Goal: Task Accomplishment & Management: Manage account settings

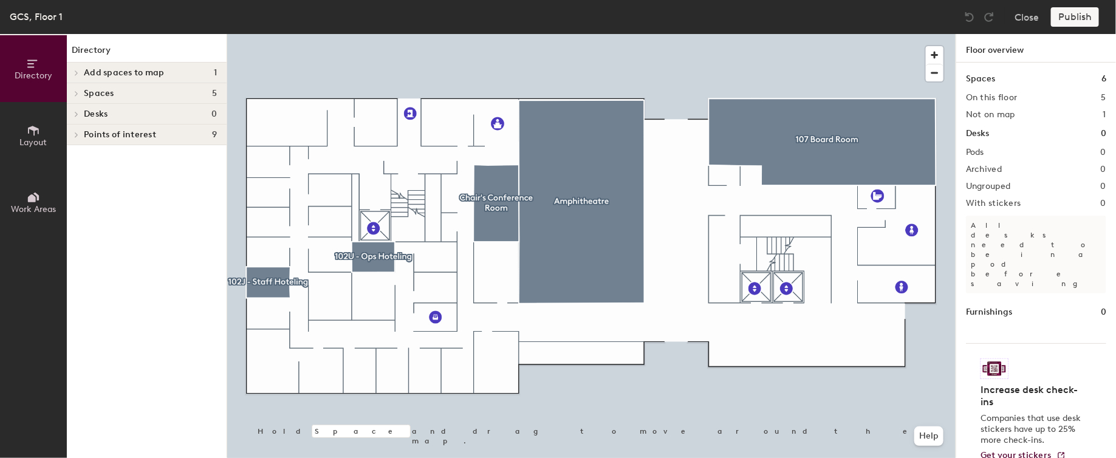
click at [115, 114] on h4 "Desks 0" at bounding box center [150, 114] width 133 height 10
click at [74, 114] on icon at bounding box center [75, 115] width 6 height 5
click at [36, 132] on icon at bounding box center [33, 130] width 13 height 13
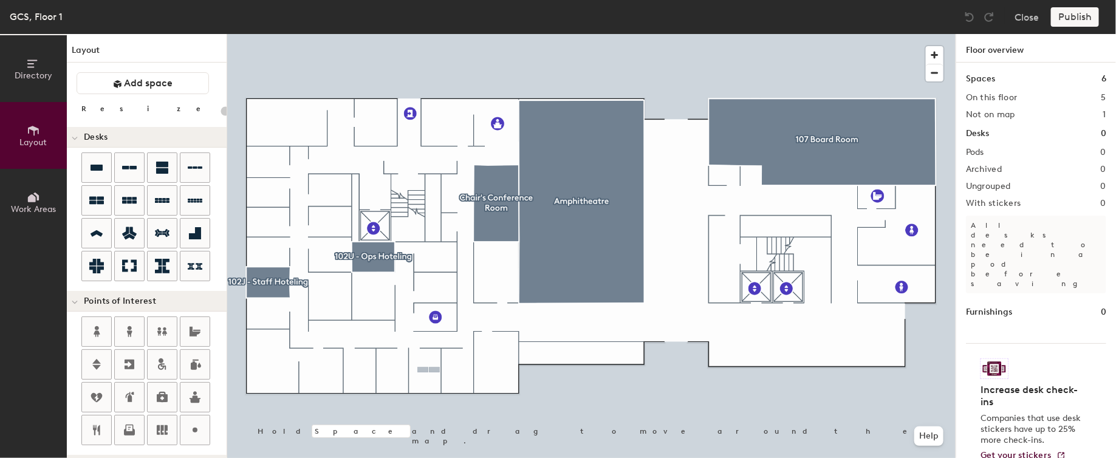
click at [429, 370] on div "Directory Layout Work Areas Layout Add space Resize Desks Points of Interest Fu…" at bounding box center [558, 246] width 1116 height 424
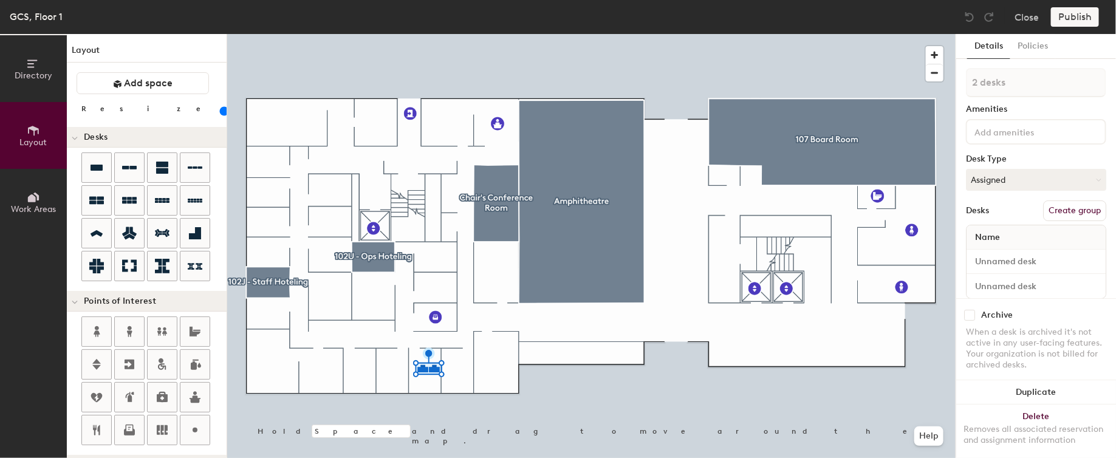
type input "60"
drag, startPoint x: 126, startPoint y: 167, endPoint x: 221, endPoint y: 179, distance: 95.6
click at [423, 34] on div at bounding box center [591, 34] width 728 height 0
type input "1 desk"
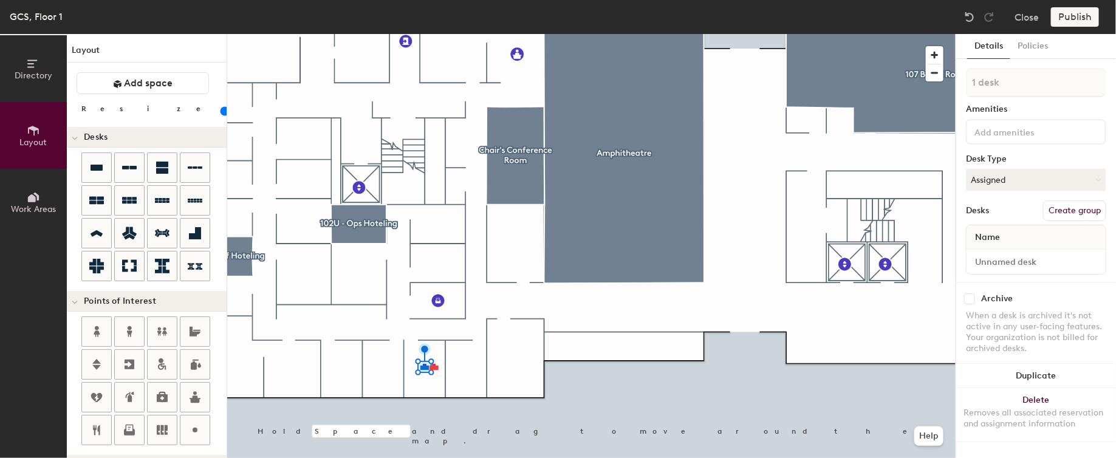
click at [1061, 207] on button "Create group" at bounding box center [1074, 210] width 63 height 21
click at [439, 34] on div at bounding box center [591, 34] width 728 height 0
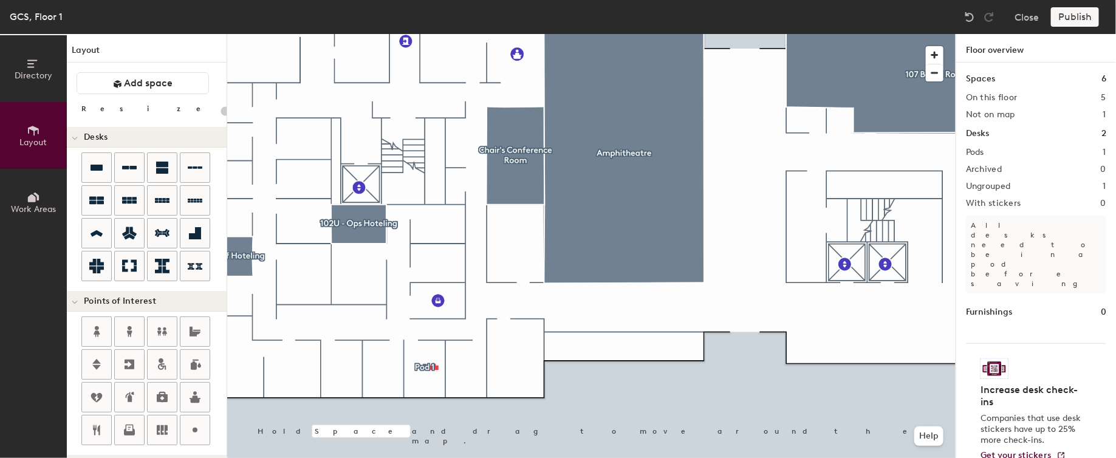
type input "60"
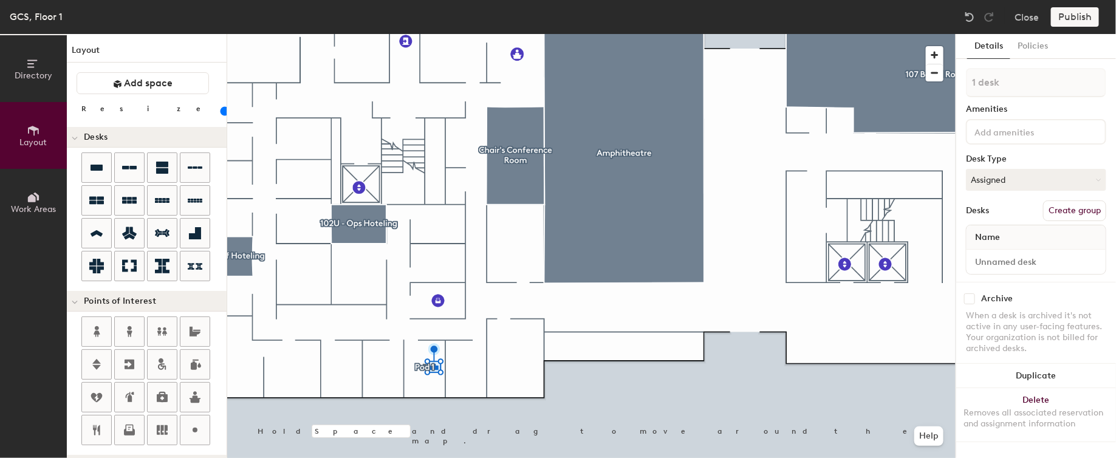
click at [1066, 209] on button "Create group" at bounding box center [1074, 210] width 63 height 21
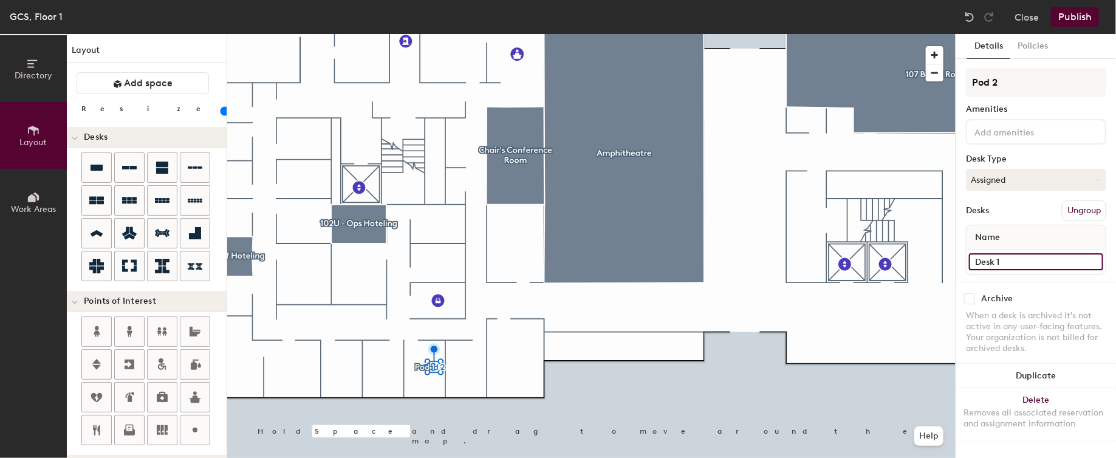
click at [1026, 256] on input "Desk 1" at bounding box center [1036, 261] width 134 height 17
type input "desk 2"
click at [1058, 294] on div "Archive" at bounding box center [1036, 298] width 140 height 11
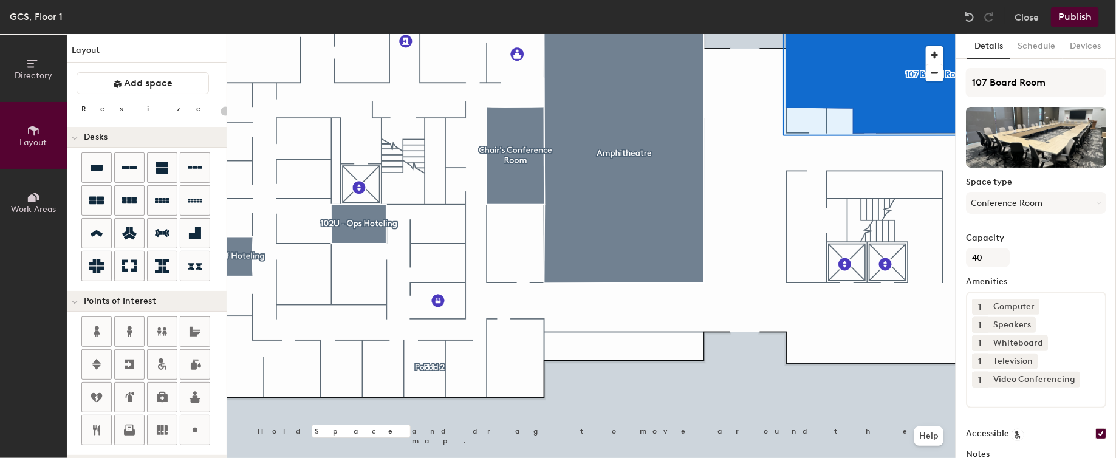
click at [1085, 15] on button "Publish" at bounding box center [1075, 16] width 48 height 19
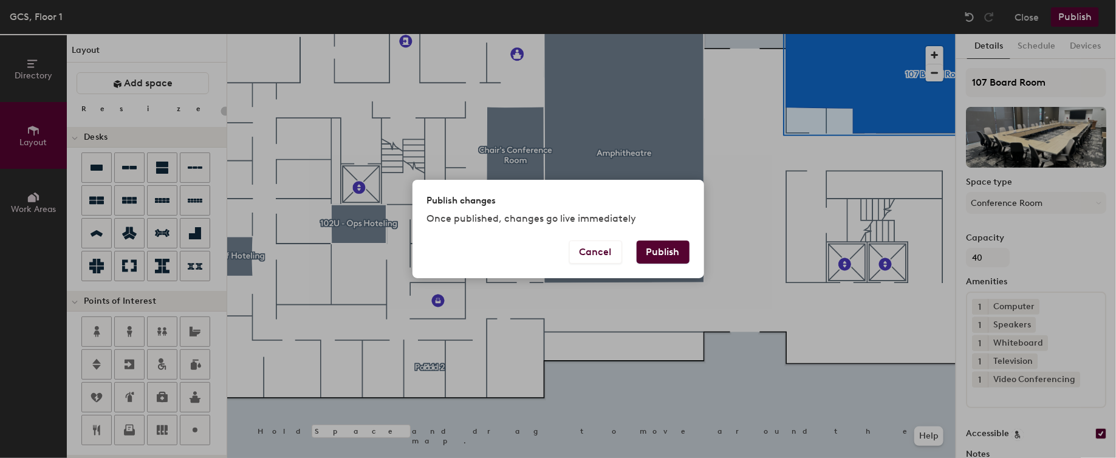
click at [668, 252] on button "Publish" at bounding box center [663, 252] width 53 height 23
type input "20"
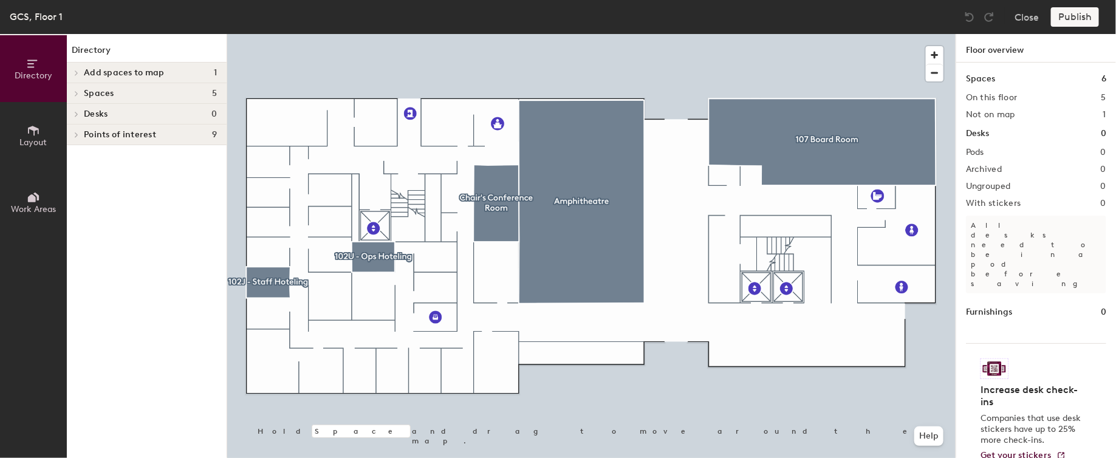
click at [55, 129] on button "Layout" at bounding box center [33, 135] width 67 height 67
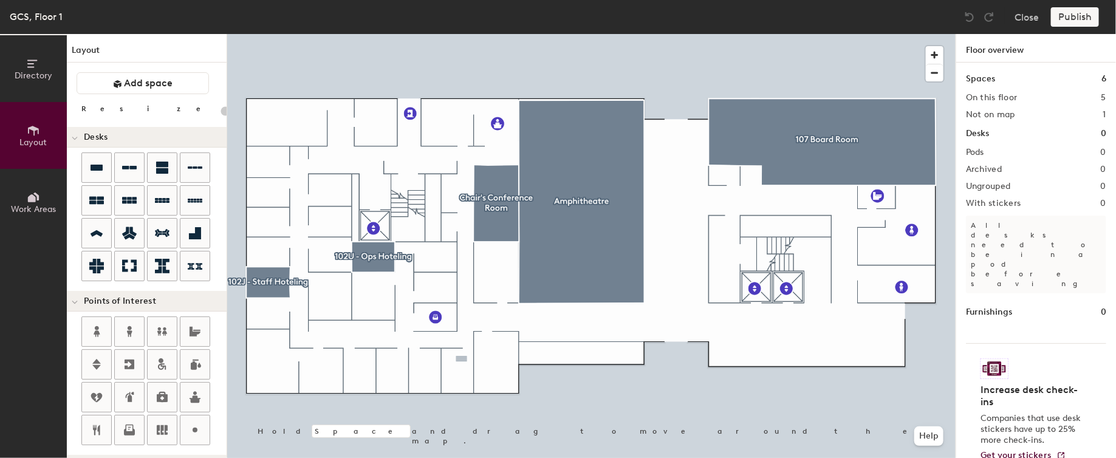
click at [432, 362] on div "Directory Layout Work Areas Layout Add space Resize Desks Points of Interest Fu…" at bounding box center [558, 246] width 1116 height 424
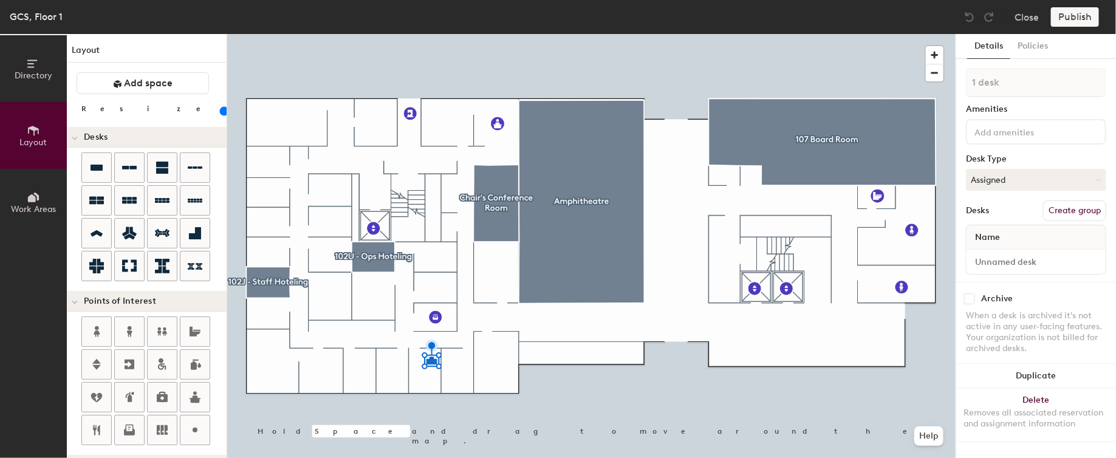
click at [1060, 207] on button "Create group" at bounding box center [1074, 210] width 63 height 21
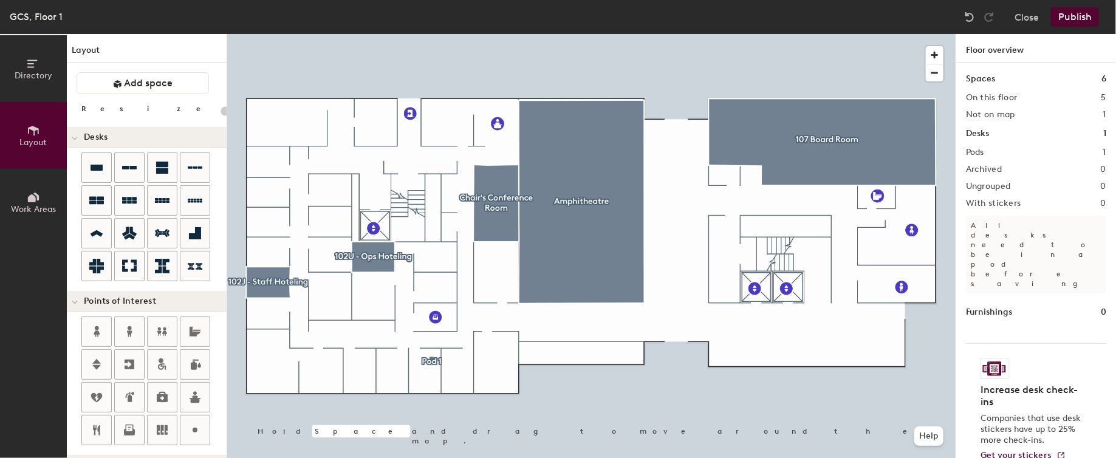
click at [1072, 25] on button "Publish" at bounding box center [1075, 16] width 48 height 19
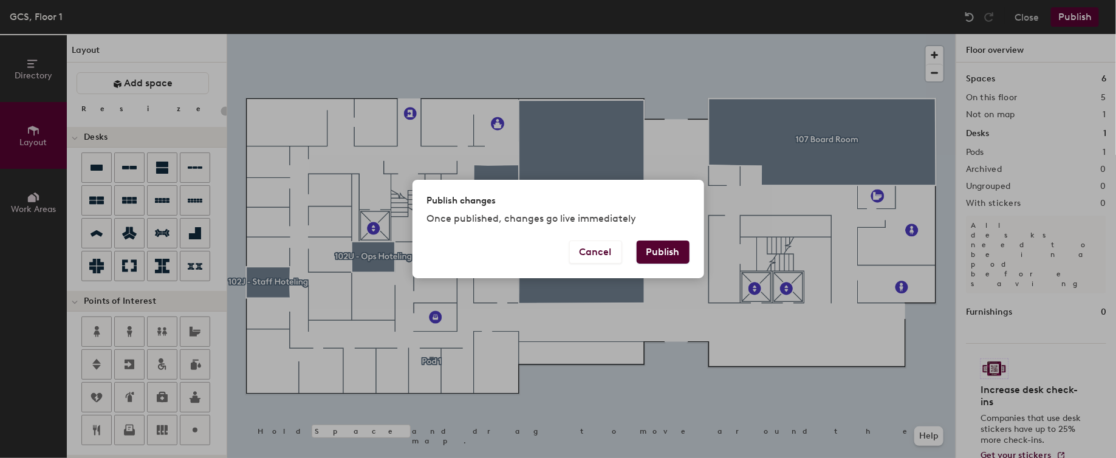
click at [676, 250] on button "Publish" at bounding box center [663, 252] width 53 height 23
type input "20"
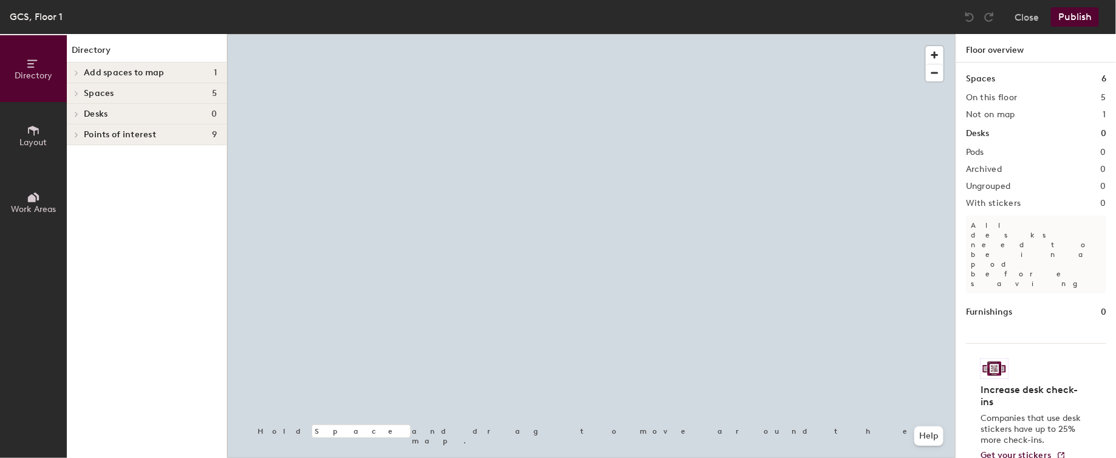
click at [118, 109] on h4 "Desks 0" at bounding box center [150, 114] width 133 height 10
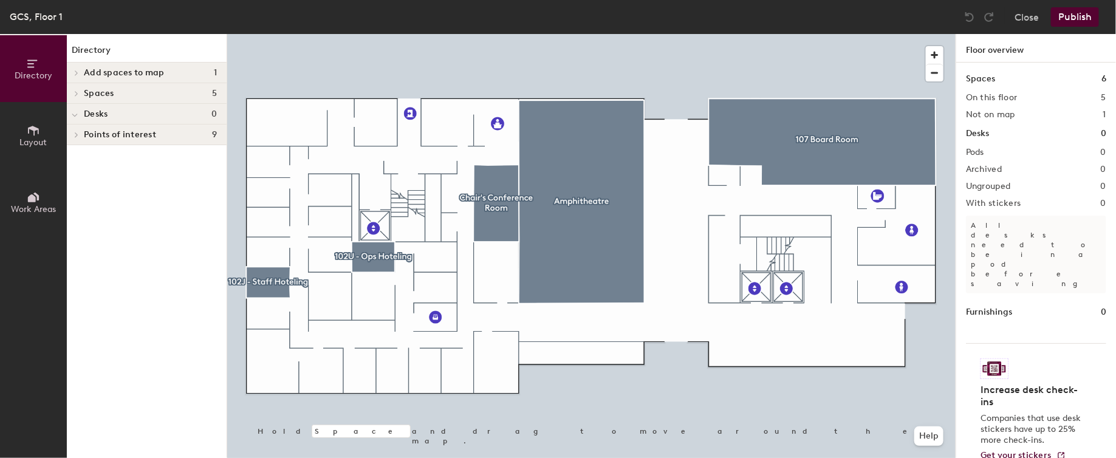
click at [181, 89] on h4 "Spaces 5" at bounding box center [150, 94] width 133 height 10
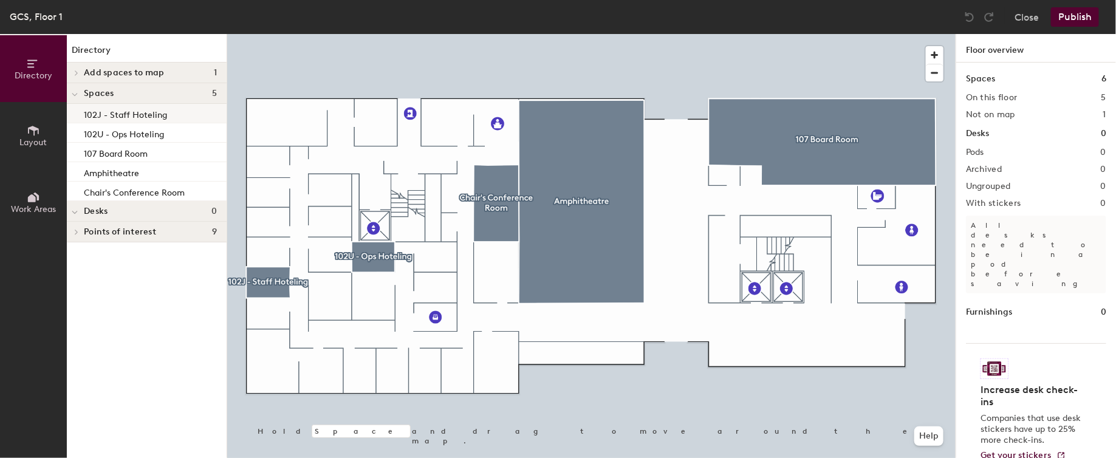
click at [180, 115] on div "102J - Staff Hoteling" at bounding box center [147, 113] width 160 height 19
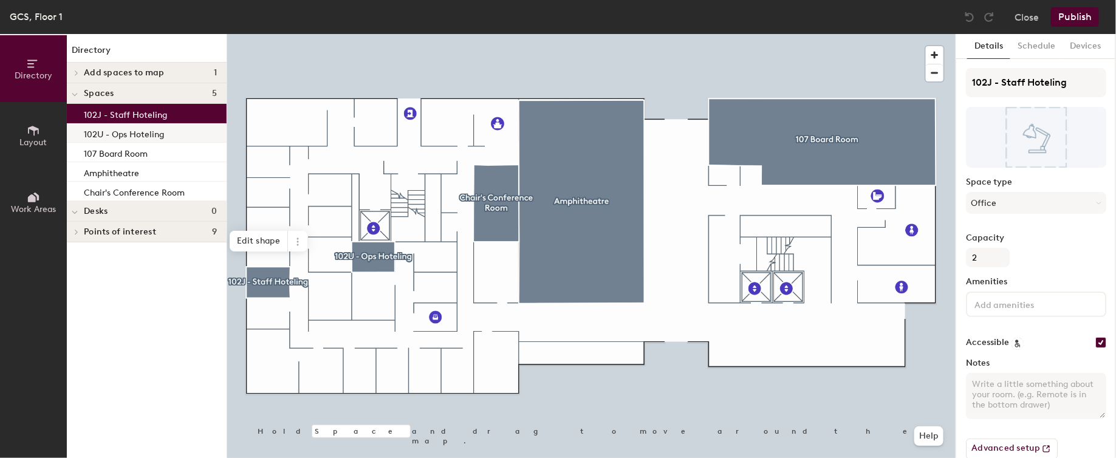
click at [180, 131] on div "102U - Ops Hoteling" at bounding box center [147, 132] width 160 height 19
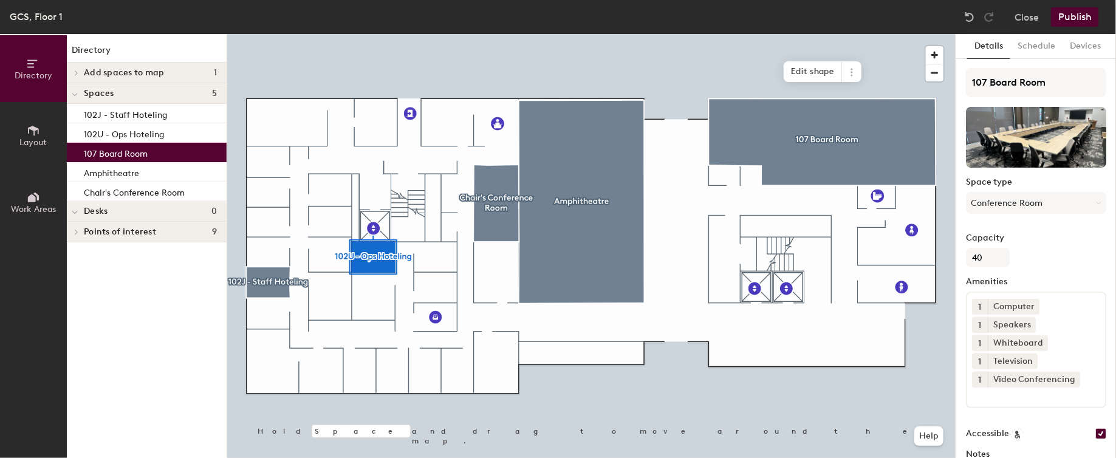
click at [177, 153] on div "107 Board Room" at bounding box center [147, 152] width 160 height 19
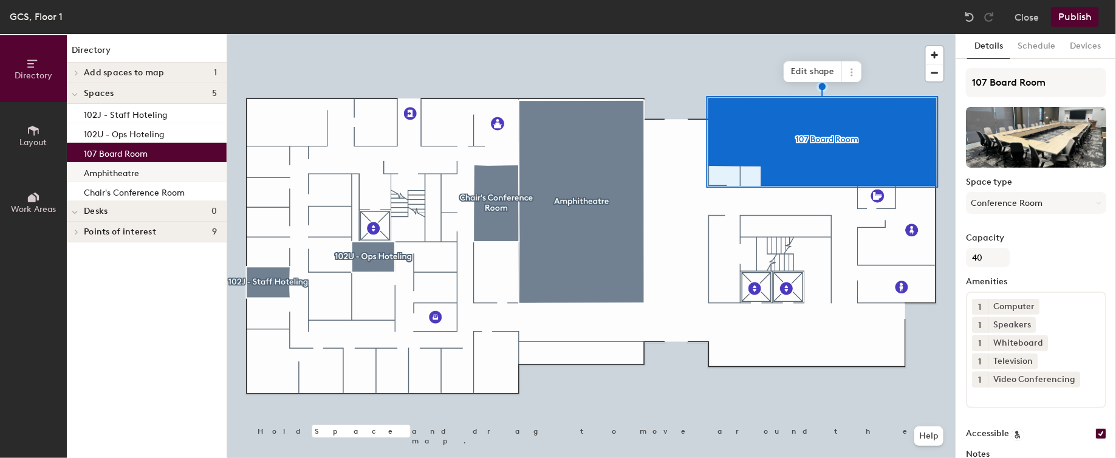
click at [177, 166] on div "Amphitheatre" at bounding box center [147, 171] width 160 height 19
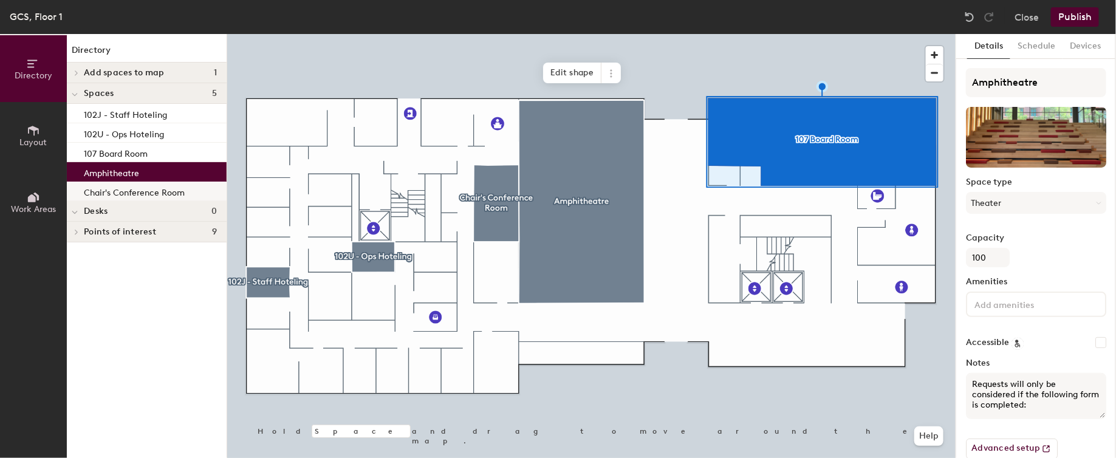
click at [177, 188] on p "Chair's Conference Room" at bounding box center [134, 191] width 101 height 14
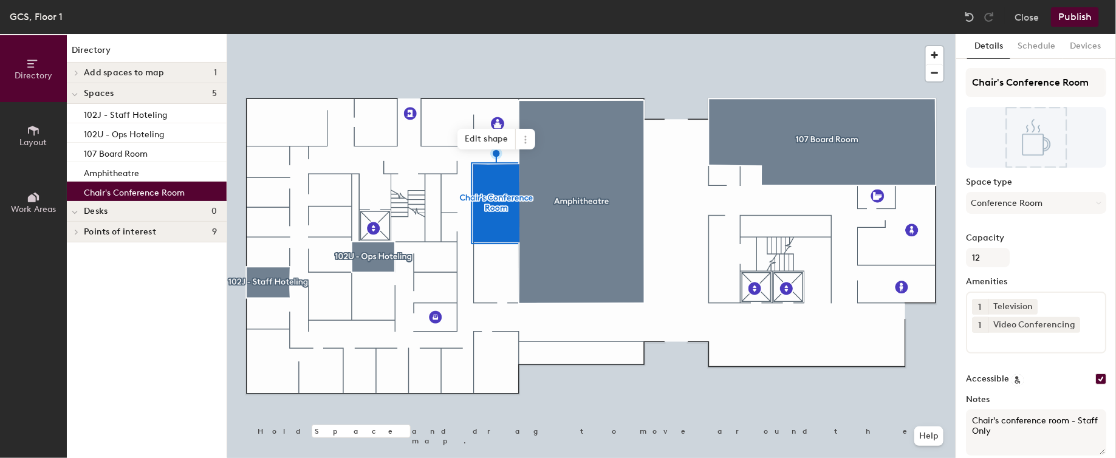
click at [177, 216] on div "Desks 0" at bounding box center [147, 211] width 160 height 21
click at [124, 215] on h4 "Desks 0" at bounding box center [150, 212] width 133 height 10
click at [33, 78] on span "Directory" at bounding box center [34, 75] width 38 height 10
click at [35, 136] on icon at bounding box center [33, 130] width 13 height 13
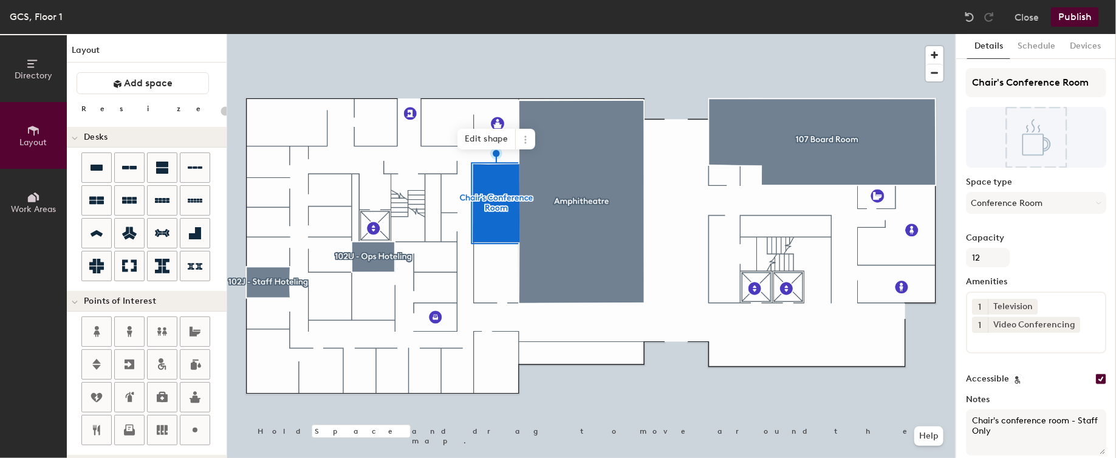
click at [291, 129] on div "Directory Layout Work Areas Layout Add space Resize Desks Points of Interest Fu…" at bounding box center [558, 246] width 1116 height 424
click at [287, 125] on div "Directory Layout Work Areas Layout Add space Resize Desks Points of Interest Fu…" at bounding box center [558, 246] width 1116 height 424
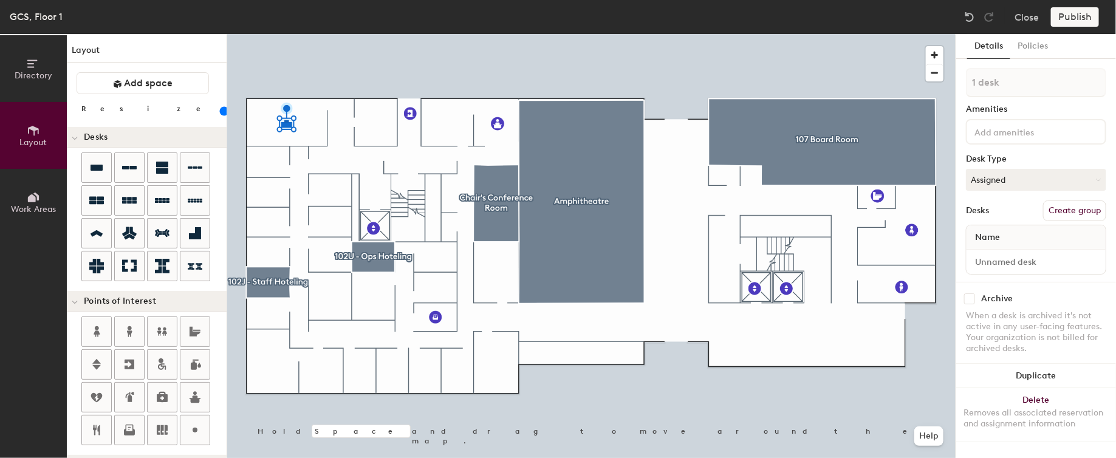
click at [1073, 211] on button "Create group" at bounding box center [1074, 210] width 63 height 21
click at [1080, 16] on button "Publish" at bounding box center [1075, 16] width 48 height 19
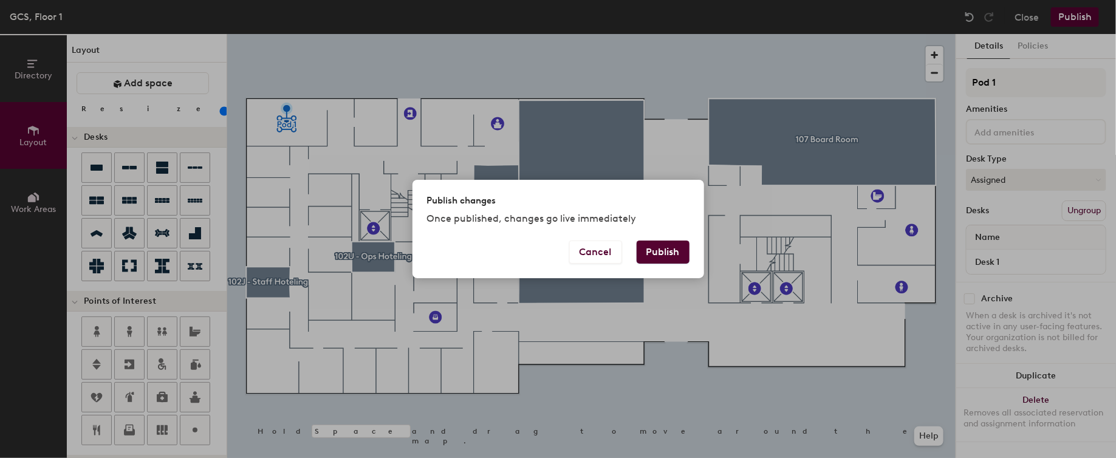
click at [666, 252] on button "Publish" at bounding box center [663, 252] width 53 height 23
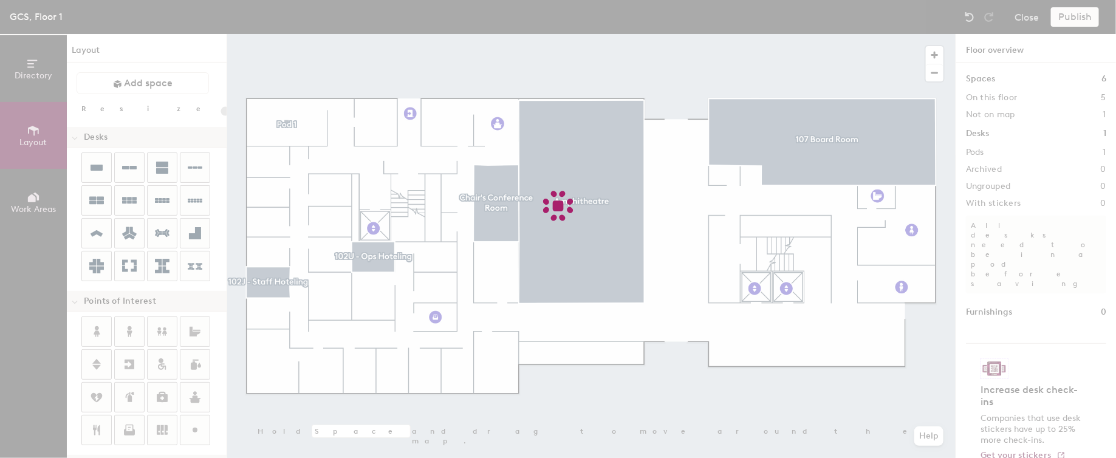
type input "20"
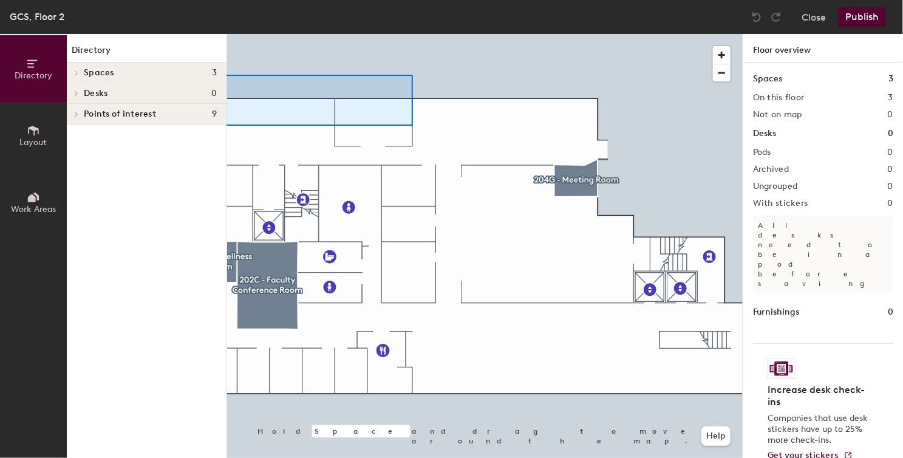
click at [31, 126] on icon at bounding box center [33, 131] width 11 height 10
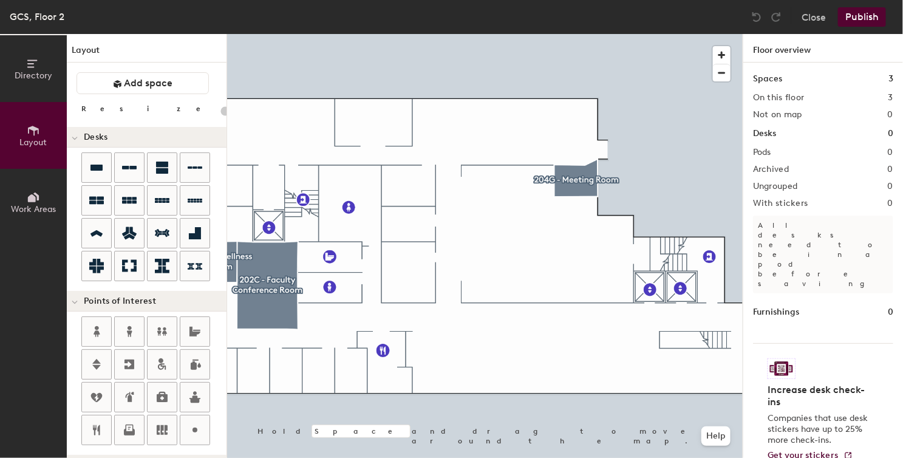
click at [489, 224] on div "Directory Layout Work Areas Layout Add space Resize Desks Points of Interest Fu…" at bounding box center [451, 246] width 903 height 424
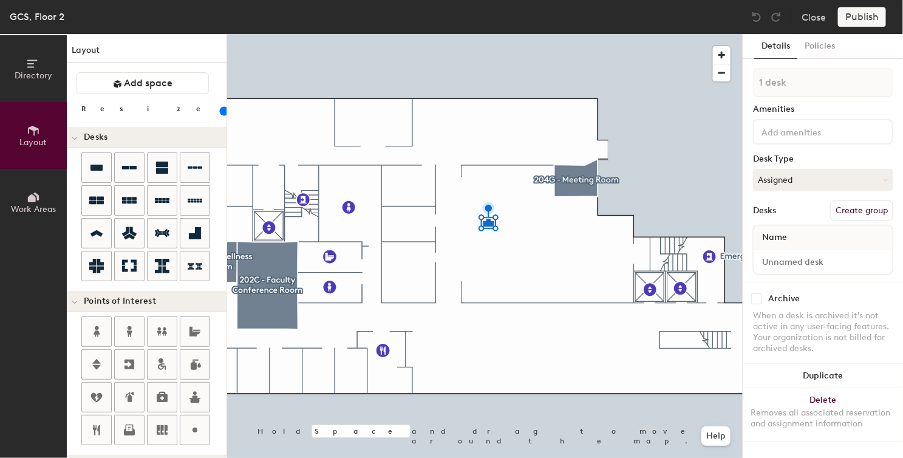
click at [866, 212] on button "Create group" at bounding box center [862, 210] width 63 height 21
click at [871, 18] on button "Publish" at bounding box center [862, 16] width 48 height 19
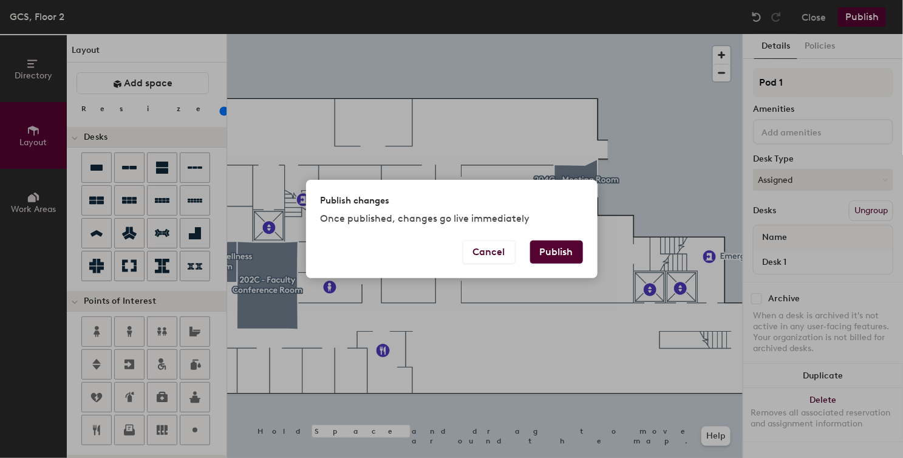
click at [555, 256] on button "Publish" at bounding box center [556, 252] width 53 height 23
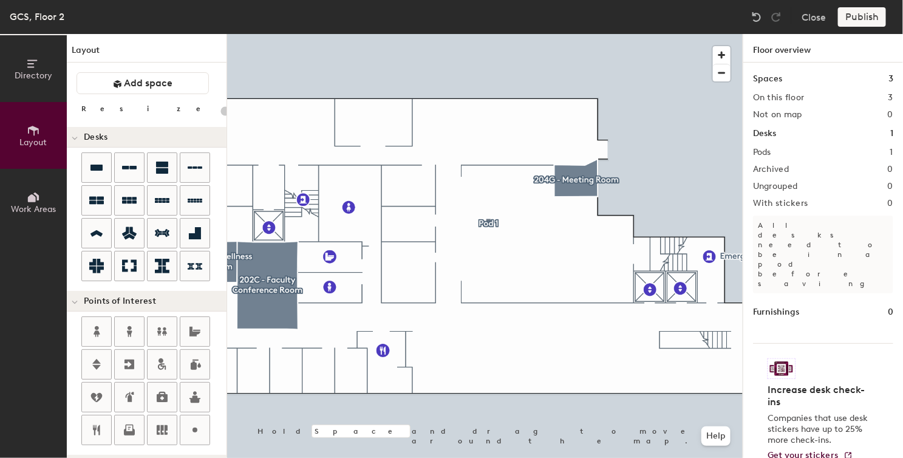
type input "20"
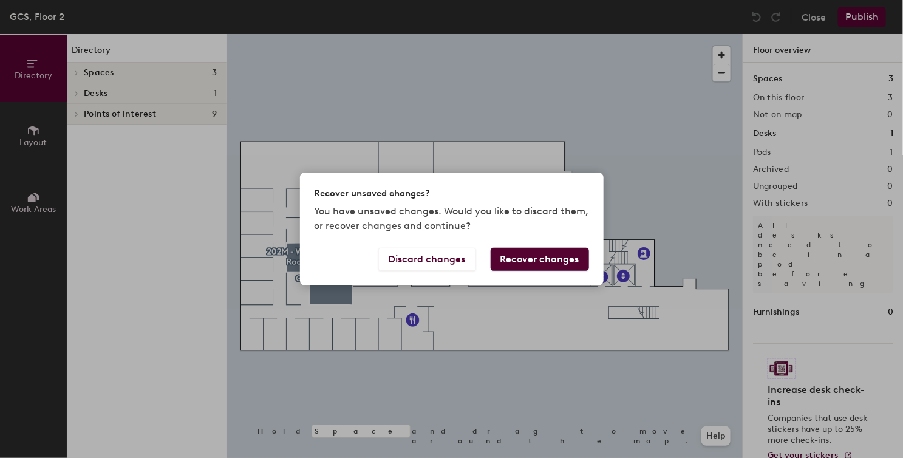
click at [517, 267] on button "Recover changes" at bounding box center [540, 259] width 98 height 23
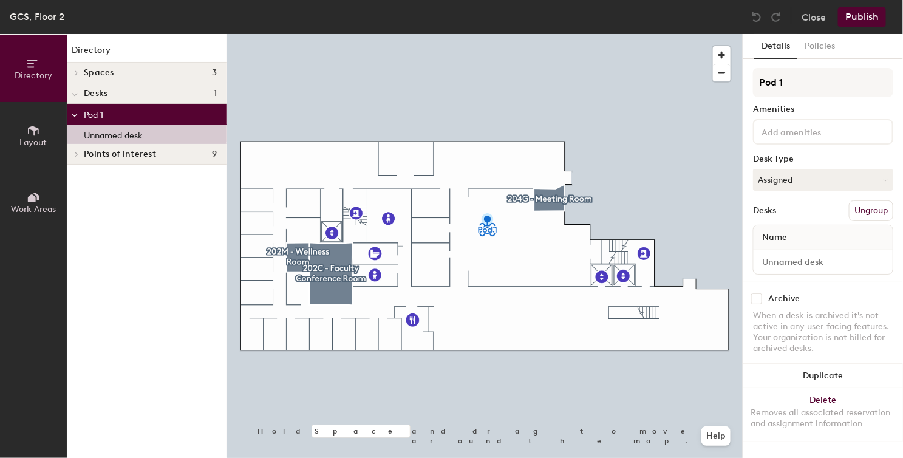
click at [44, 137] on span "Layout" at bounding box center [33, 142] width 27 height 10
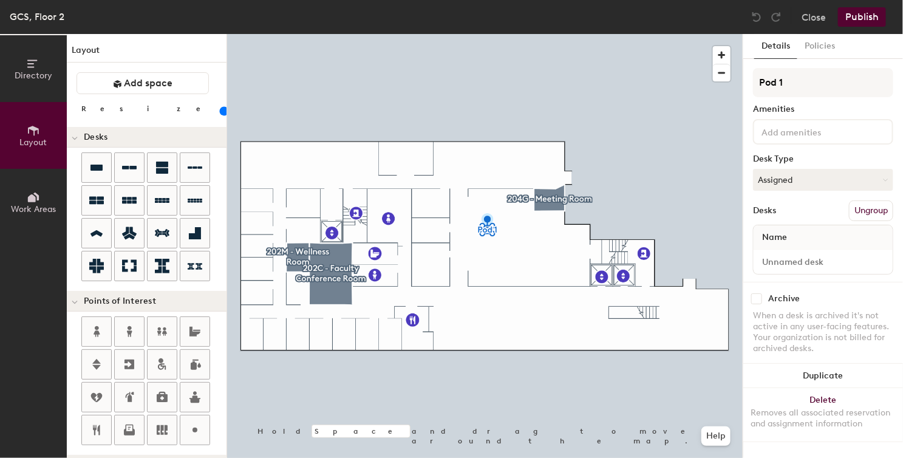
click at [367, 338] on div "Directory Layout Work Areas Layout Add space Resize Desks Points of Interest Fu…" at bounding box center [451, 246] width 903 height 424
click at [857, 210] on button "Create group" at bounding box center [862, 210] width 63 height 21
click at [866, 14] on button "Publish" at bounding box center [862, 16] width 48 height 19
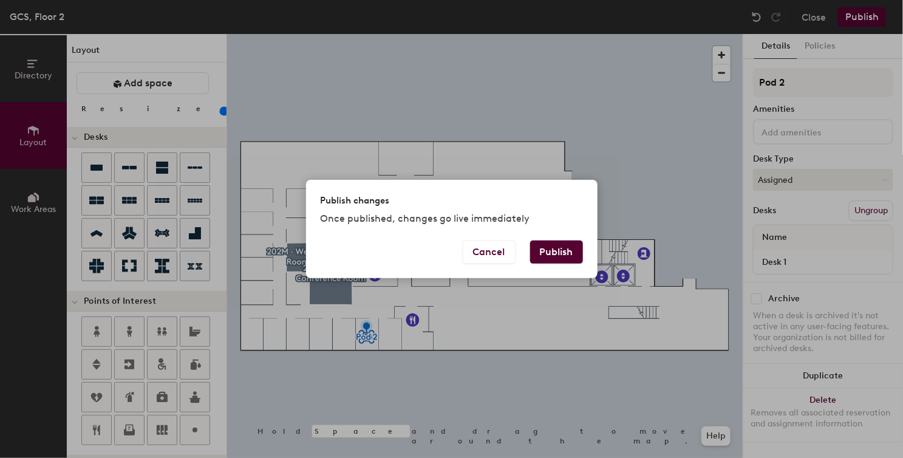
click at [578, 251] on button "Publish" at bounding box center [556, 252] width 53 height 23
type input "20"
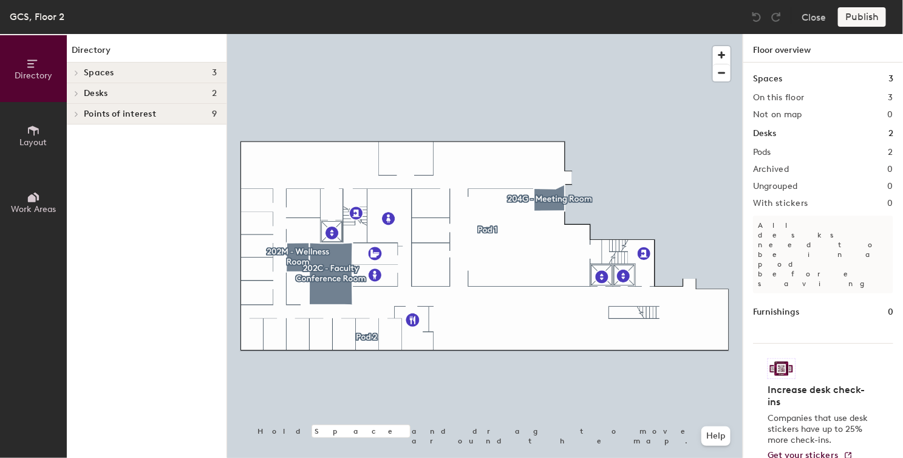
click at [108, 87] on div "Desks 2" at bounding box center [147, 93] width 160 height 21
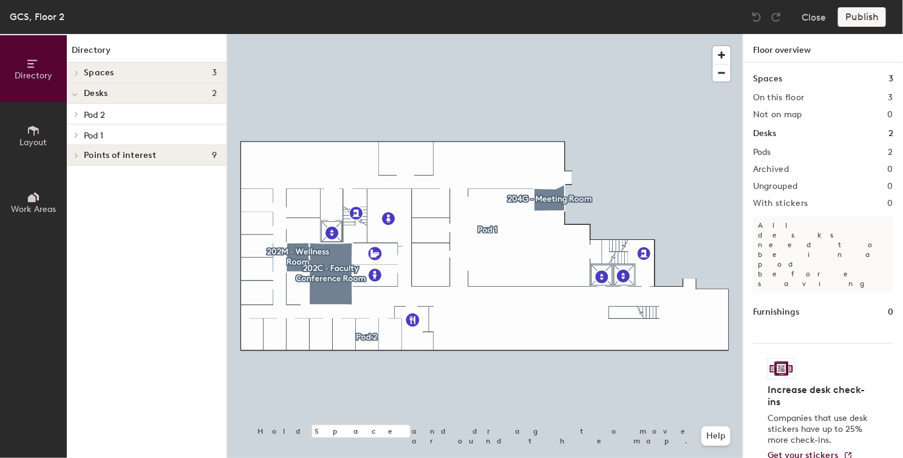
click at [38, 128] on icon at bounding box center [33, 131] width 11 height 10
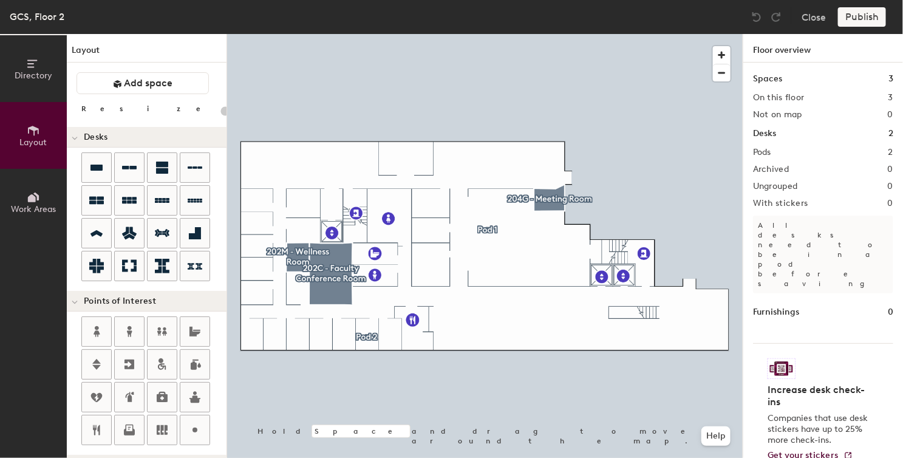
click at [393, 329] on div "Directory Layout Work Areas Layout Add space Resize Desks Points of Interest Fu…" at bounding box center [451, 246] width 903 height 424
type input "100"
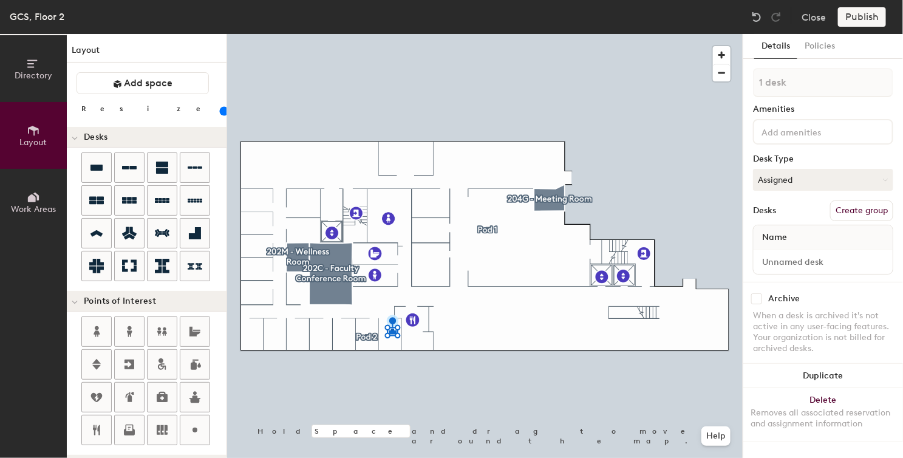
click at [865, 213] on button "Create group" at bounding box center [862, 210] width 63 height 21
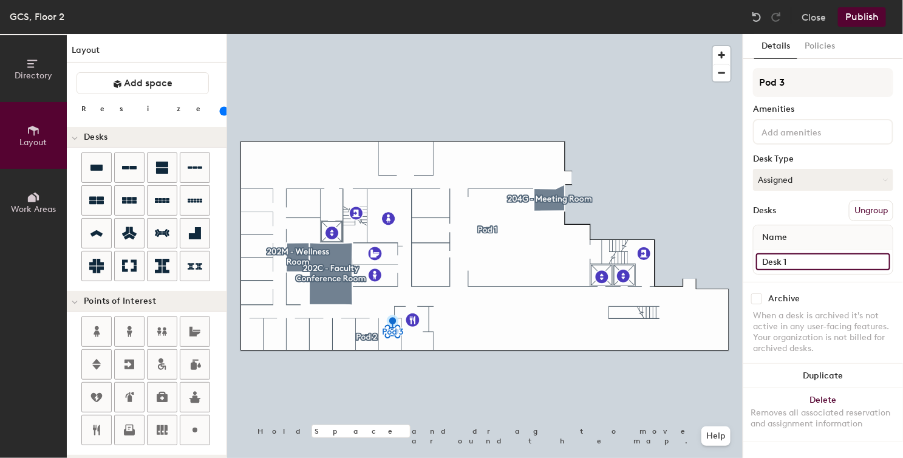
click at [818, 253] on input "Desk 1" at bounding box center [823, 261] width 134 height 17
type input "abcdefg"
click at [866, 18] on button "Publish" at bounding box center [862, 16] width 48 height 19
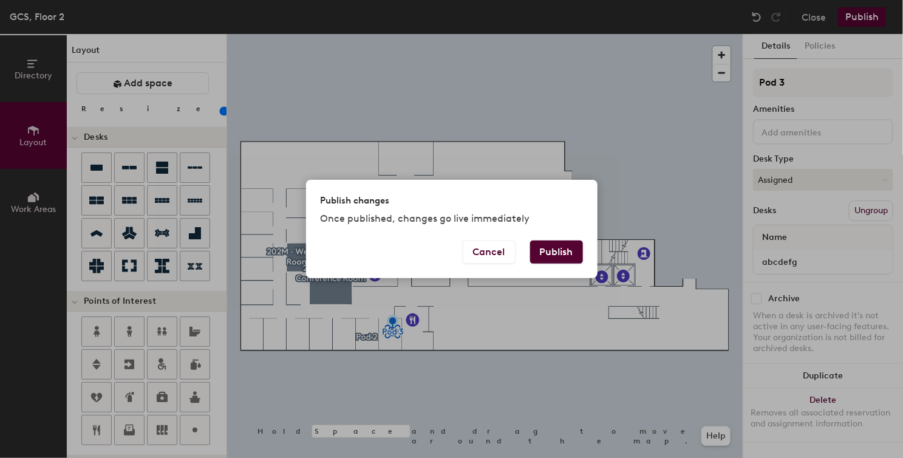
click at [561, 239] on div "Publish changes Once published, changes go live immediately" at bounding box center [452, 210] width 292 height 60
click at [551, 254] on button "Publish" at bounding box center [556, 252] width 53 height 23
type input "20"
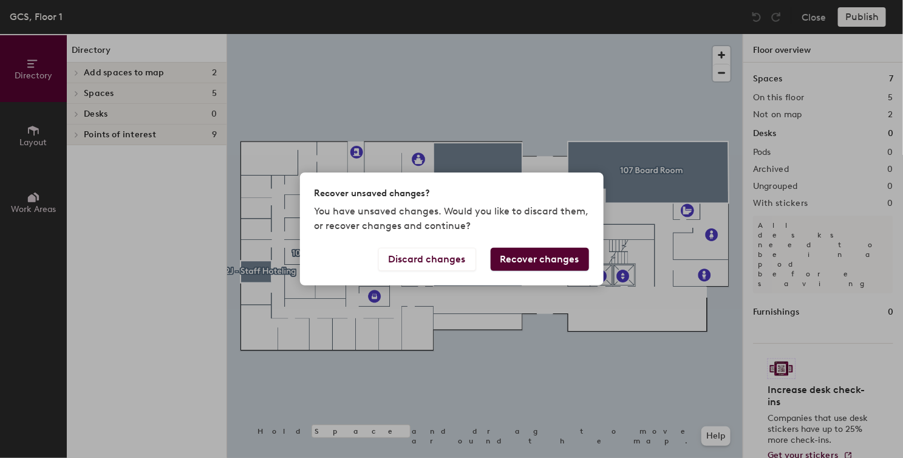
click at [524, 252] on button "Recover changes" at bounding box center [540, 259] width 98 height 23
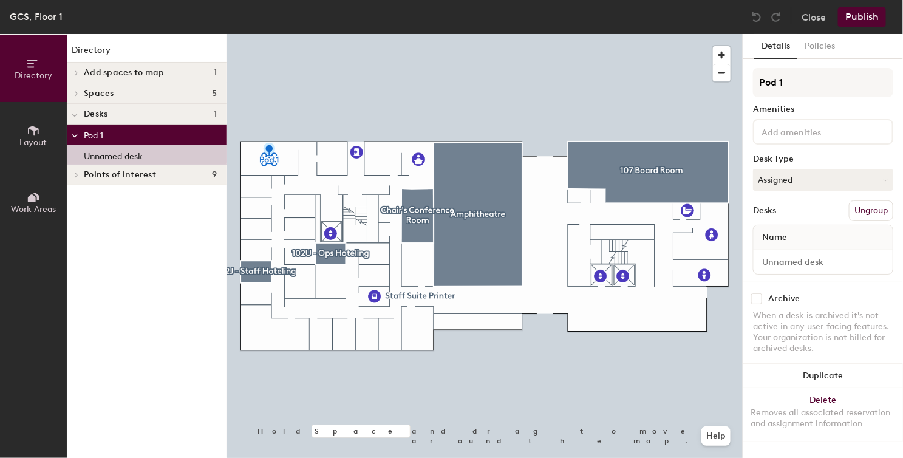
click at [177, 147] on div "Unnamed desk" at bounding box center [147, 154] width 160 height 19
click at [263, 34] on div at bounding box center [485, 34] width 516 height 0
click at [820, 17] on button "Close" at bounding box center [814, 16] width 24 height 19
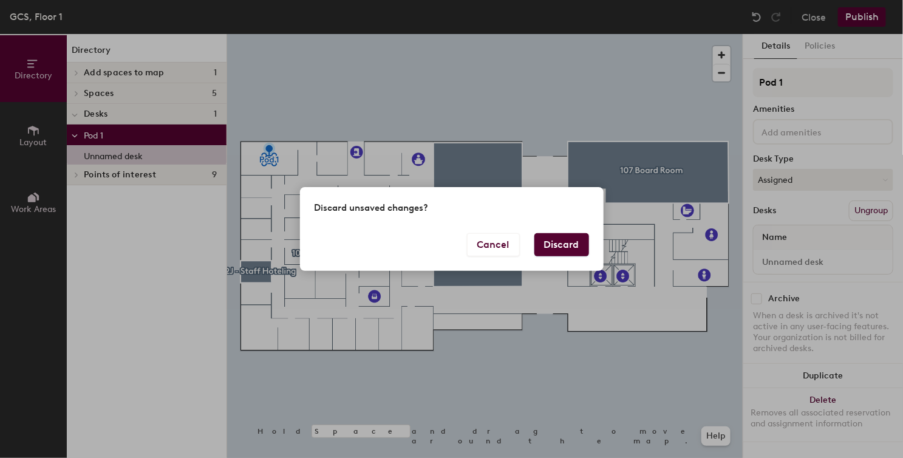
click at [564, 251] on button "Discard" at bounding box center [562, 244] width 55 height 23
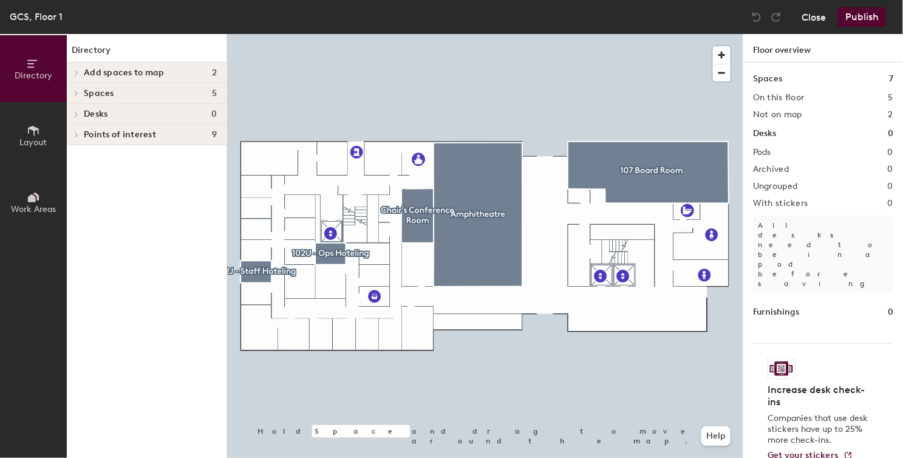
click at [818, 14] on button "Close" at bounding box center [814, 16] width 24 height 19
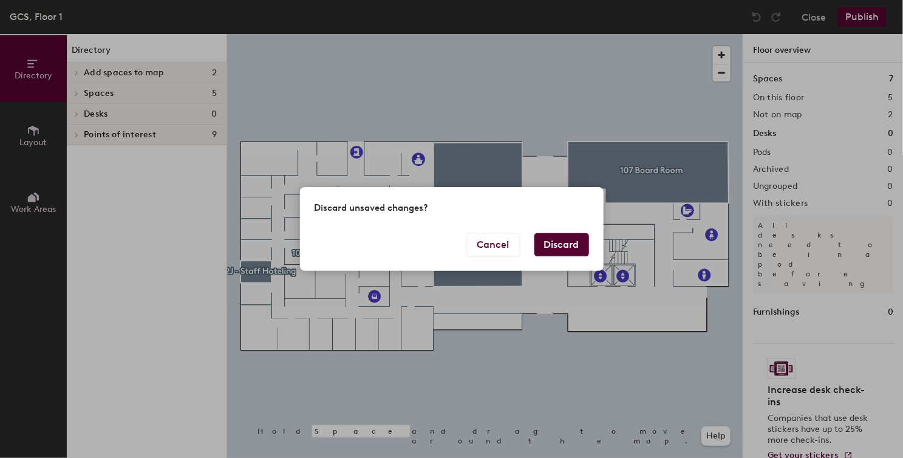
click at [550, 245] on button "Discard" at bounding box center [562, 244] width 55 height 23
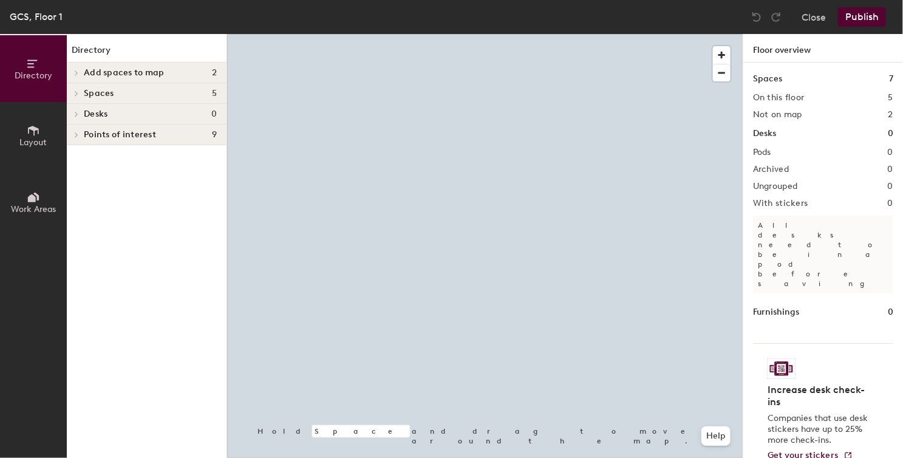
click at [101, 115] on span "Desks" at bounding box center [96, 114] width 24 height 10
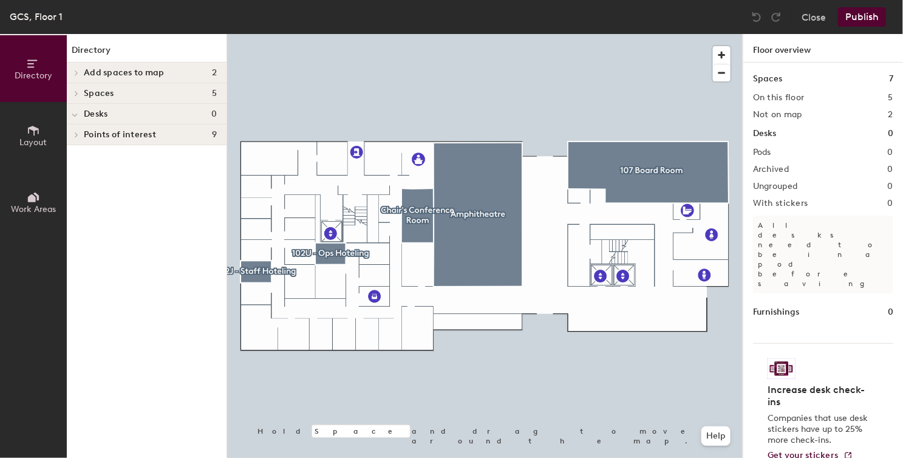
click at [42, 120] on button "Layout" at bounding box center [33, 135] width 67 height 67
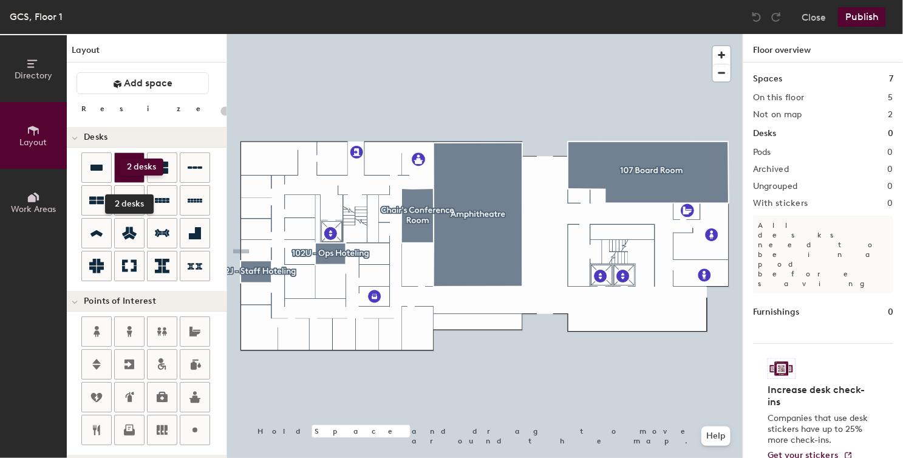
drag, startPoint x: 129, startPoint y: 170, endPoint x: 120, endPoint y: 159, distance: 13.8
click at [120, 159] on div at bounding box center [129, 167] width 29 height 29
click at [368, 335] on div "Directory Layout Work Areas Layout Add space Resize Desks Points of Interest Fu…" at bounding box center [451, 246] width 903 height 424
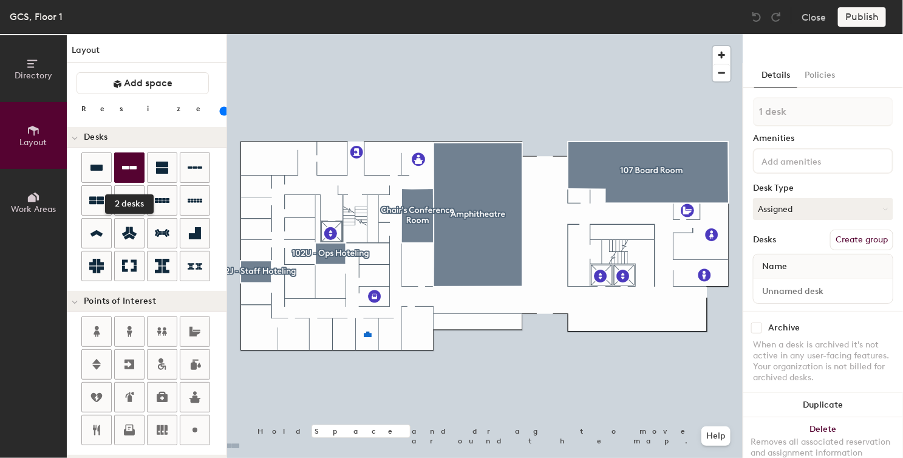
click at [127, 166] on icon at bounding box center [129, 168] width 15 height 4
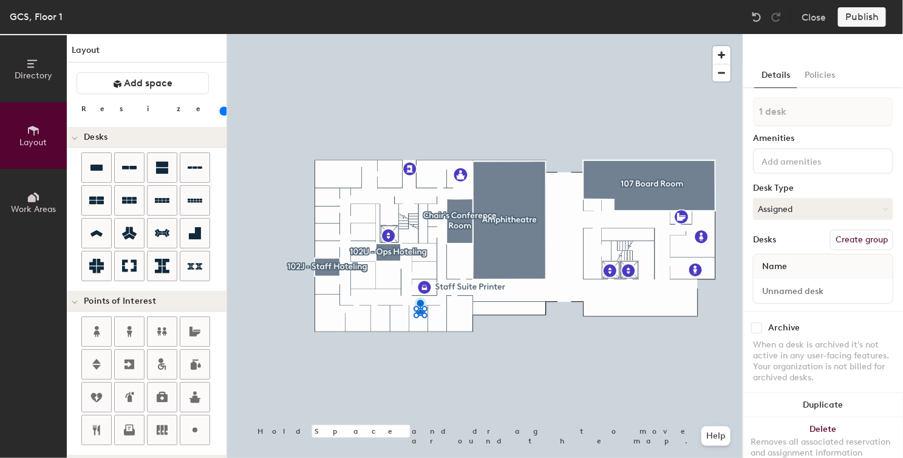
click at [843, 241] on button "Create group" at bounding box center [862, 240] width 63 height 21
click at [854, 13] on button "Publish" at bounding box center [862, 16] width 48 height 19
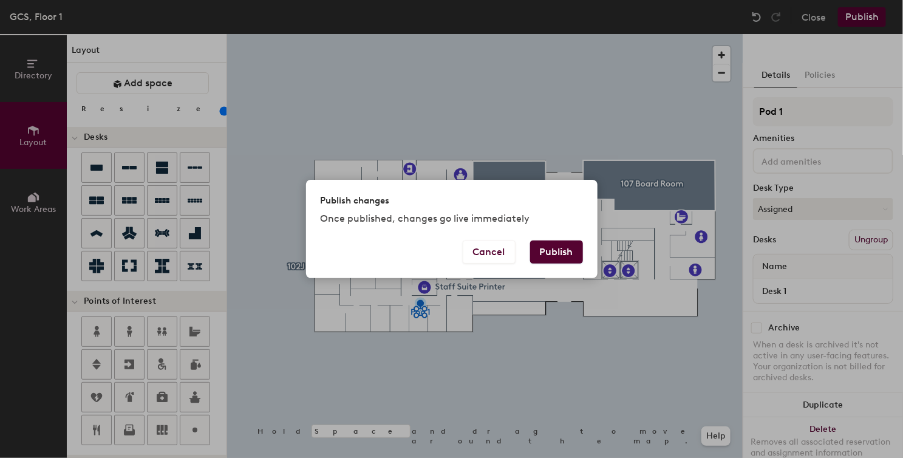
click at [571, 254] on button "Publish" at bounding box center [556, 252] width 53 height 23
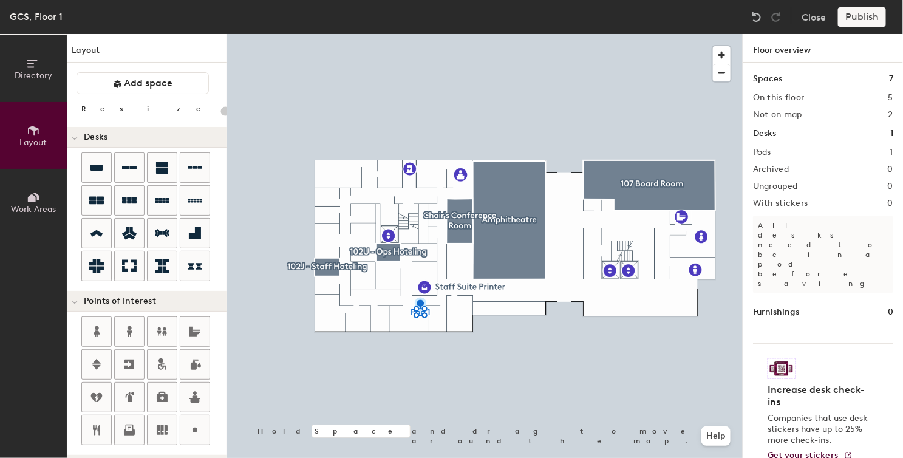
type input "20"
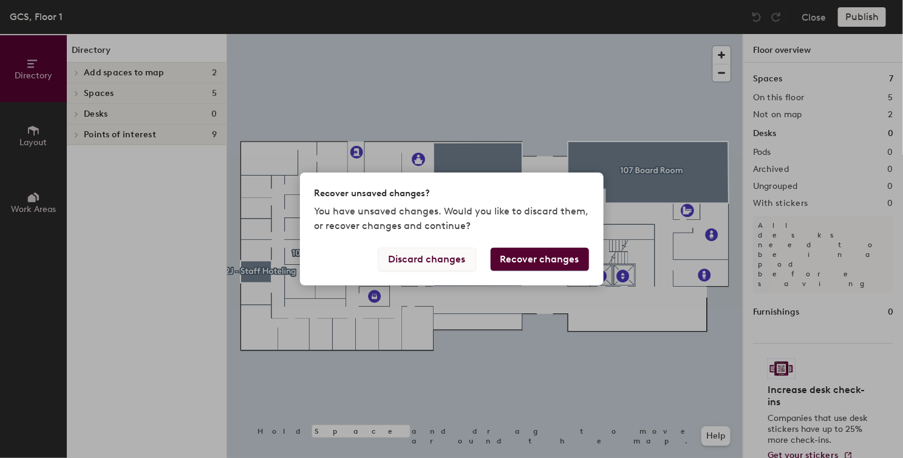
click at [464, 256] on button "Discard changes" at bounding box center [428, 259] width 98 height 23
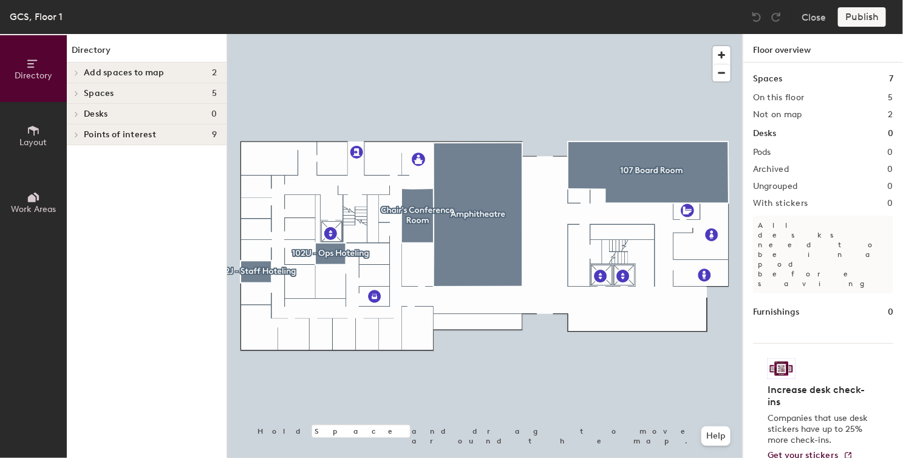
click at [35, 125] on icon at bounding box center [33, 130] width 13 height 13
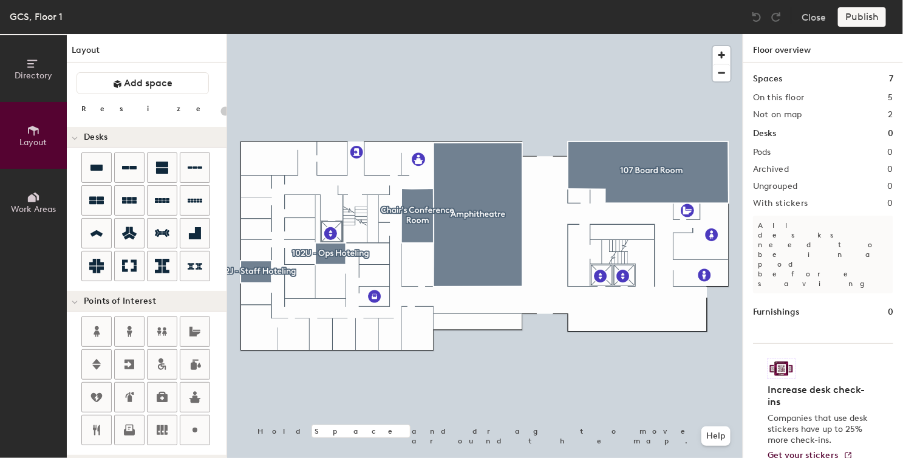
click at [370, 330] on div "Directory Layout Work Areas Layout Add space Resize Desks Points of Interest Fu…" at bounding box center [451, 246] width 903 height 424
type input "100"
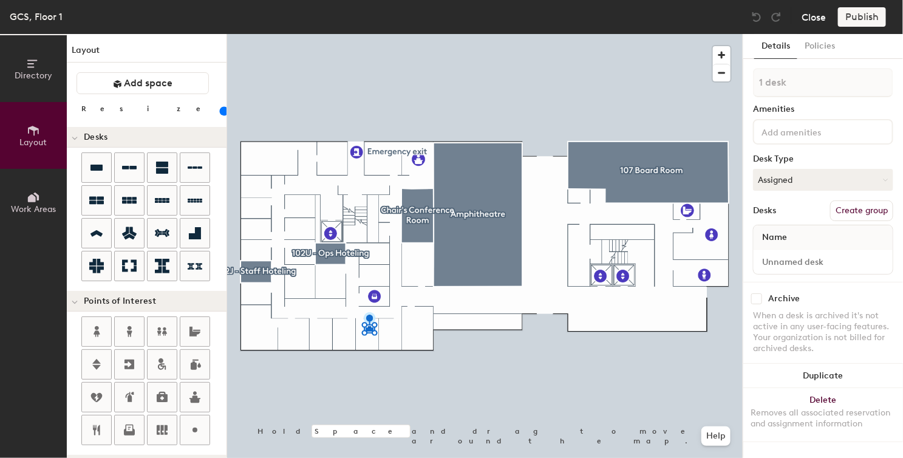
click at [814, 16] on button "Close" at bounding box center [814, 16] width 24 height 19
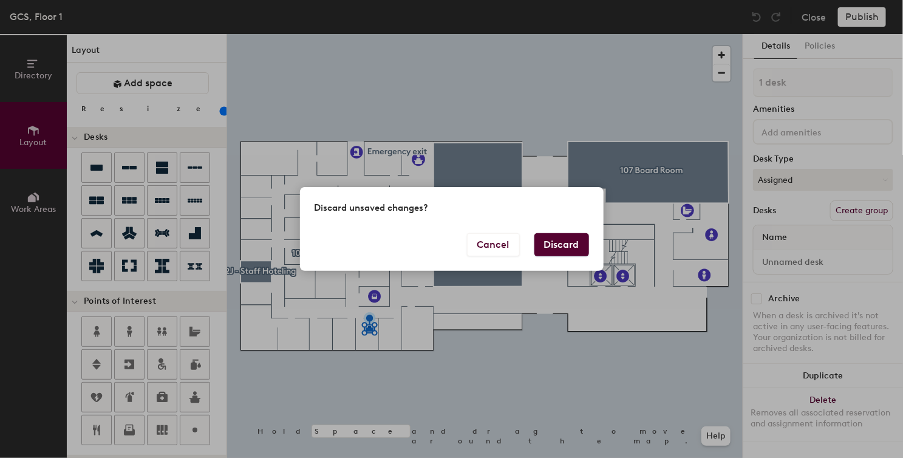
click at [570, 242] on button "Discard" at bounding box center [562, 244] width 55 height 23
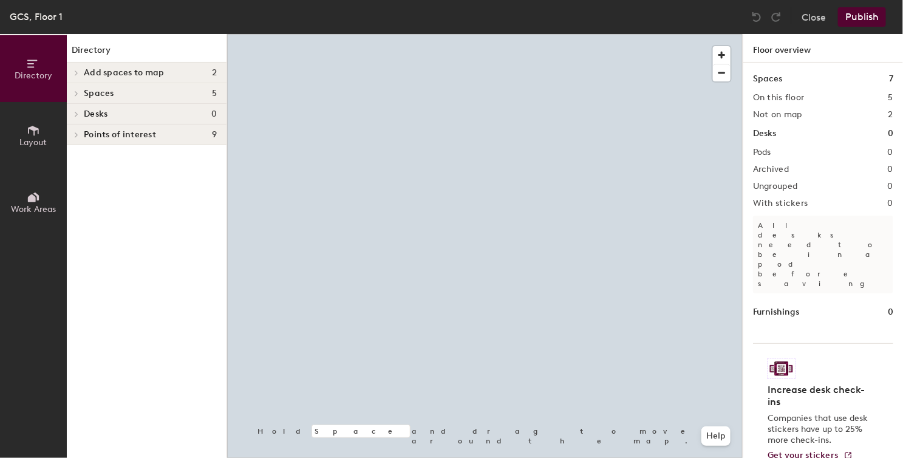
click at [100, 112] on span "Desks" at bounding box center [96, 114] width 24 height 10
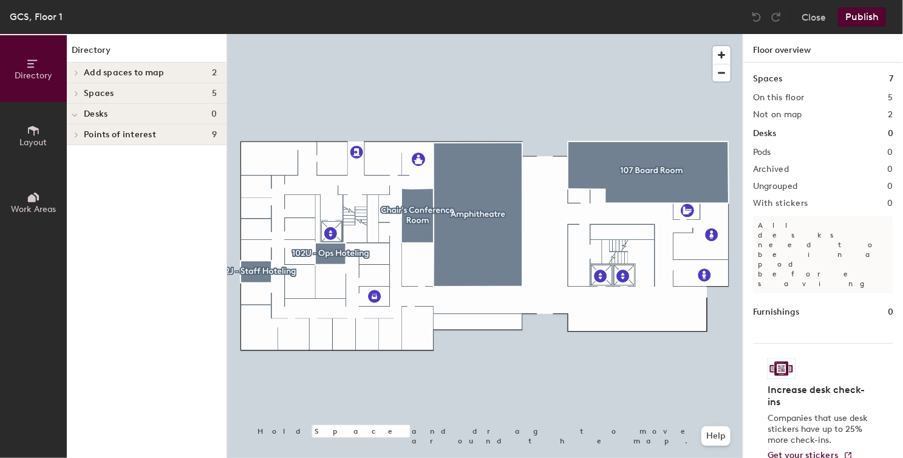
click at [39, 125] on icon at bounding box center [33, 130] width 13 height 13
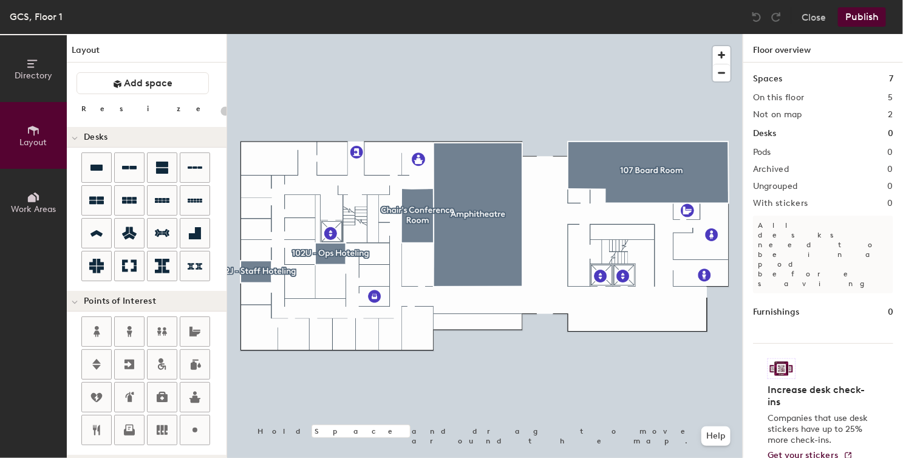
click at [343, 334] on div "Directory Layout Work Areas Layout Add space Resize Desks Points of Interest Fu…" at bounding box center [451, 246] width 903 height 424
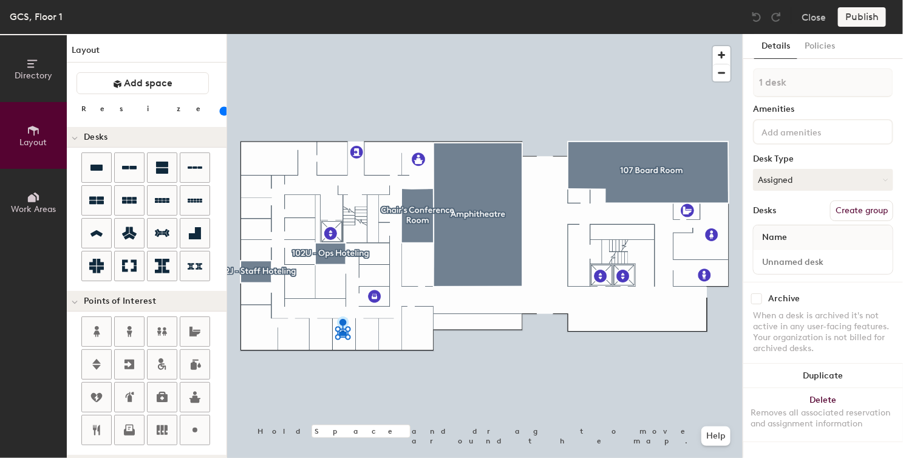
click at [835, 210] on button "Create group" at bounding box center [862, 210] width 63 height 21
click at [854, 21] on button "Publish" at bounding box center [862, 16] width 48 height 19
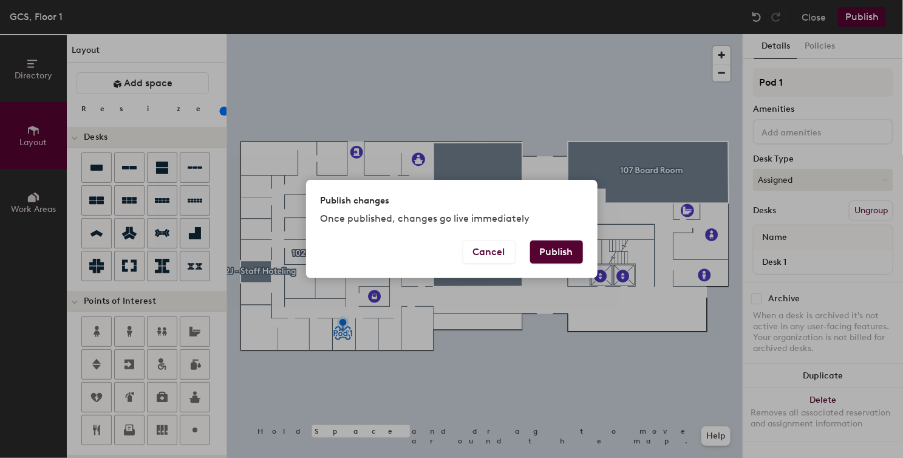
click at [550, 259] on button "Publish" at bounding box center [556, 252] width 53 height 23
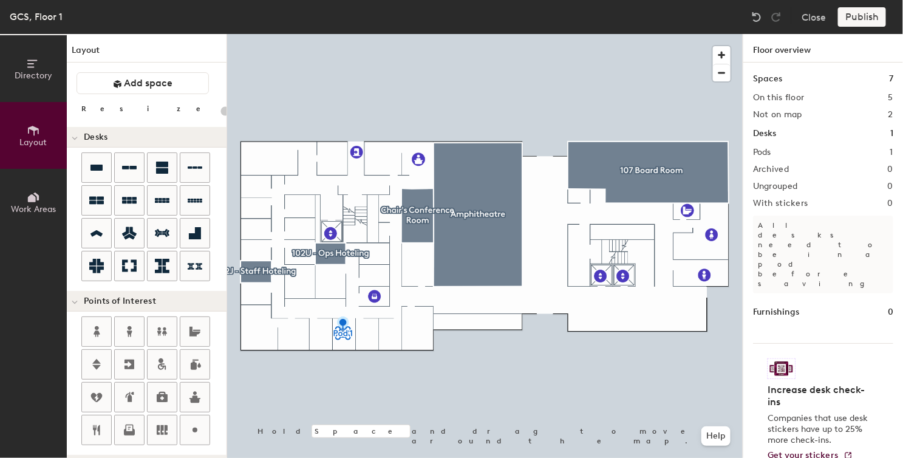
type input "20"
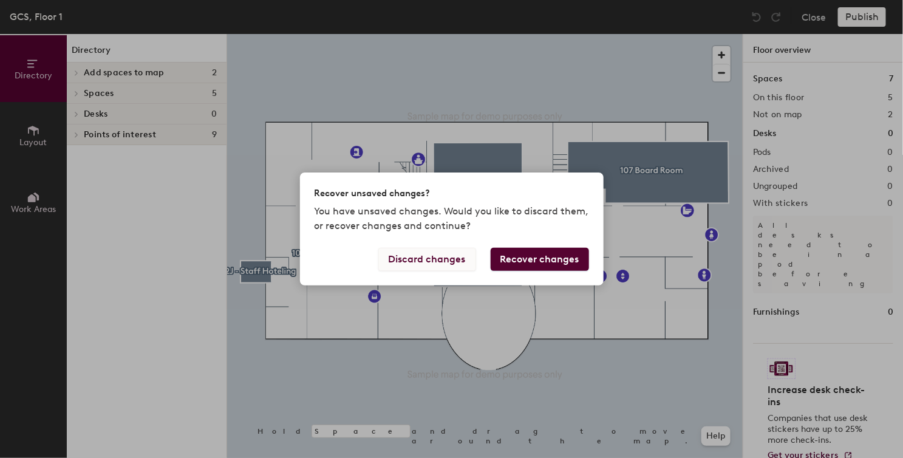
click at [435, 259] on button "Discard changes" at bounding box center [428, 259] width 98 height 23
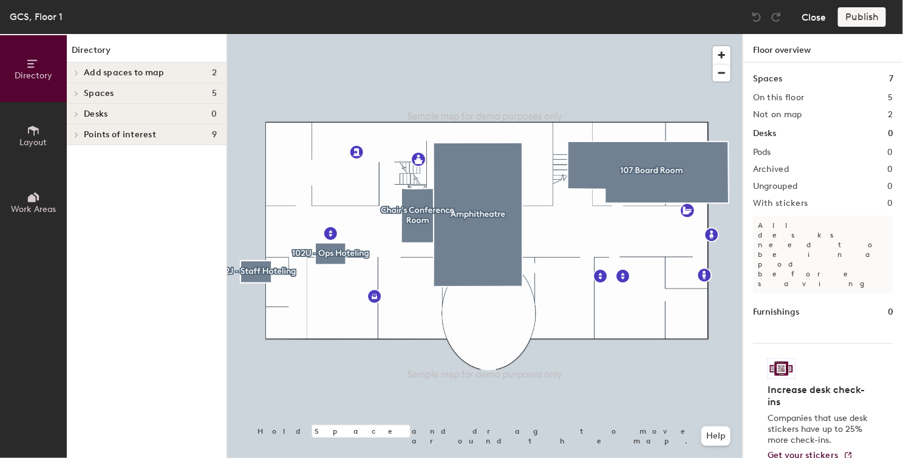
click at [812, 19] on button "Close" at bounding box center [814, 16] width 24 height 19
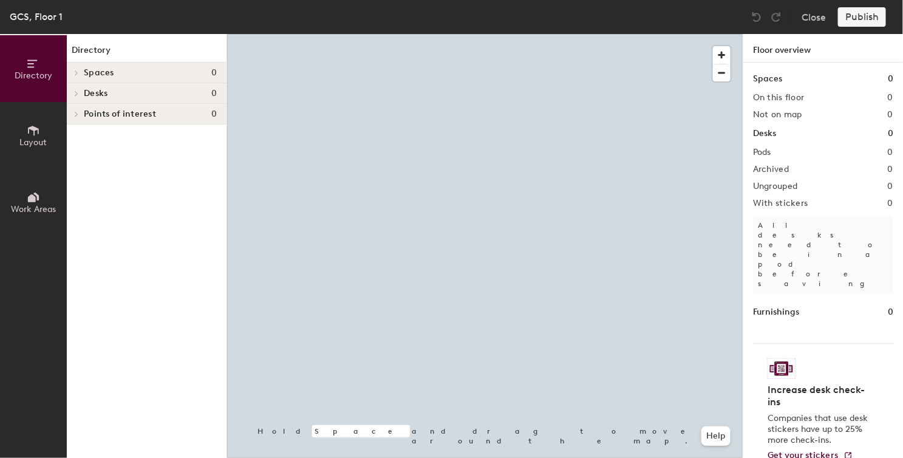
click at [31, 118] on button "Layout" at bounding box center [33, 135] width 67 height 67
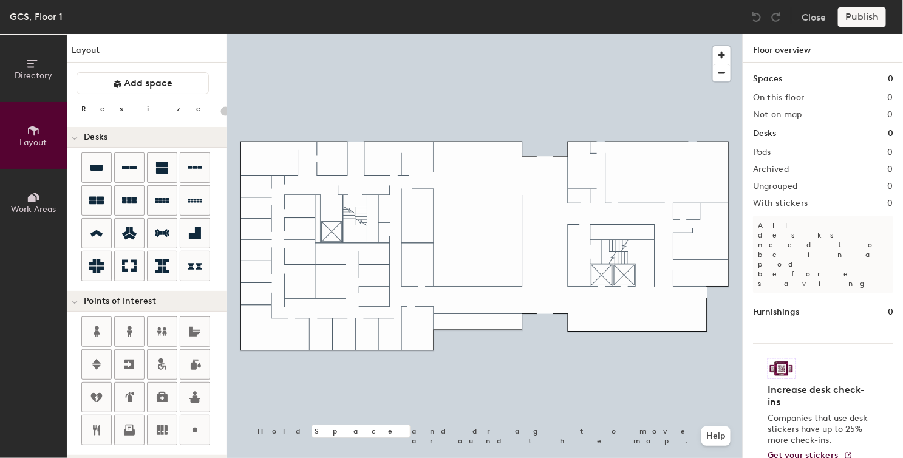
click at [364, 332] on div "Directory Layout Work Areas Layout Add space Resize Desks Points of Interest Fu…" at bounding box center [451, 246] width 903 height 424
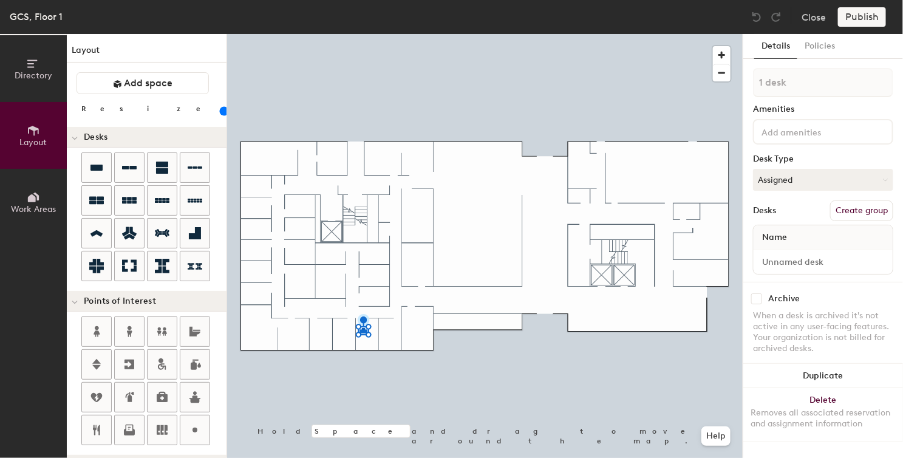
click at [834, 212] on button "Create group" at bounding box center [862, 210] width 63 height 21
click at [840, 21] on button "Publish" at bounding box center [862, 16] width 48 height 19
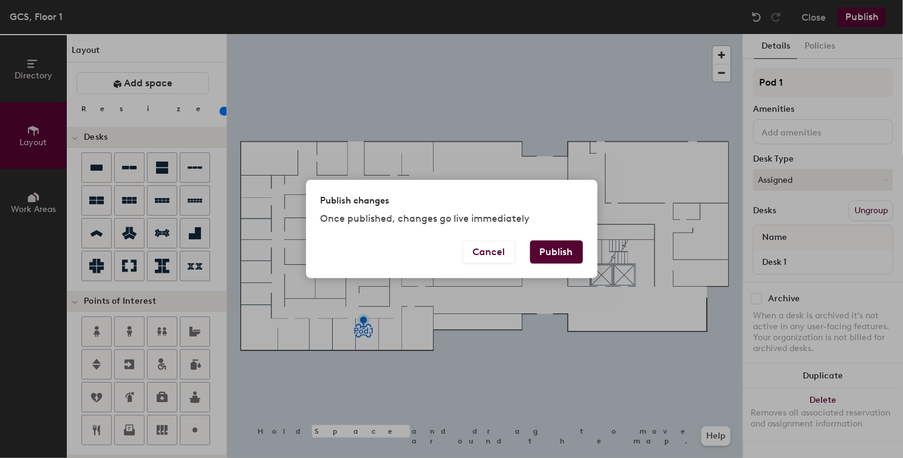
click at [575, 250] on button "Publish" at bounding box center [556, 252] width 53 height 23
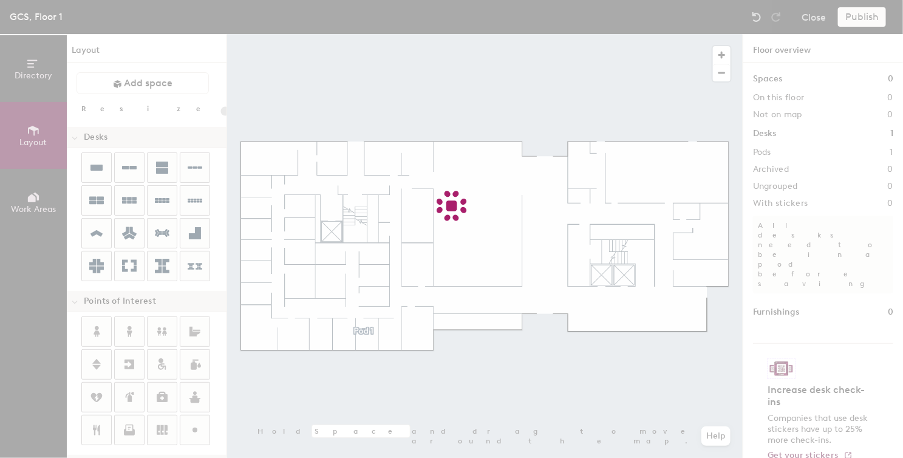
type input "20"
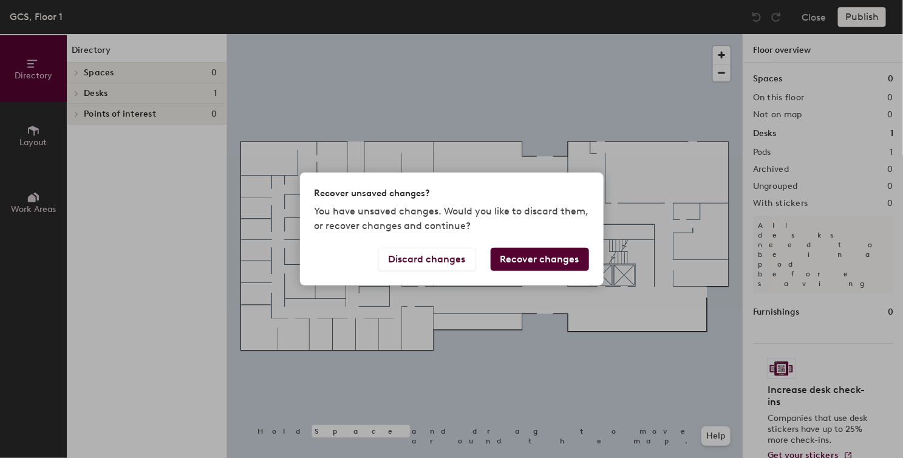
click at [515, 255] on button "Recover changes" at bounding box center [540, 259] width 98 height 23
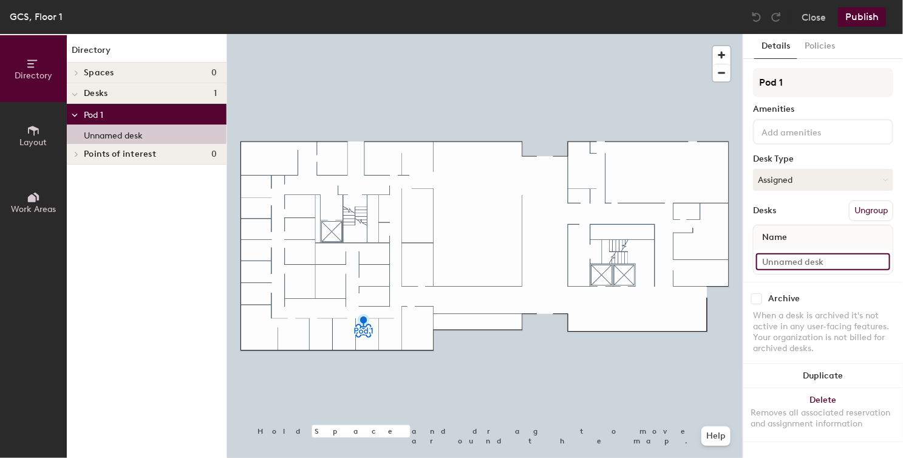
click at [793, 258] on input at bounding box center [823, 261] width 134 height 17
type input "desk 1"
click at [881, 13] on button "Publish" at bounding box center [862, 16] width 48 height 19
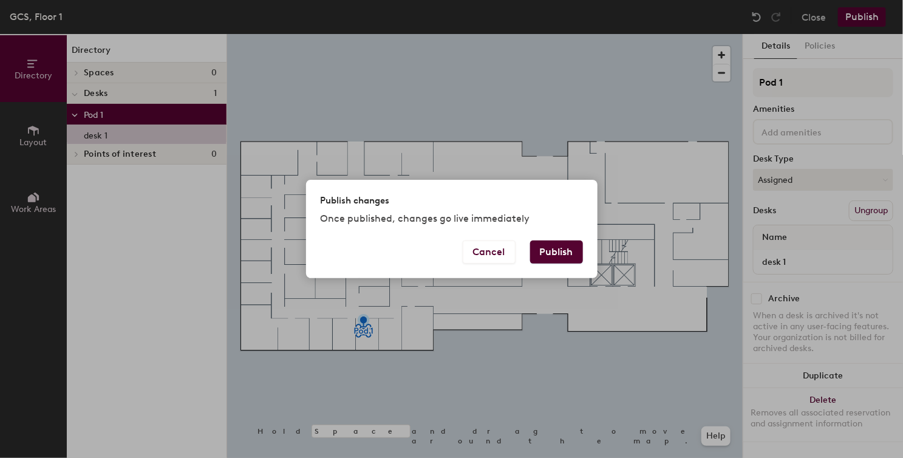
click at [546, 253] on button "Publish" at bounding box center [556, 252] width 53 height 23
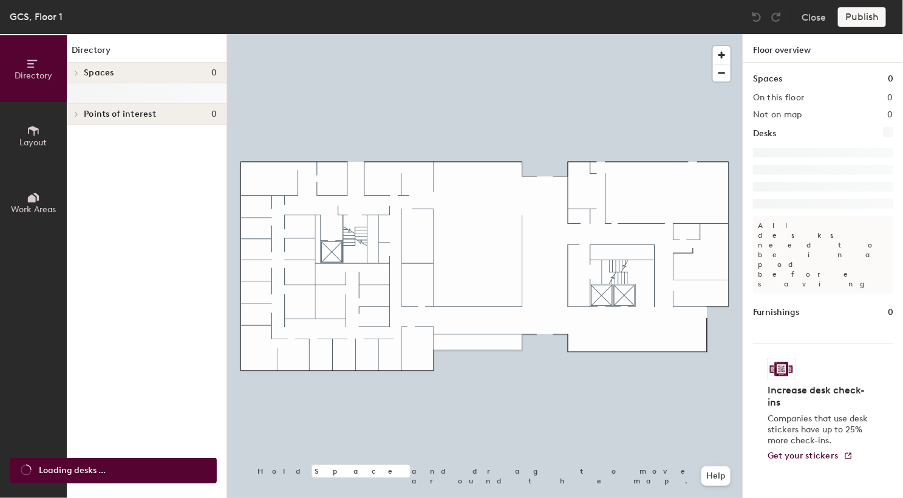
click at [125, 74] on h4 "Spaces 0" at bounding box center [150, 73] width 133 height 10
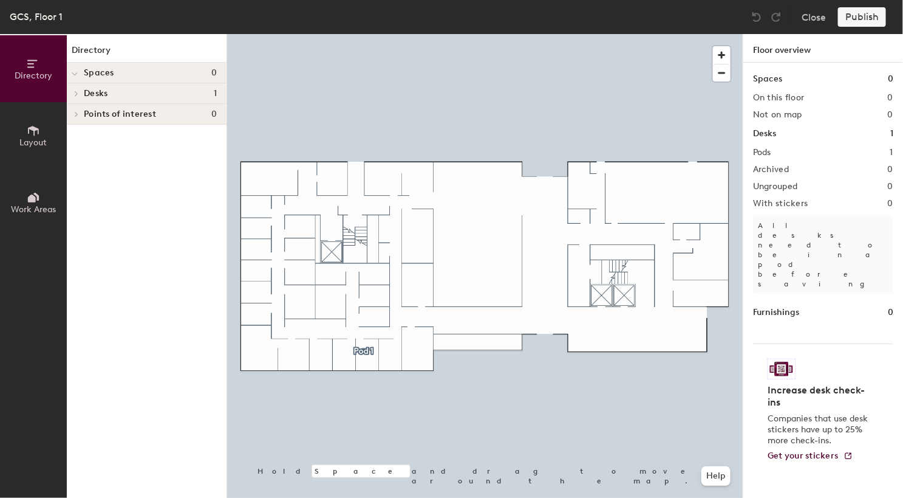
click at [156, 77] on div "Spaces 0" at bounding box center [147, 73] width 160 height 21
click at [80, 72] on span at bounding box center [75, 73] width 10 height 6
click at [124, 71] on h4 "Spaces 0" at bounding box center [150, 73] width 133 height 10
click at [29, 140] on span "Layout" at bounding box center [33, 142] width 27 height 10
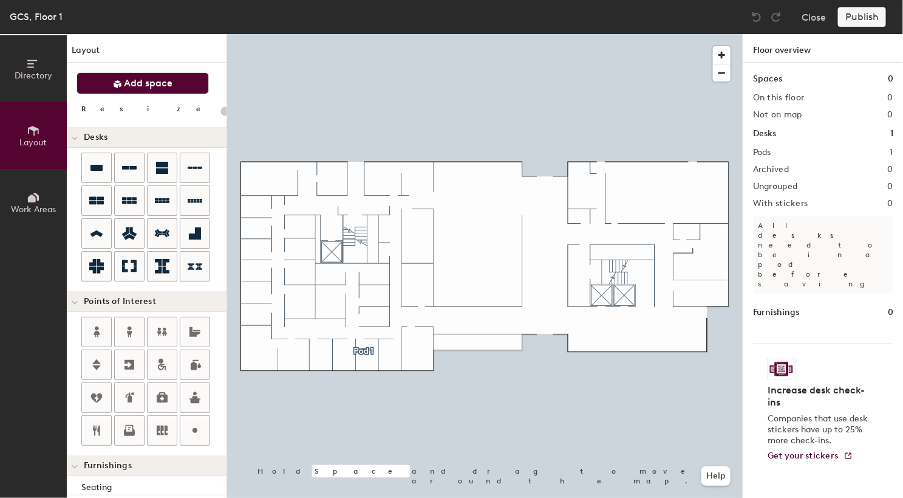
click at [130, 89] on button "Add space" at bounding box center [143, 83] width 132 height 22
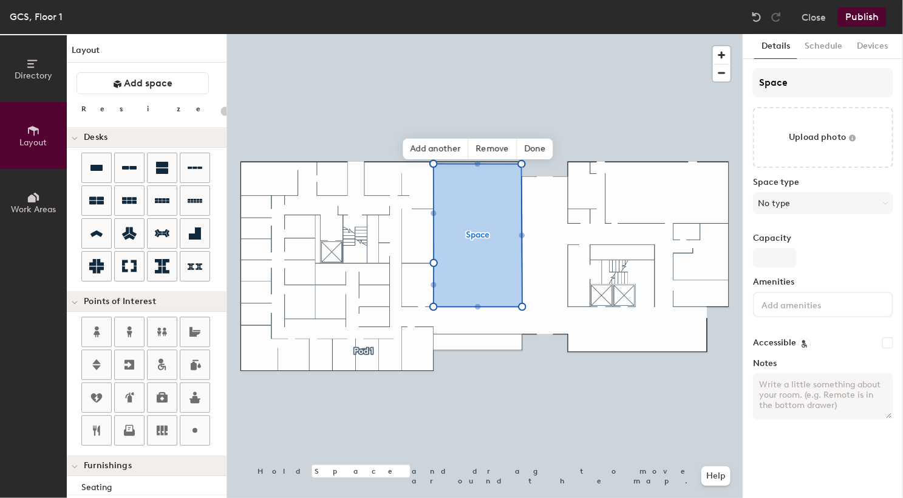
type input "20"
click at [812, 84] on input "Space" at bounding box center [823, 82] width 140 height 29
type input "A"
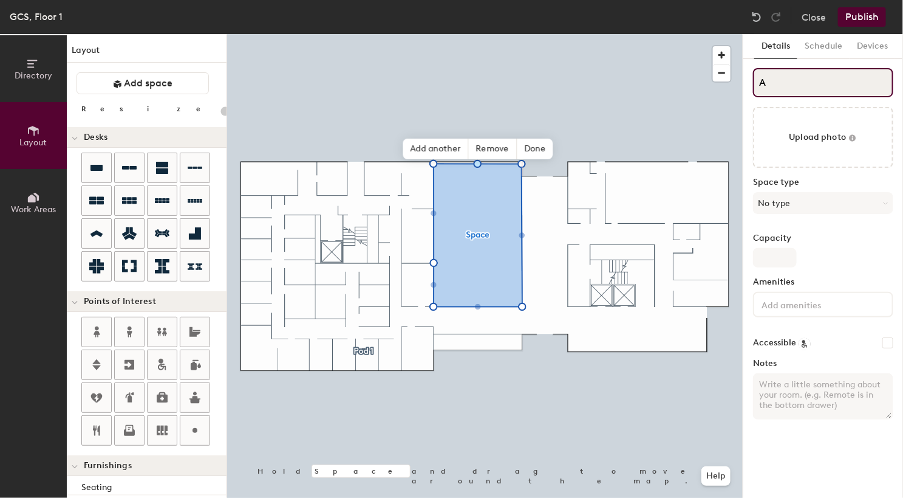
type input "20"
type input "Am"
type input "20"
type input "Amp"
type input "20"
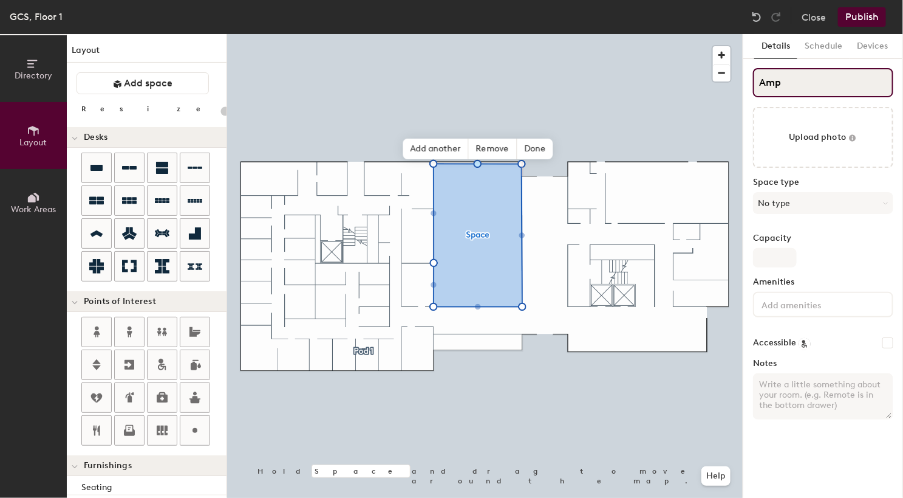
type input "Ampi"
type input "20"
type input "Ampithe"
type input "20"
type input "Ampithea"
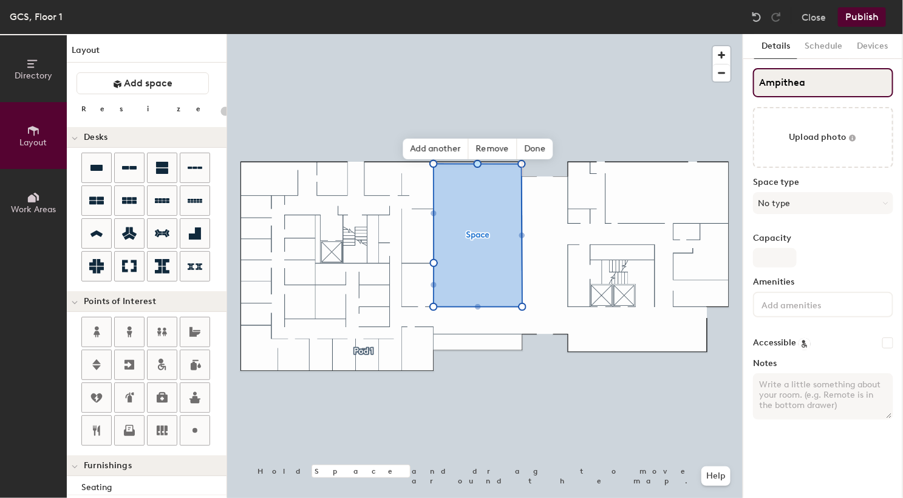
type input "20"
type input "Ampitheat"
type input "20"
type input "Ampitheatre"
type input "20"
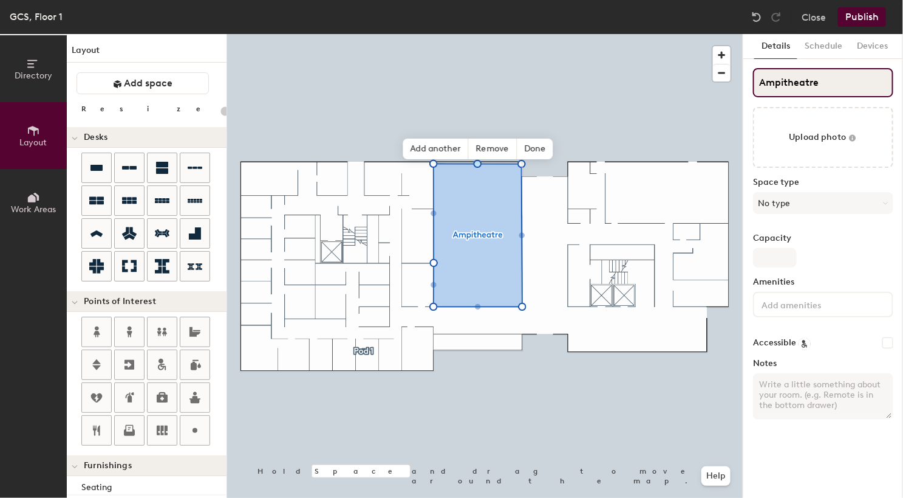
click at [779, 81] on input "Ampitheatre" at bounding box center [823, 82] width 140 height 29
type input "Amphitheatre"
type input "20"
type input "Amphitheater"
type input "20"
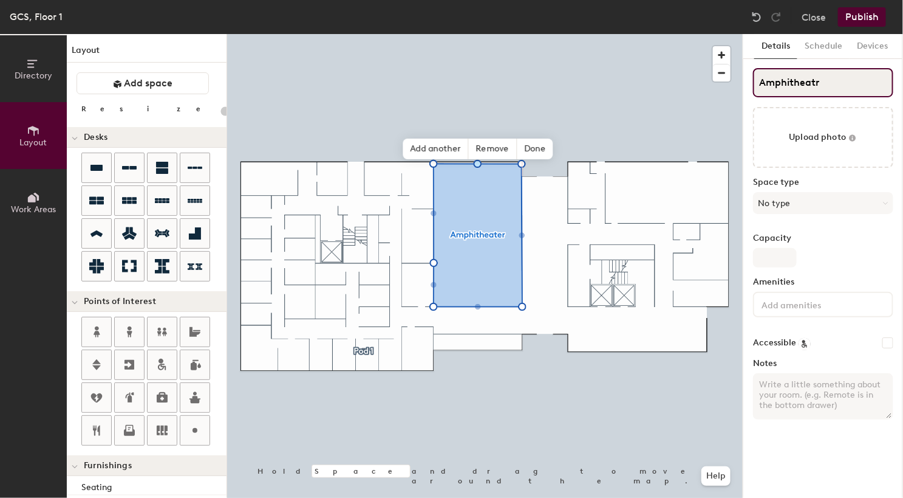
type input "Amphitheatre"
type input "20"
type input "Amphitheatre"
type input "20"
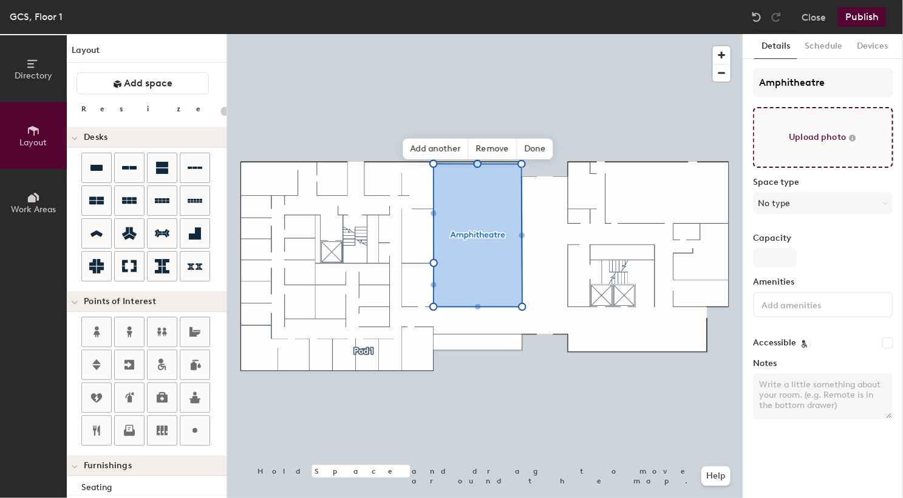
click at [829, 152] on input "file" at bounding box center [823, 137] width 140 height 61
type input "C:\fakepath\ampitheater.png"
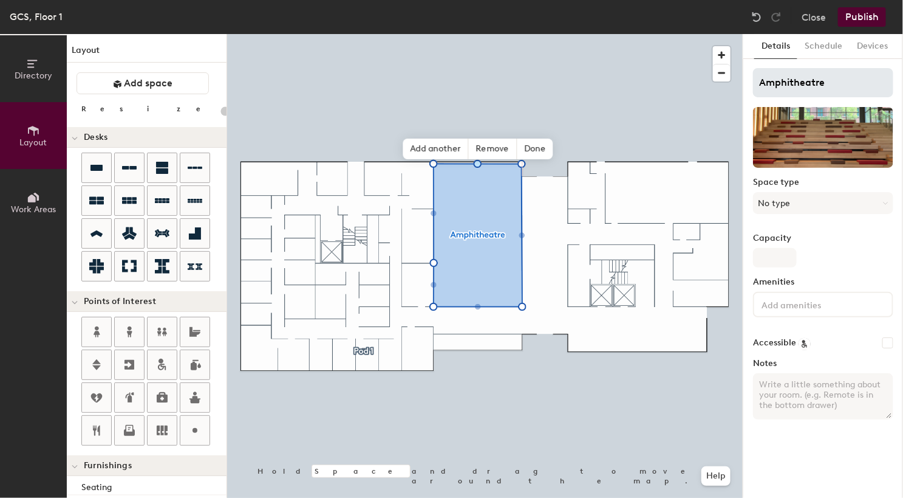
type input "20"
click at [786, 258] on input "Capacity" at bounding box center [775, 257] width 44 height 19
type input "1"
type input "20"
type input "100"
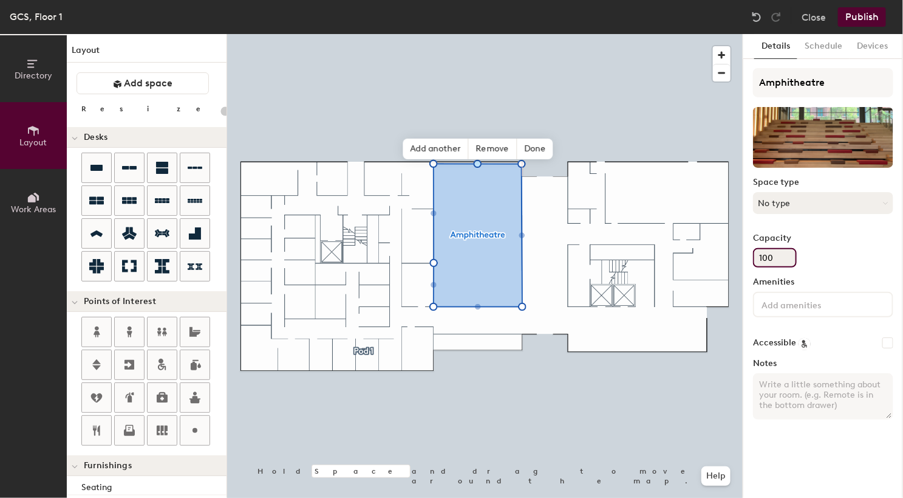
type input "20"
type input "100"
click at [823, 207] on button "No type" at bounding box center [823, 203] width 140 height 22
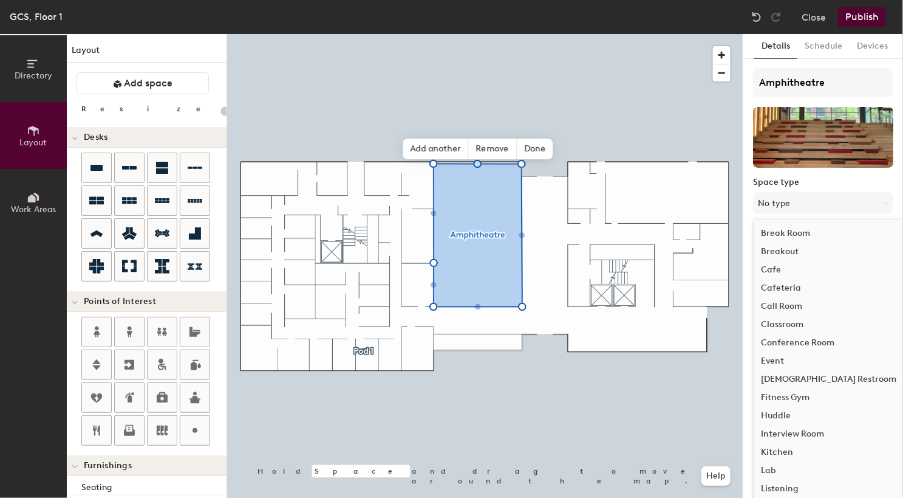
scroll to position [52, 0]
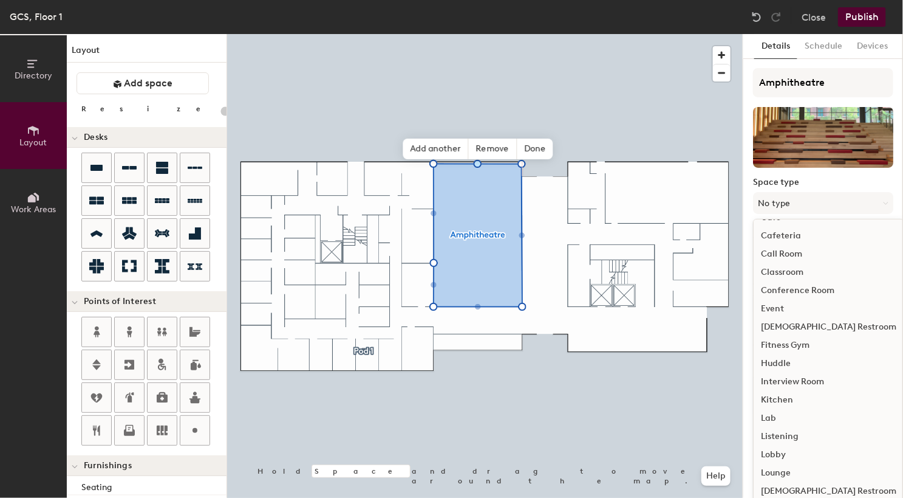
click at [803, 182] on label "Space type" at bounding box center [823, 182] width 140 height 10
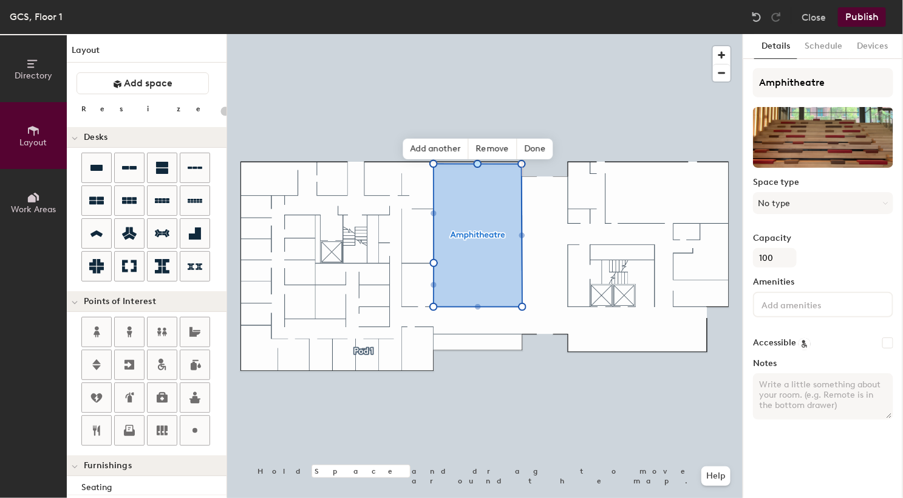
click at [789, 392] on textarea "Notes" at bounding box center [823, 396] width 140 height 46
paste textarea "Requests will only be considered if the following form is completed: [URL][DOMA…"
type textarea "Requests will only be considered if the following form is completed: [URL][DOMA…"
type input "20"
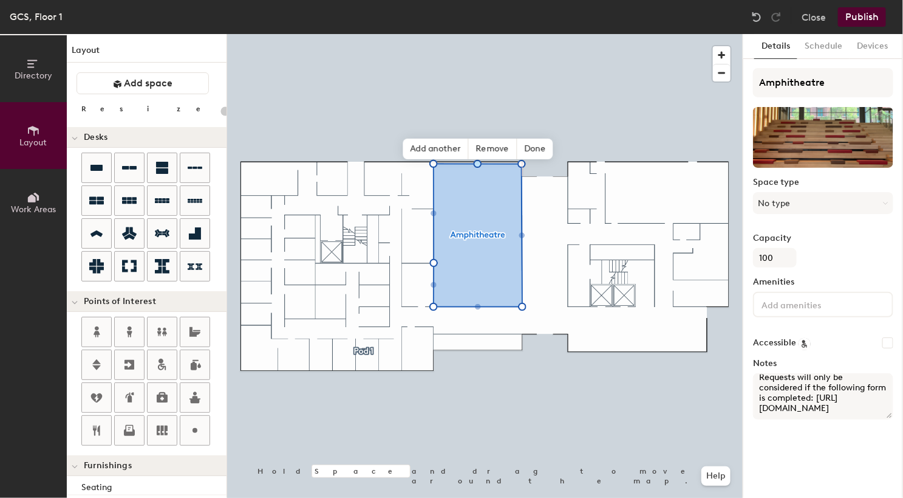
type textarea "Requests will only be considered if the following form is completed: [URL][DOMA…"
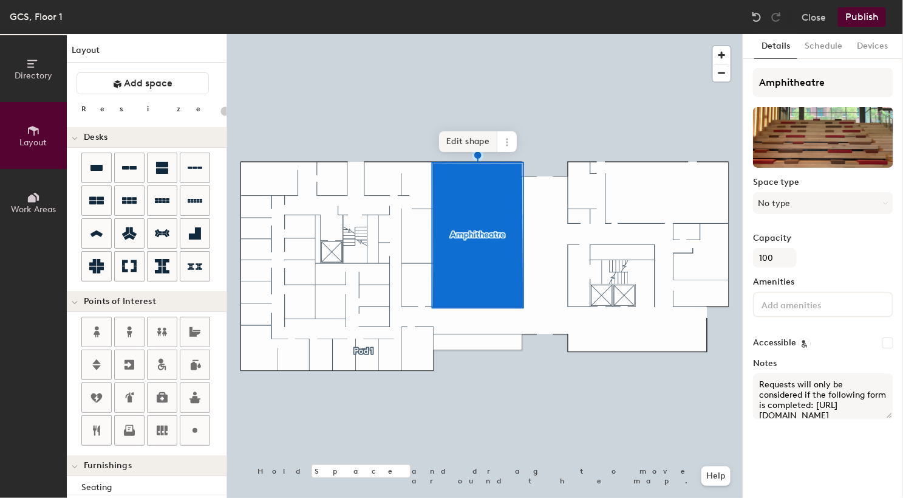
click at [479, 150] on span "Edit shape" at bounding box center [468, 141] width 58 height 21
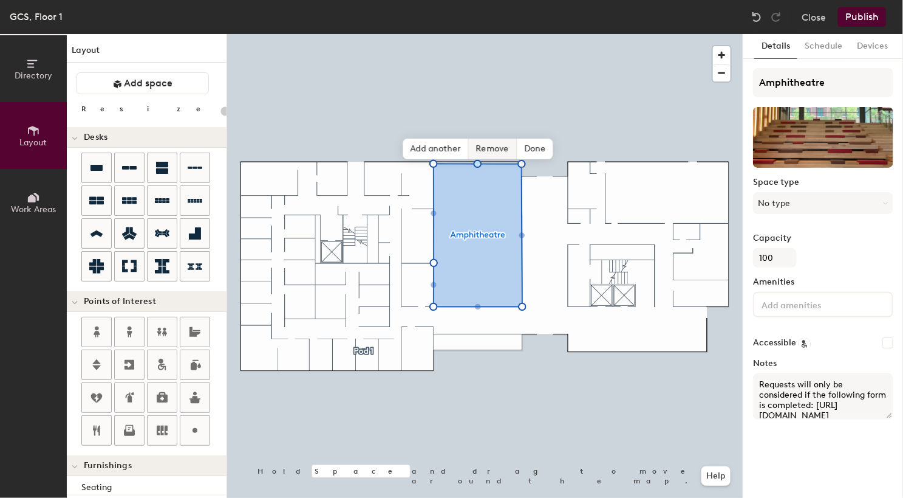
click at [478, 159] on div "Hold Space and drag to move around the map. Help Add another Remove Done" at bounding box center [485, 266] width 516 height 464
click at [478, 157] on div "Hold Space and drag to move around the map. Help Add another Remove Done" at bounding box center [485, 266] width 516 height 464
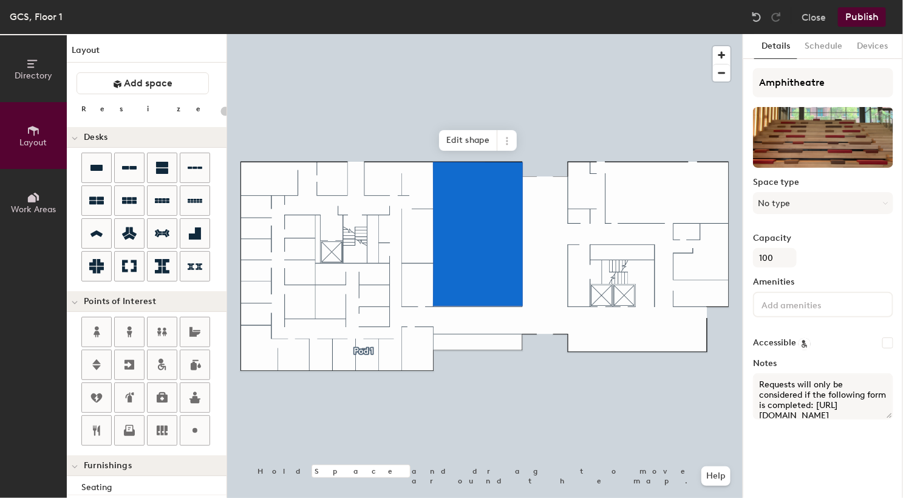
click at [553, 34] on div at bounding box center [485, 34] width 516 height 0
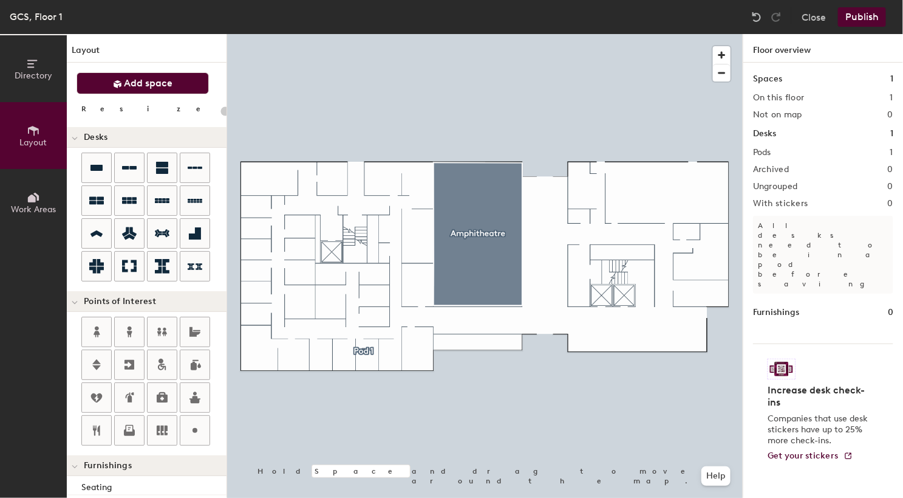
click at [134, 84] on span "Add space" at bounding box center [149, 83] width 49 height 12
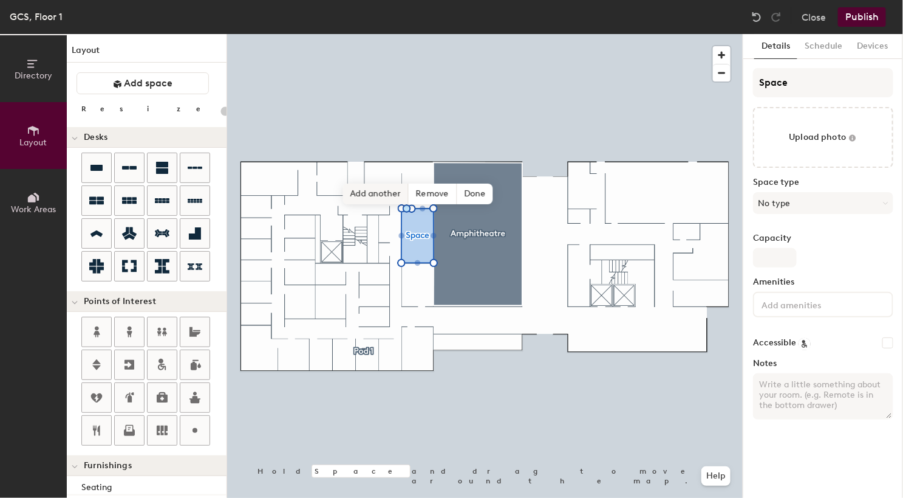
type input "20"
click at [819, 84] on input "Space" at bounding box center [823, 82] width 140 height 29
paste input "Chair's Conference Room"
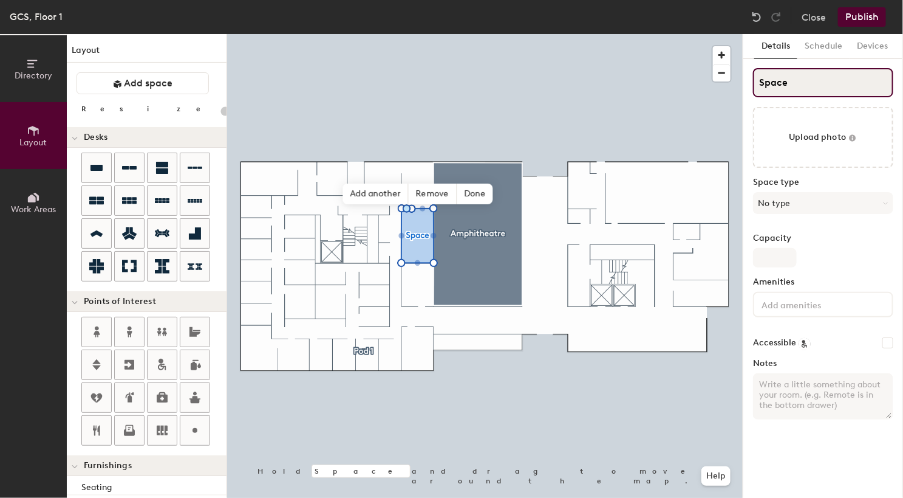
type input "Chair's Conference Room"
type input "20"
type input "Chair's Conference Room"
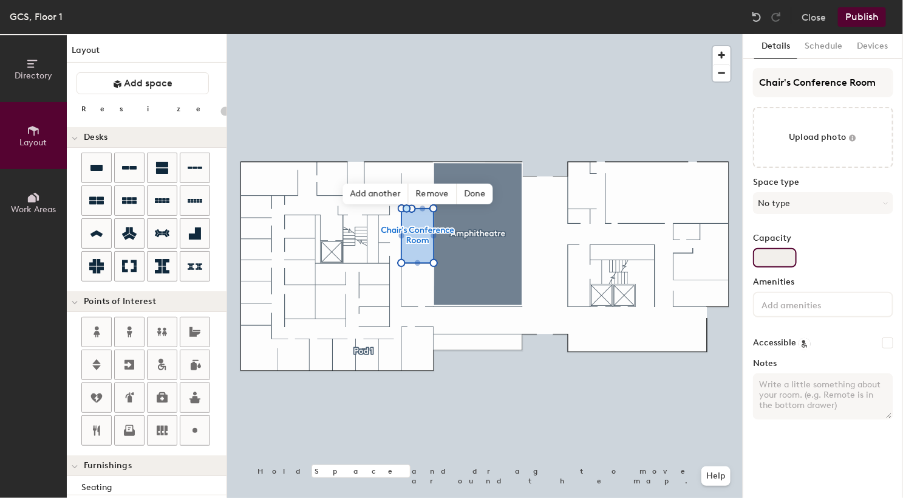
click at [785, 251] on input "Capacity" at bounding box center [775, 257] width 44 height 19
type input "12"
type input "20"
type input "12"
click at [793, 301] on input at bounding box center [813, 303] width 109 height 15
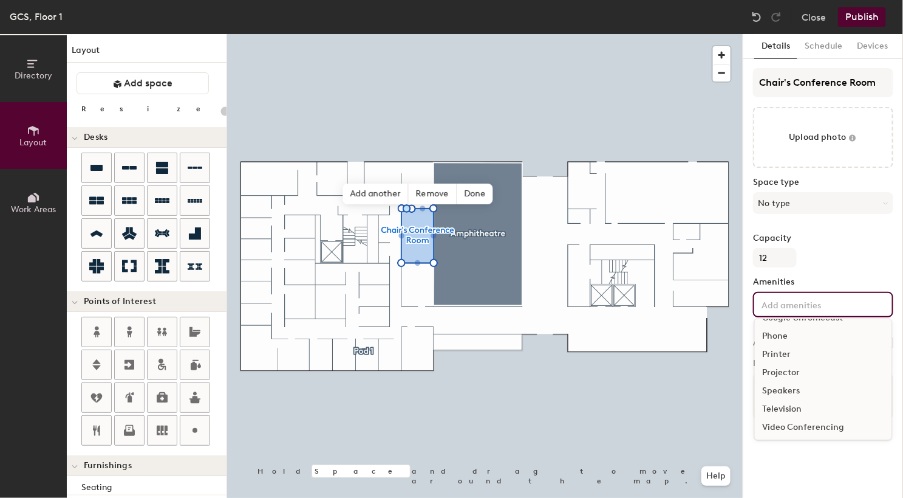
scroll to position [70, 0]
click at [808, 388] on div "Television" at bounding box center [823, 390] width 137 height 18
type input "20"
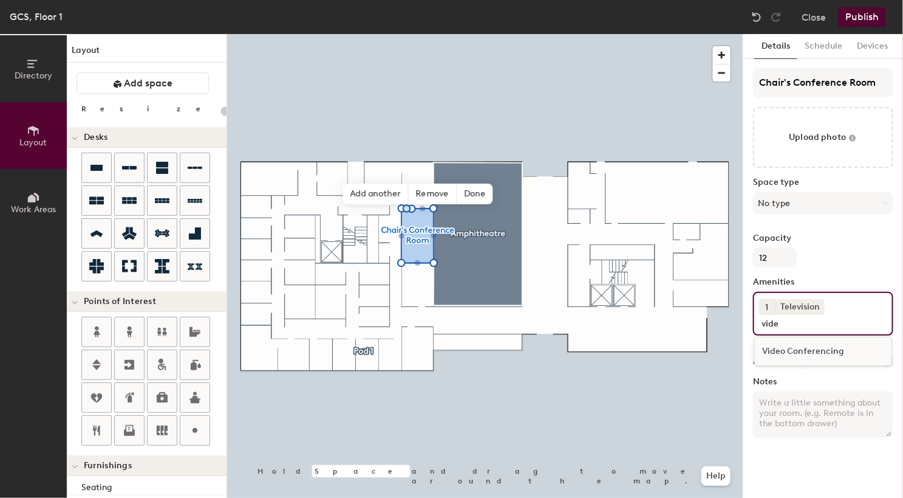
type input "vide"
click at [836, 349] on div "Video Conferencing" at bounding box center [823, 351] width 137 height 18
type input "20"
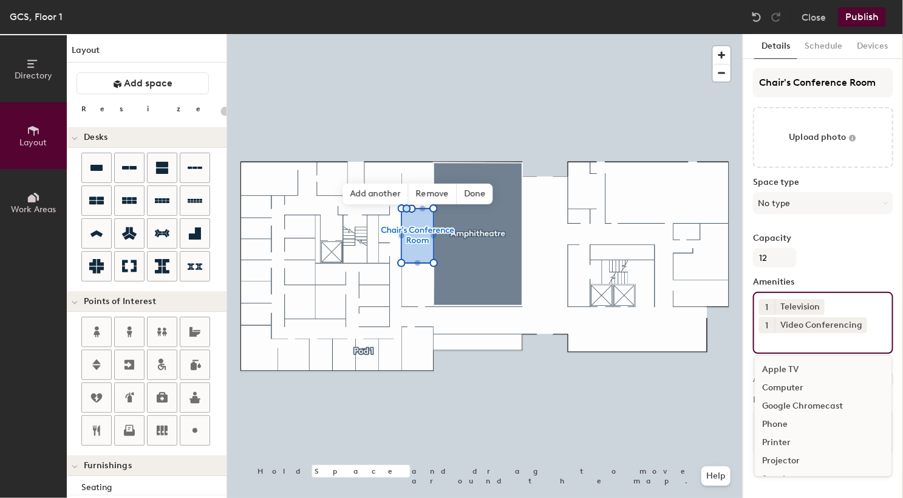
click at [853, 259] on div "Capacity 12" at bounding box center [823, 250] width 140 height 34
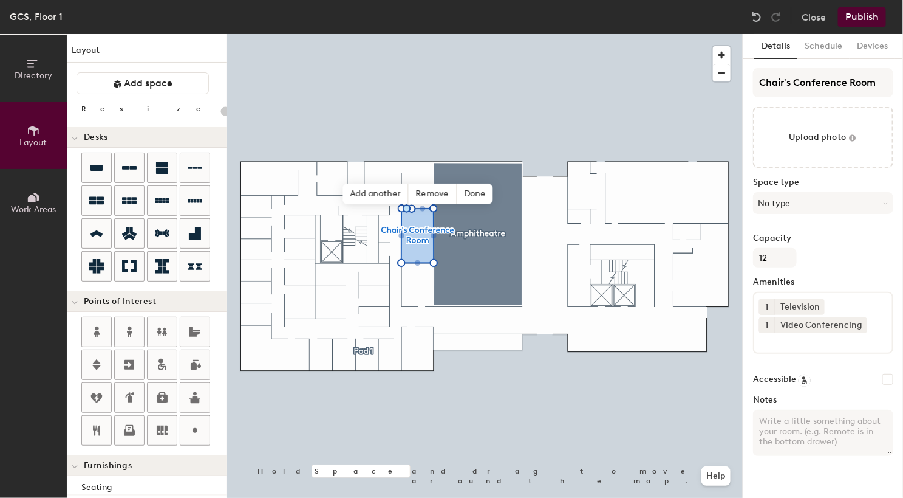
type input "20"
click at [805, 428] on textarea "Notes" at bounding box center [823, 432] width 140 height 46
paste textarea "Chair's conference room - Staff Only"
type textarea "Chair's conference room - Staff Only"
type input "20"
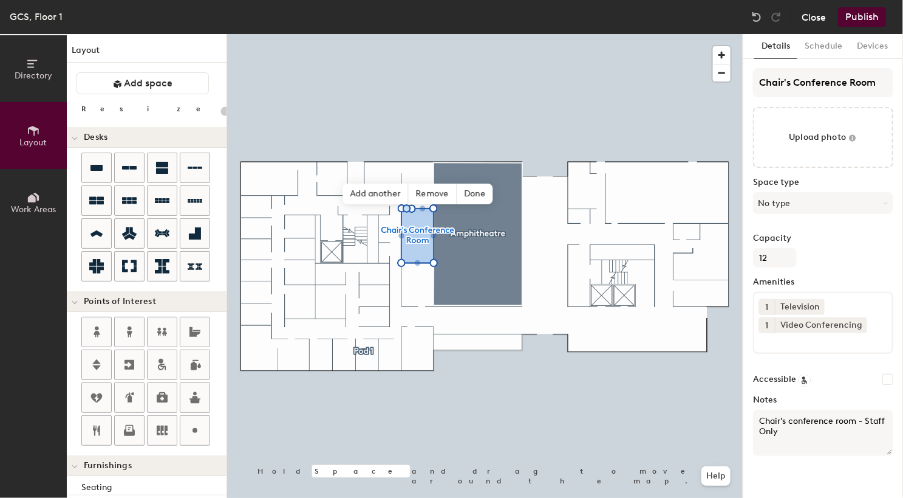
type textarea "Chair's conference room - Staff Only"
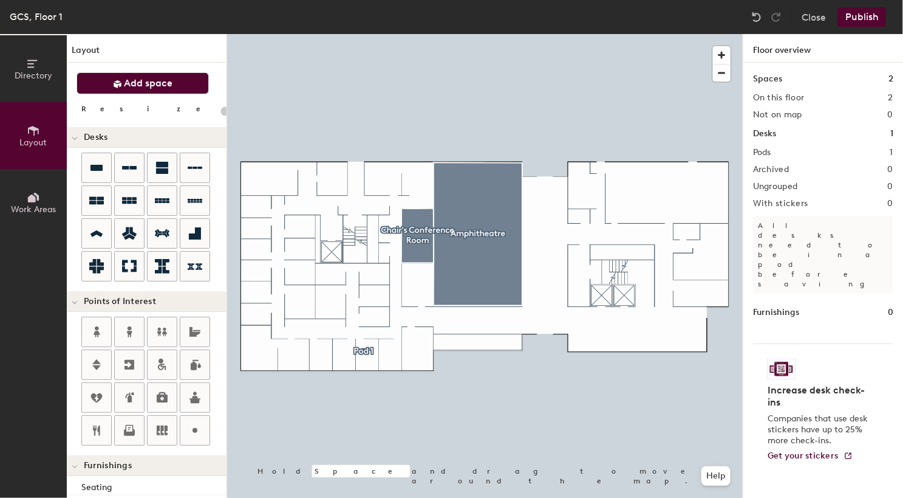
click at [152, 92] on button "Add space" at bounding box center [143, 83] width 132 height 22
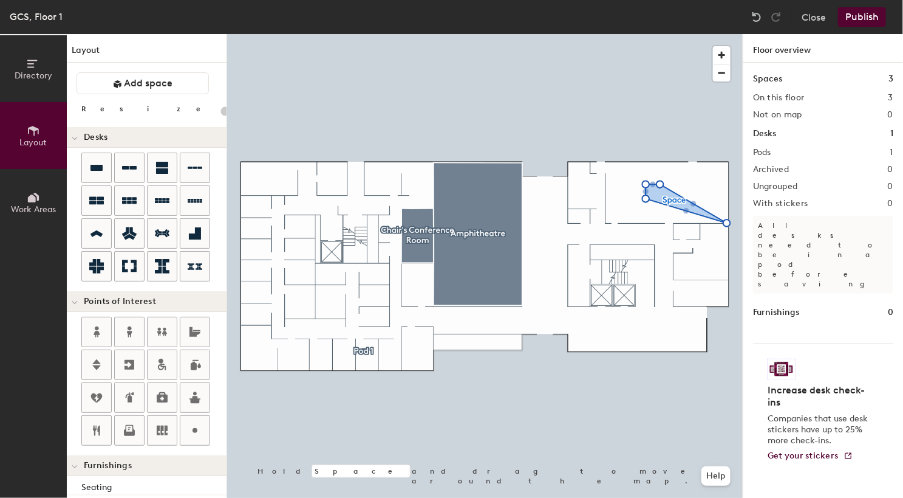
click at [649, 34] on div at bounding box center [485, 34] width 516 height 0
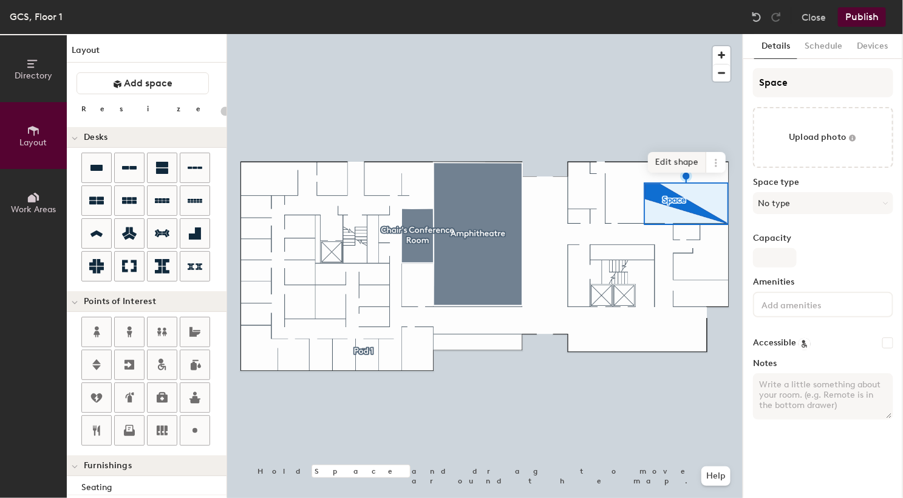
click at [687, 166] on span "Edit shape" at bounding box center [677, 162] width 58 height 21
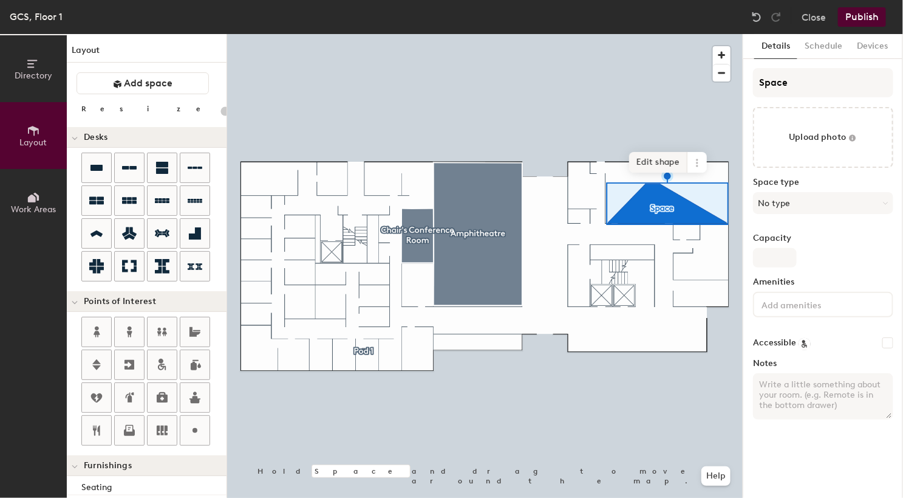
click at [662, 165] on span "Edit shape" at bounding box center [658, 162] width 58 height 21
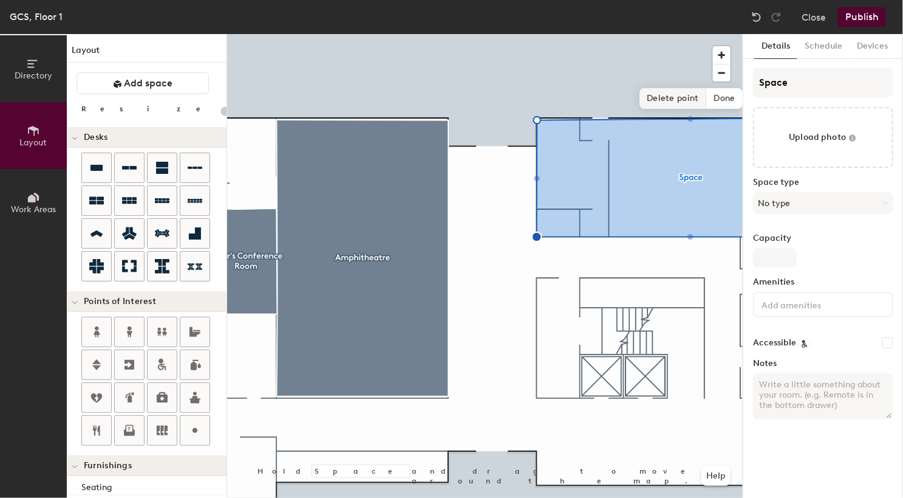
click at [669, 99] on span "Delete point" at bounding box center [673, 98] width 67 height 21
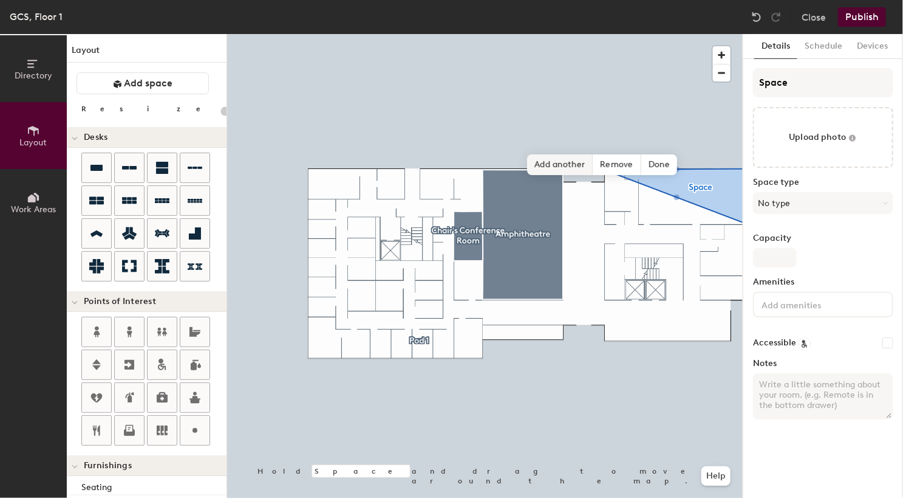
click at [573, 166] on span "Add another" at bounding box center [560, 164] width 66 height 21
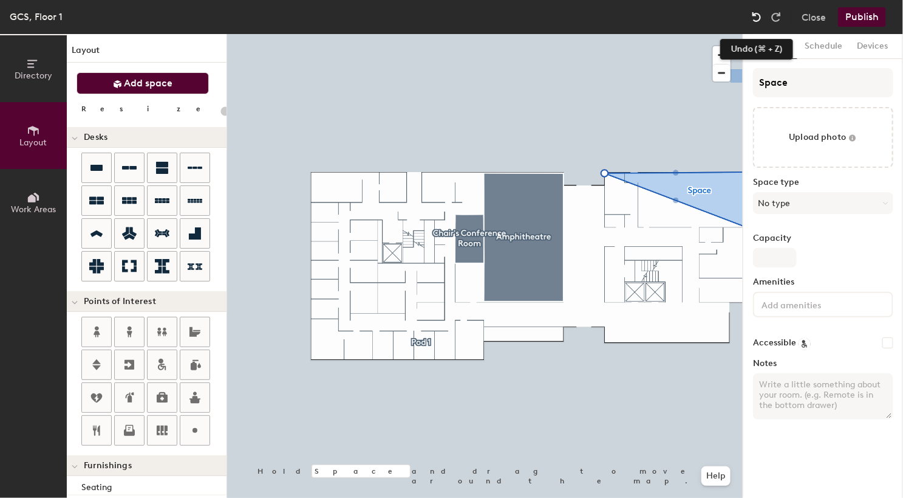
click at [757, 22] on img at bounding box center [757, 17] width 12 height 12
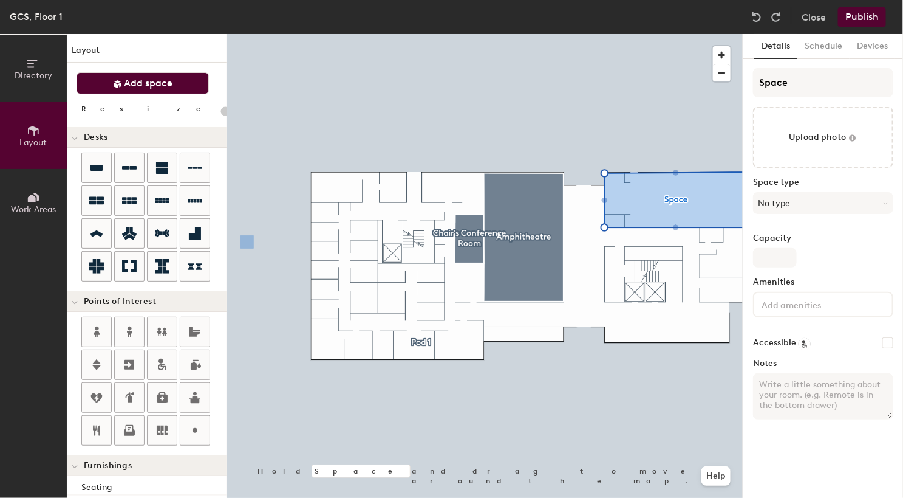
click at [152, 87] on span "Add space" at bounding box center [149, 83] width 49 height 12
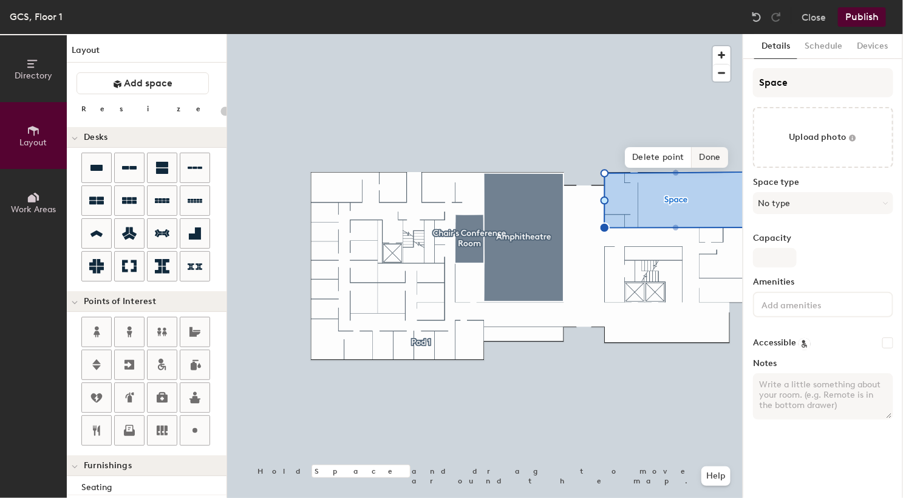
click at [706, 159] on span "Done" at bounding box center [711, 157] width 36 height 21
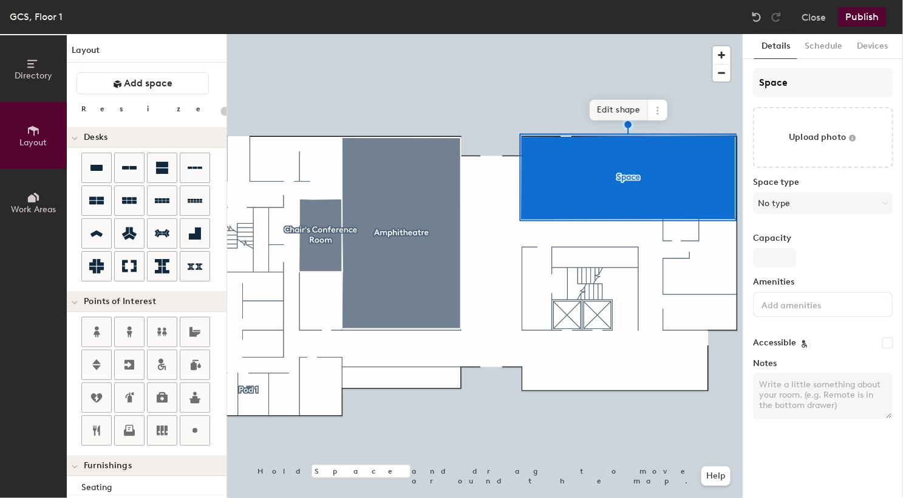
click at [620, 103] on span "Edit shape" at bounding box center [619, 110] width 58 height 21
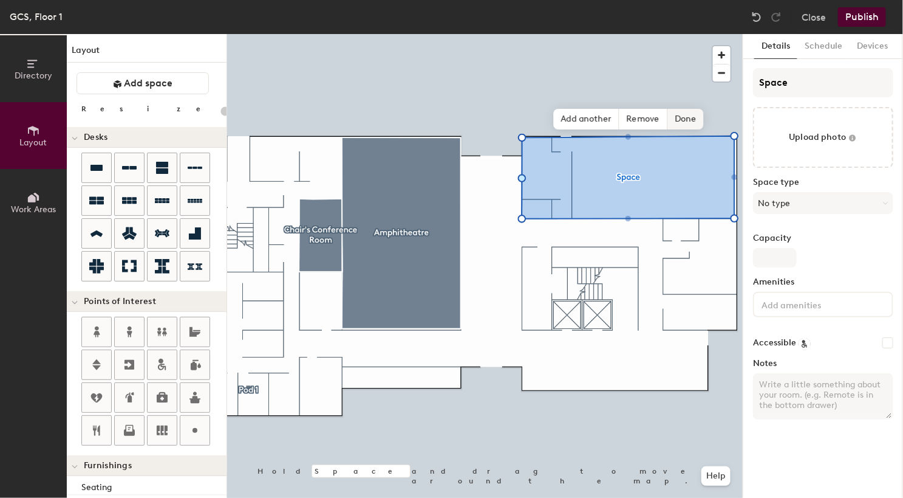
click at [679, 113] on span "Done" at bounding box center [686, 119] width 36 height 21
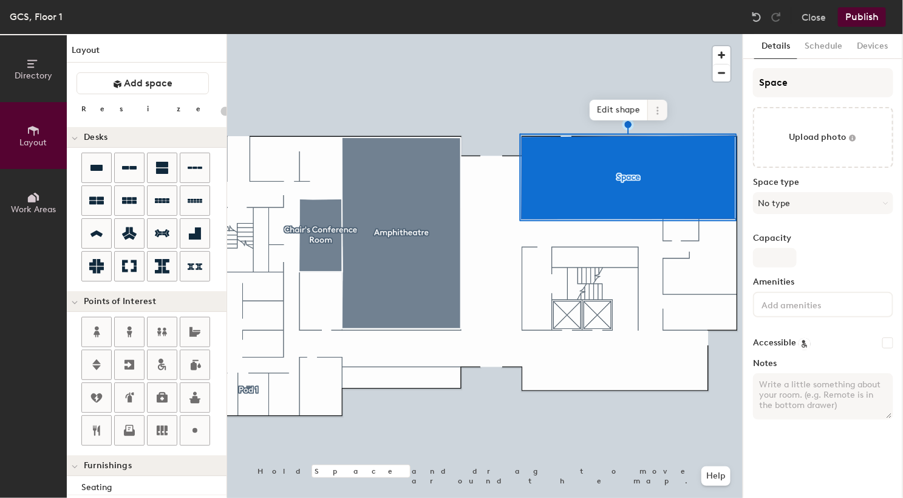
click at [662, 115] on icon at bounding box center [658, 111] width 10 height 10
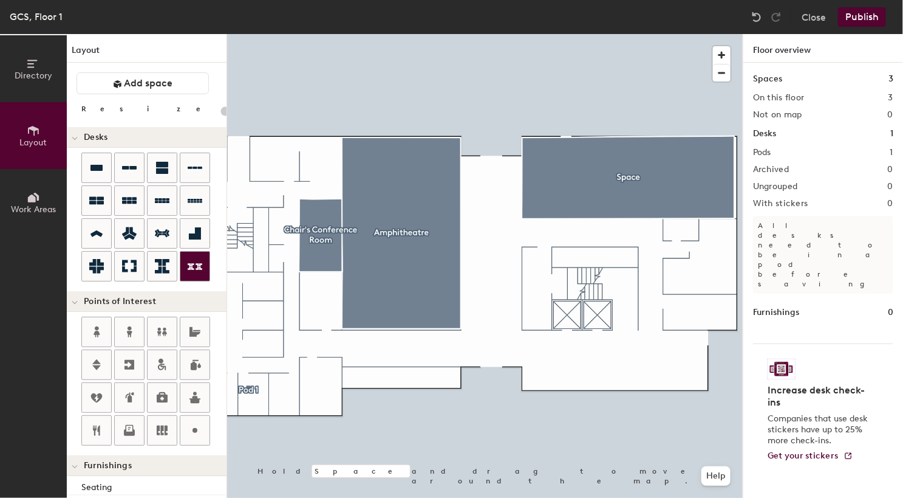
click at [591, 34] on div at bounding box center [485, 34] width 516 height 0
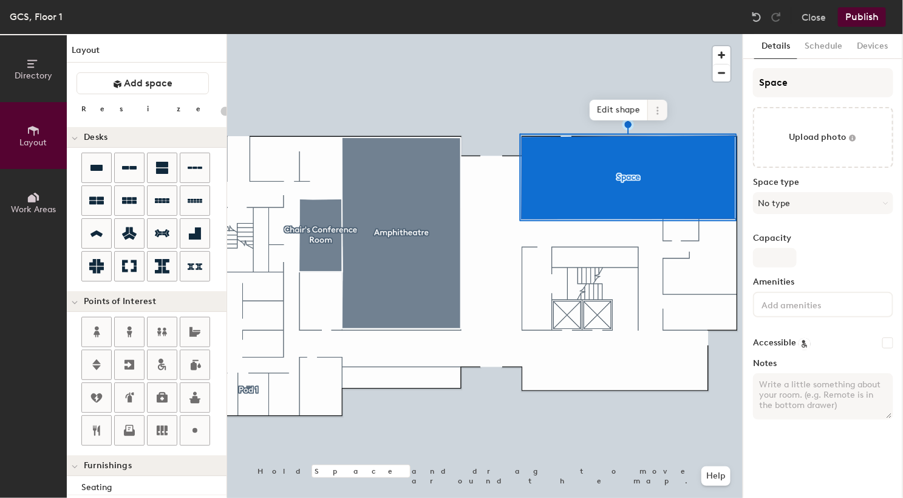
type input "20"
click at [662, 108] on icon at bounding box center [658, 111] width 10 height 10
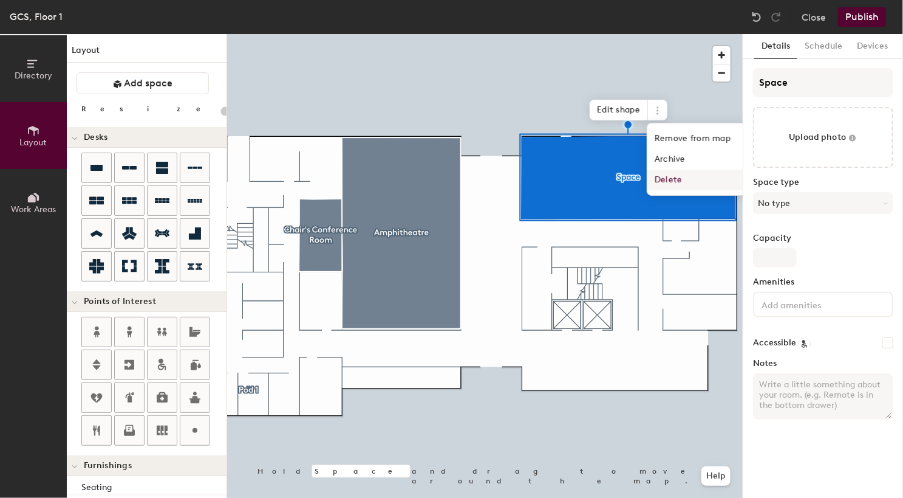
click at [687, 178] on span "Delete" at bounding box center [702, 180] width 108 height 21
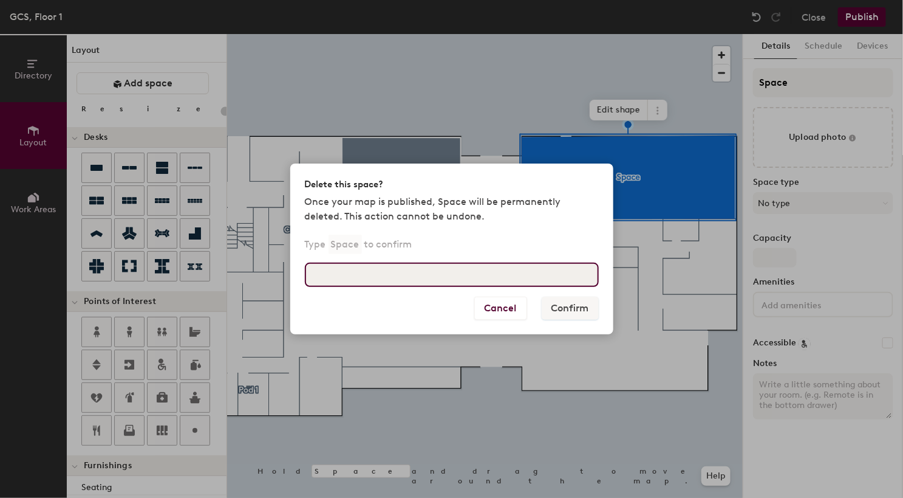
click at [514, 283] on input at bounding box center [452, 274] width 294 height 24
type input "Space"
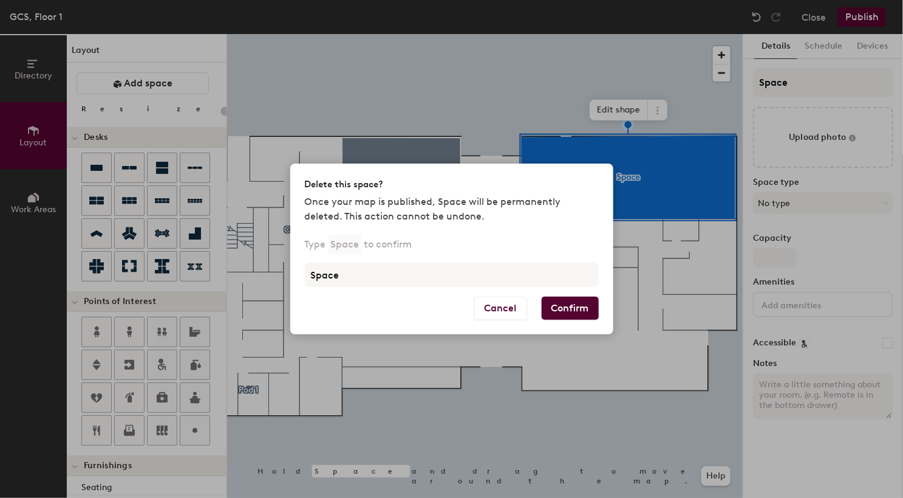
click at [558, 313] on button "Confirm" at bounding box center [570, 307] width 57 height 23
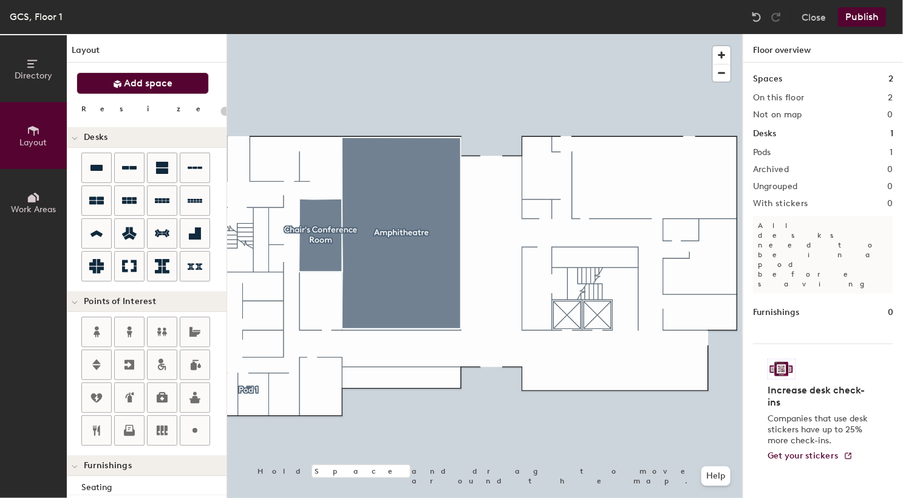
click at [134, 89] on button "Add space" at bounding box center [143, 83] width 132 height 22
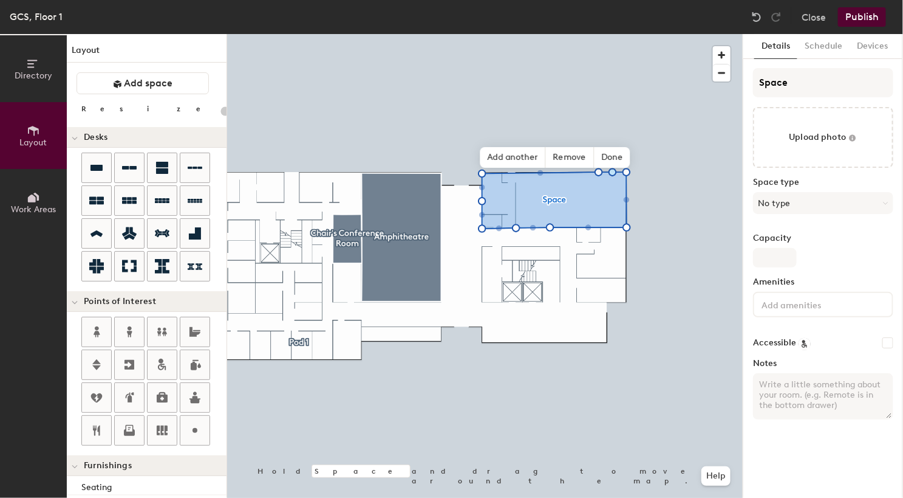
type input "20"
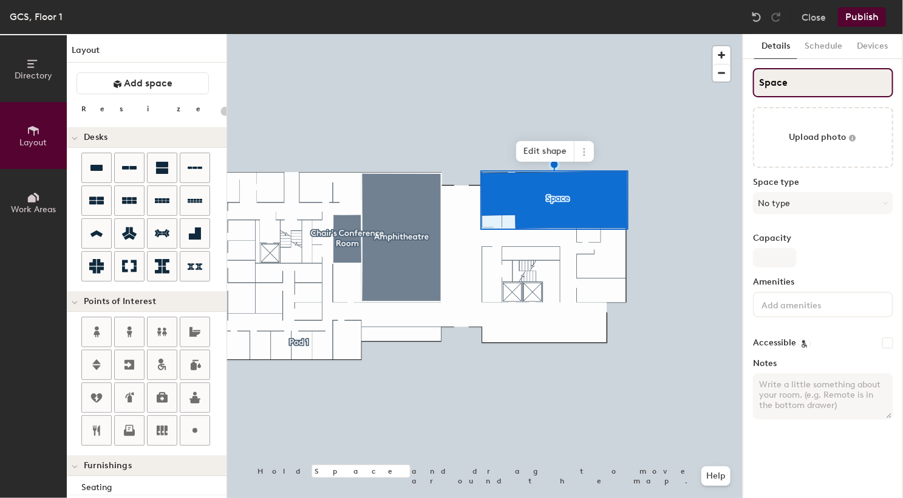
type input "20"
click at [820, 84] on input "Space" at bounding box center [823, 82] width 140 height 29
type input "1"
type input "20"
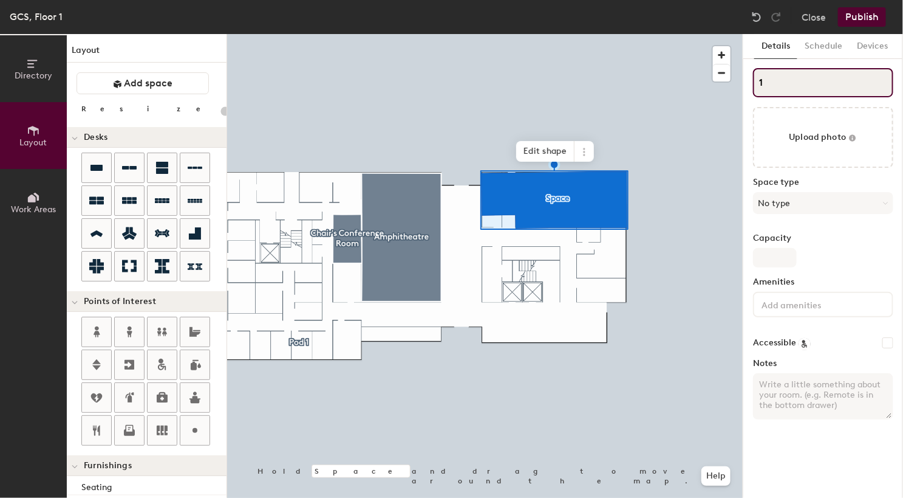
type input "10"
type input "20"
type input "107"
type input "20"
type input "107 B"
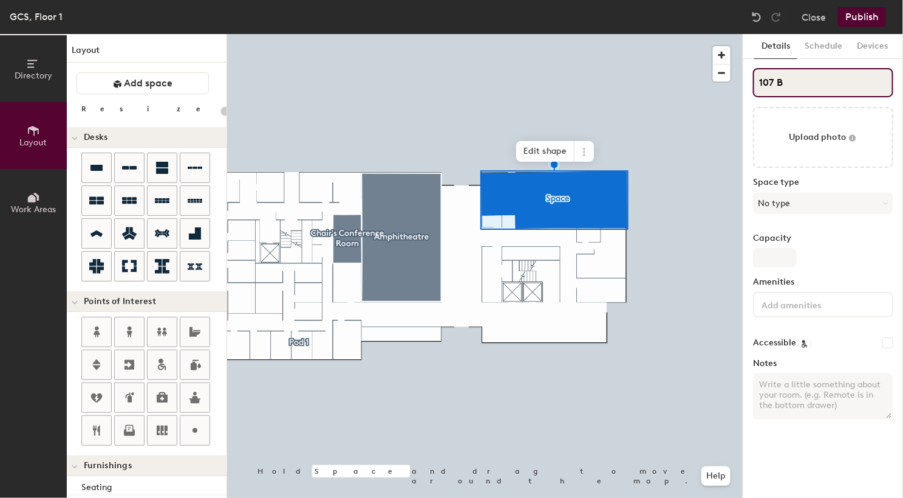
type input "20"
type input "107 Bo"
type input "20"
type input "107 Boar"
type input "20"
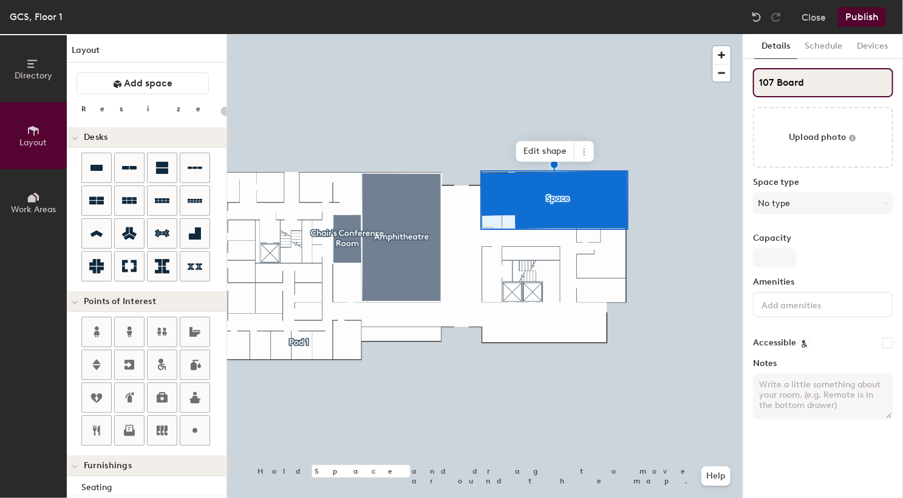
type input "107 Board"
type input "20"
type input "107 Board Ro"
type input "20"
type input "107 Board Roo"
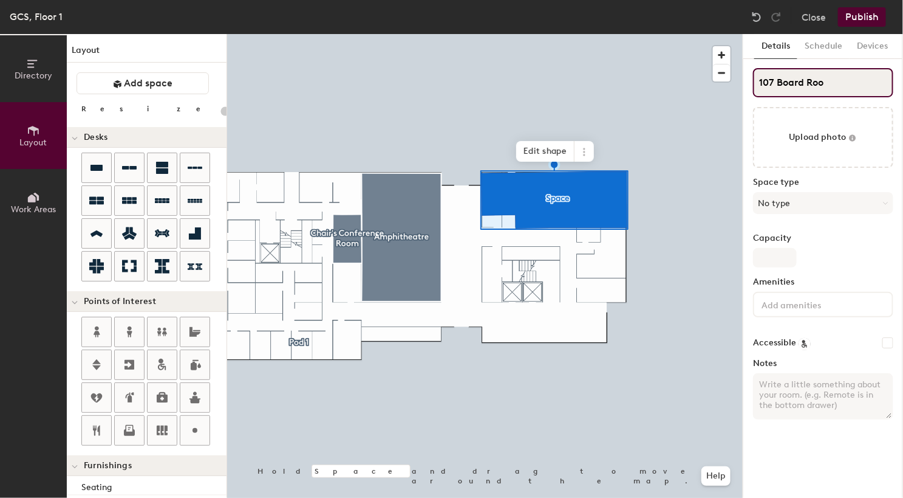
type input "20"
type input "107 Board Room"
type input "20"
type input "107 Board Room"
type input "20"
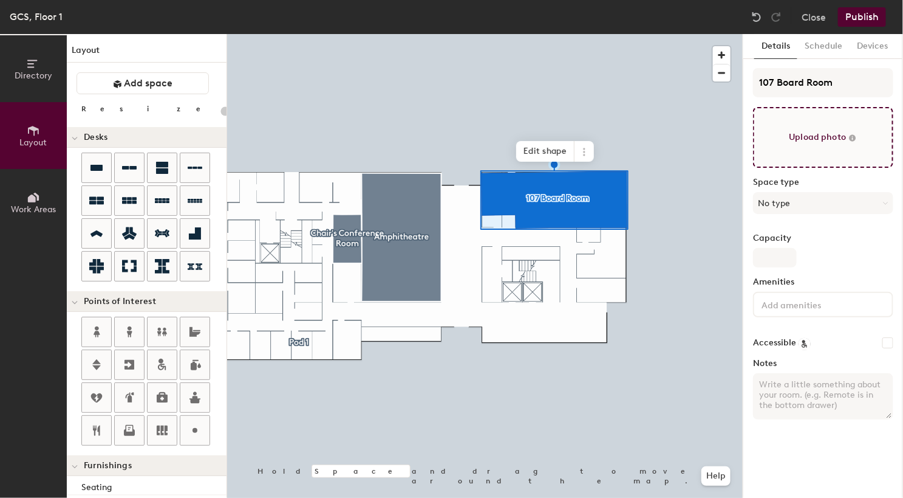
click at [824, 131] on input "file" at bounding box center [823, 137] width 140 height 61
type input "C:\fakepath\107 board room.png"
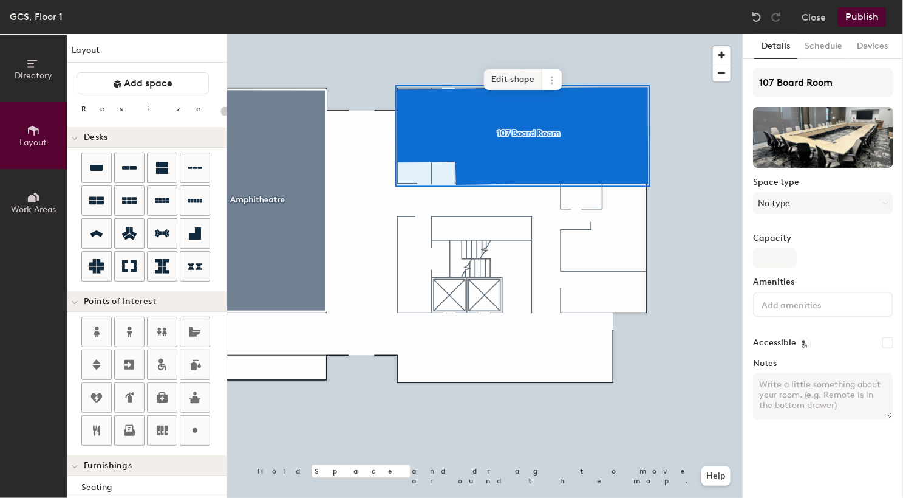
click at [517, 86] on span "Edit shape" at bounding box center [513, 79] width 58 height 21
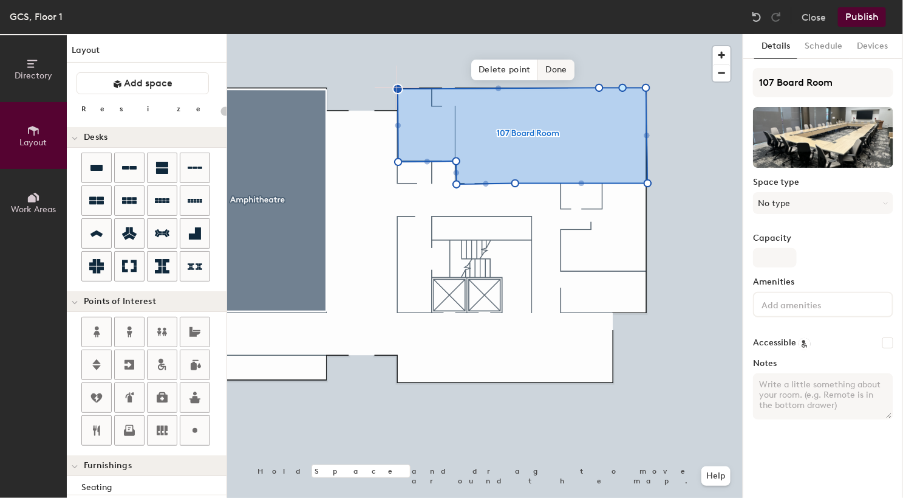
click at [555, 72] on span "Done" at bounding box center [557, 70] width 36 height 21
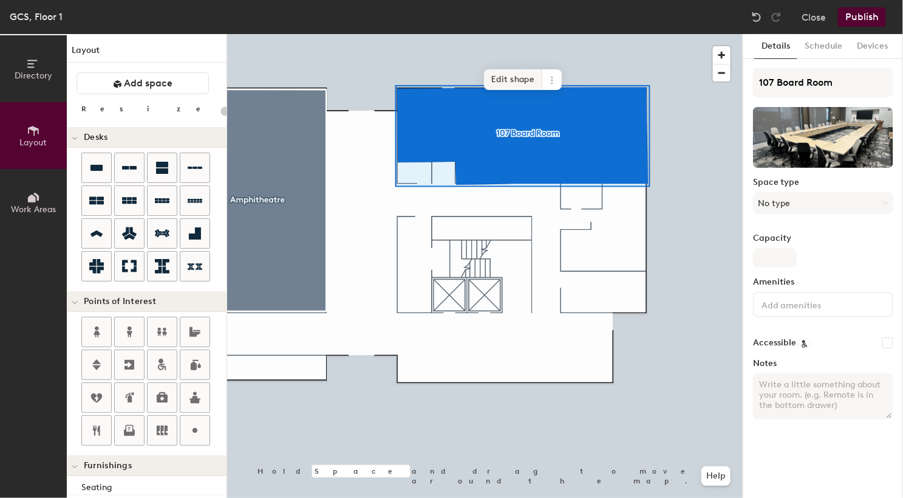
click at [521, 88] on span "Edit shape" at bounding box center [513, 79] width 58 height 21
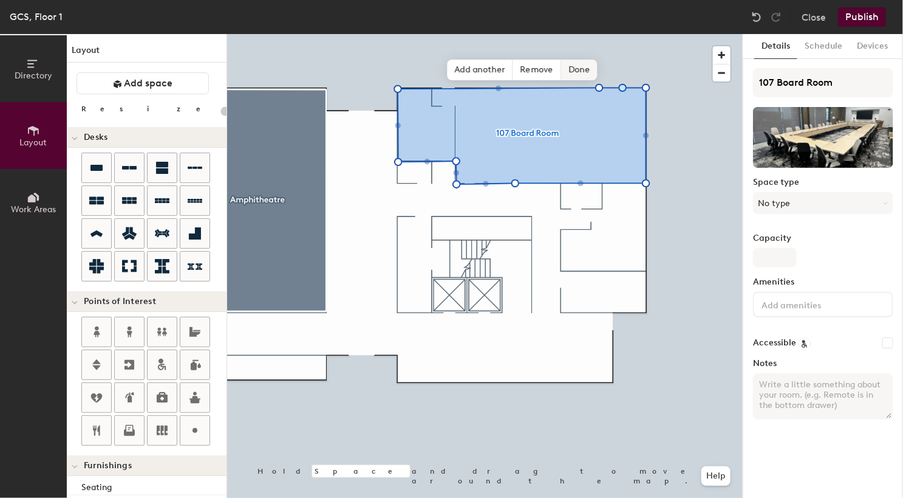
click at [572, 72] on span "Done" at bounding box center [579, 70] width 36 height 21
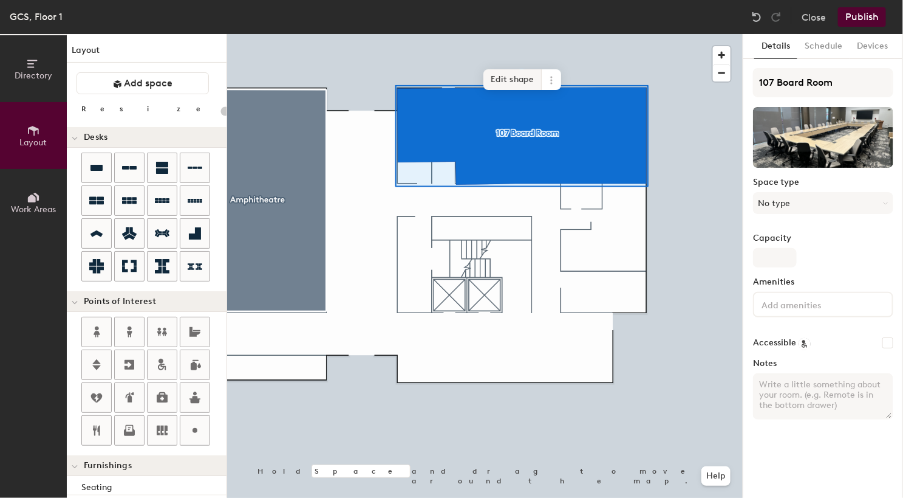
click at [505, 83] on span "Edit shape" at bounding box center [513, 79] width 58 height 21
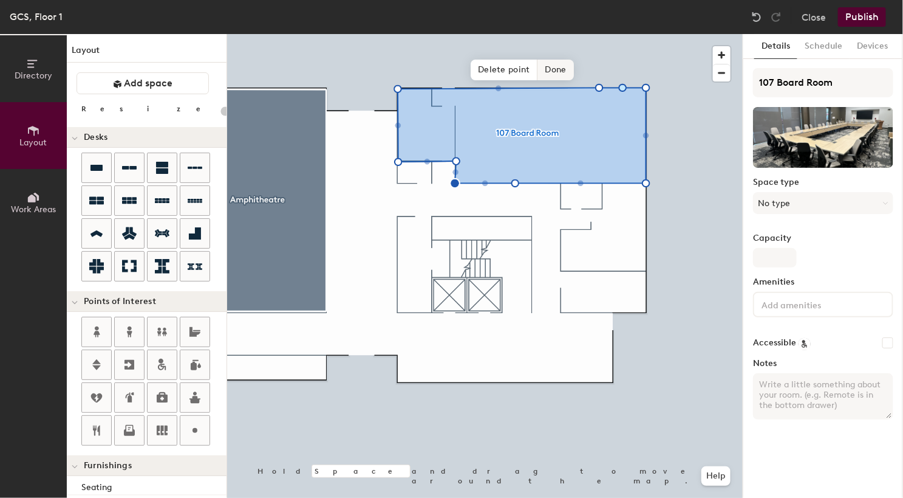
click at [555, 76] on span "Done" at bounding box center [556, 70] width 36 height 21
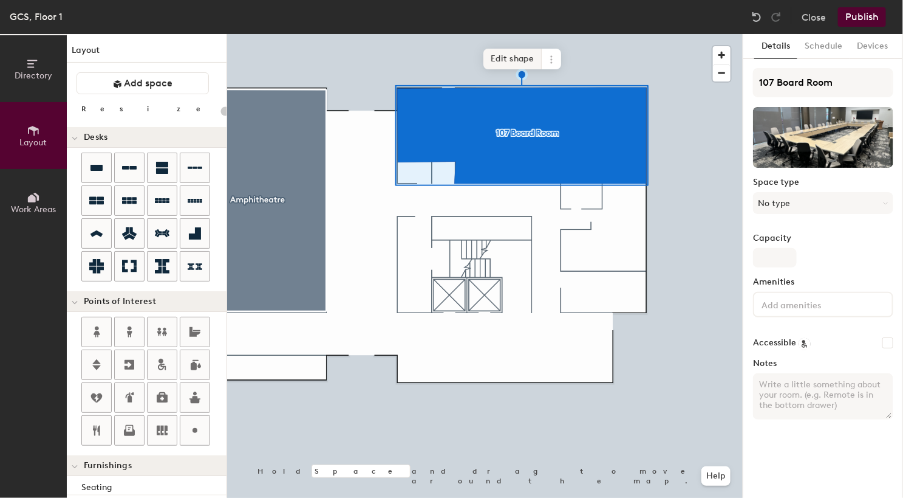
click at [517, 62] on span "Edit shape" at bounding box center [513, 59] width 58 height 21
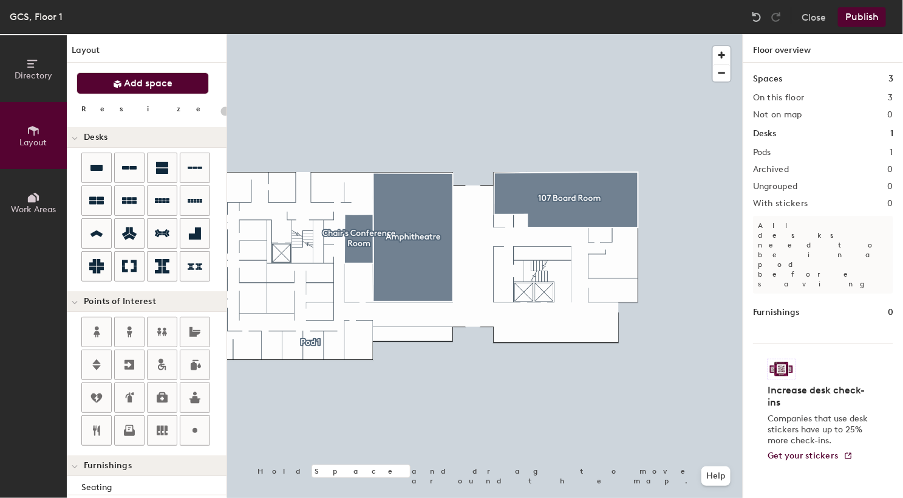
click at [120, 87] on icon at bounding box center [117, 84] width 9 height 9
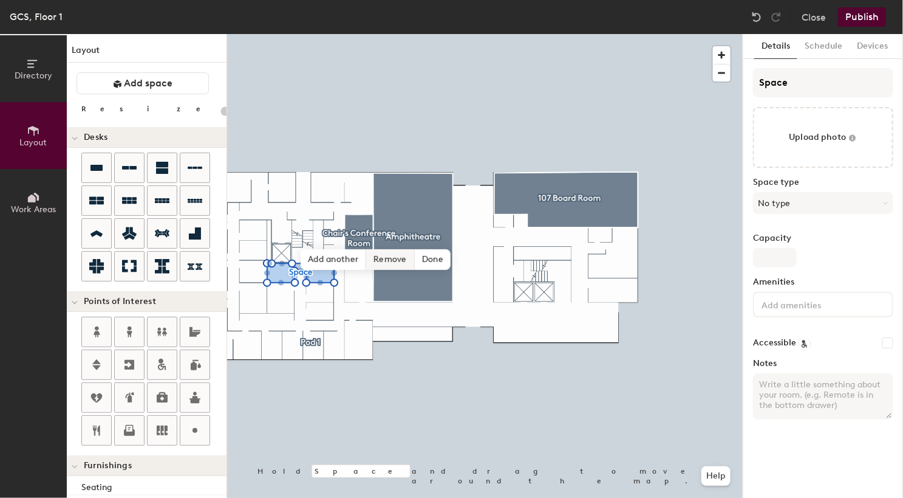
click at [388, 255] on span "Remove" at bounding box center [390, 259] width 49 height 21
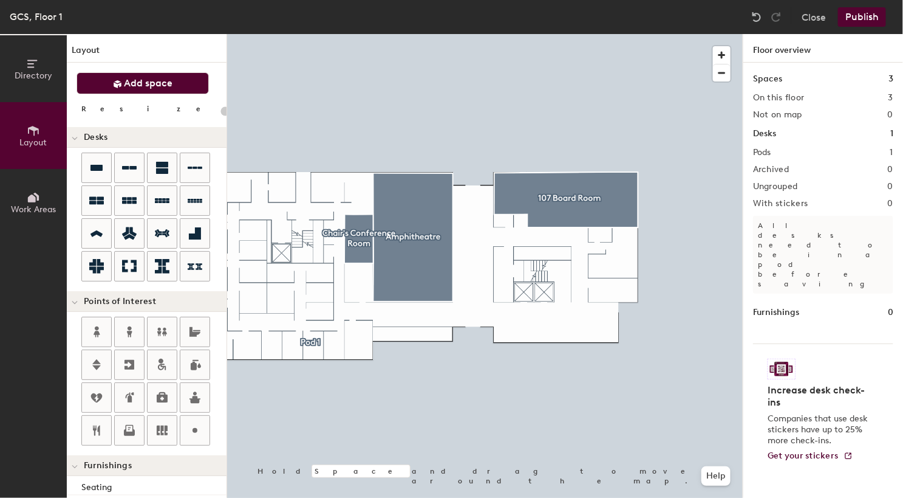
click at [146, 90] on button "Add space" at bounding box center [143, 83] width 132 height 22
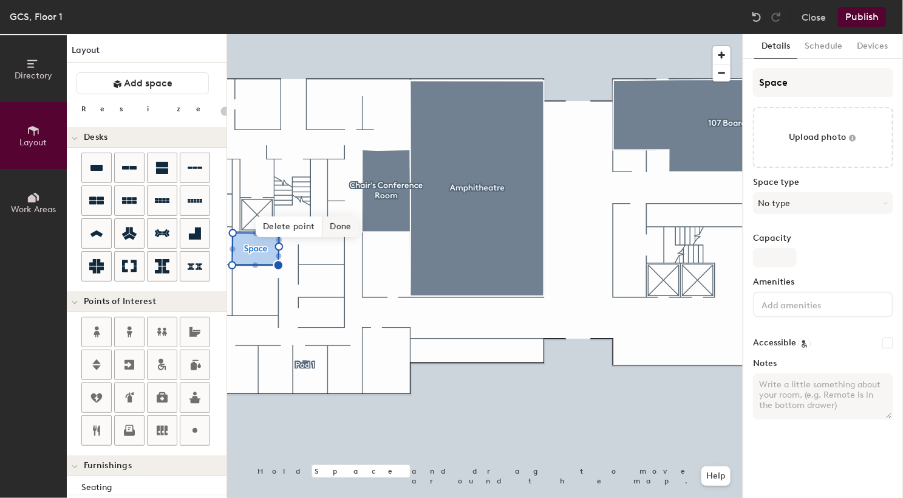
type input "20"
click at [800, 83] on input "Space" at bounding box center [823, 82] width 140 height 29
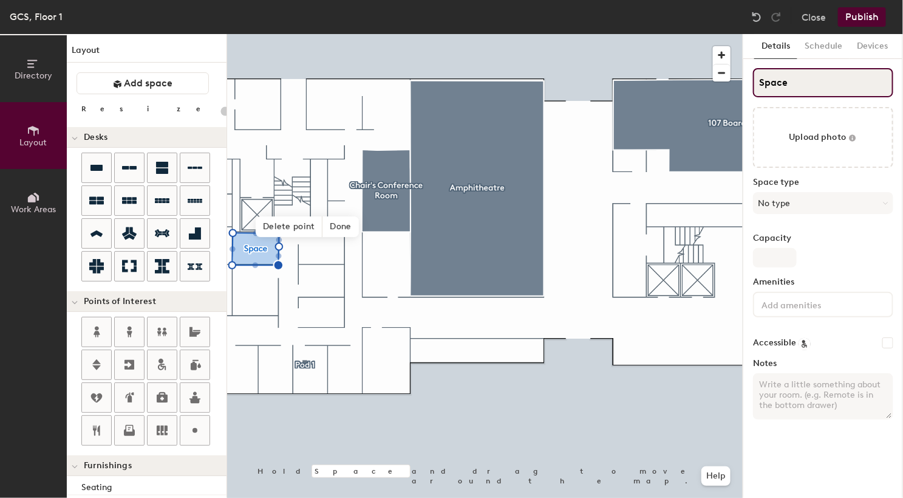
type input "1"
type input "20"
type input "10"
type input "20"
type input "102"
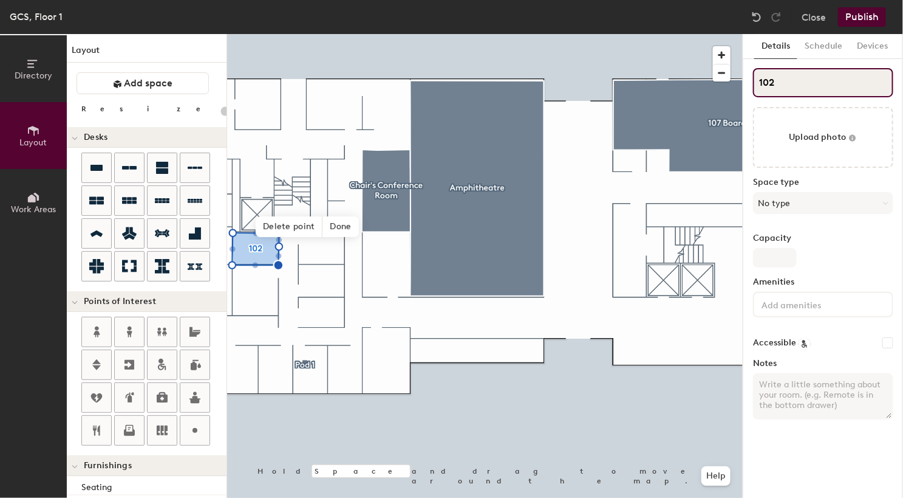
type input "20"
type input "102U"
type input "20"
type input "102U"
type input "20"
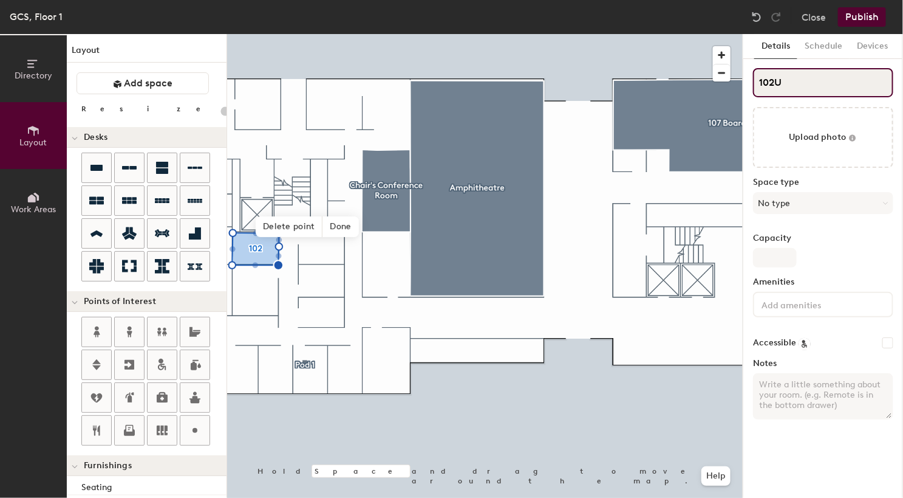
type input "102U O"
type input "20"
type input "102U Op"
type input "20"
type input "102U Ops"
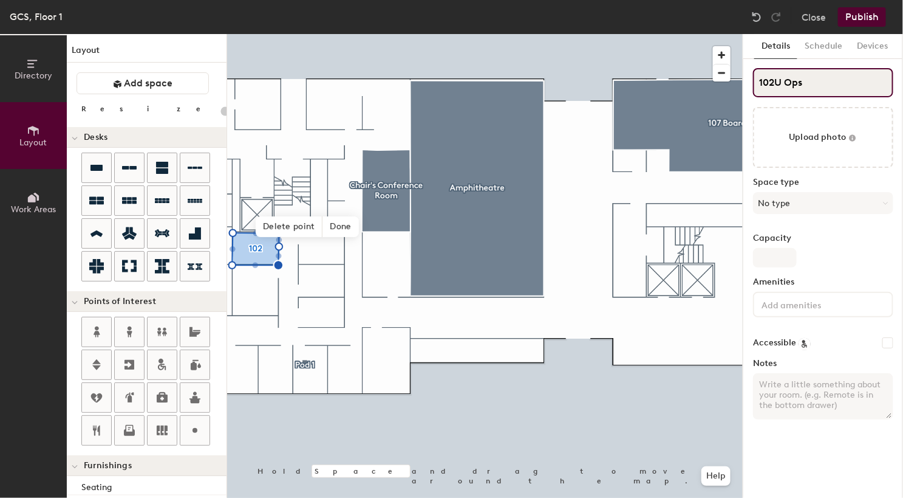
type input "20"
type input "102U Ops H"
type input "20"
type input "102U Ops Hote"
type input "20"
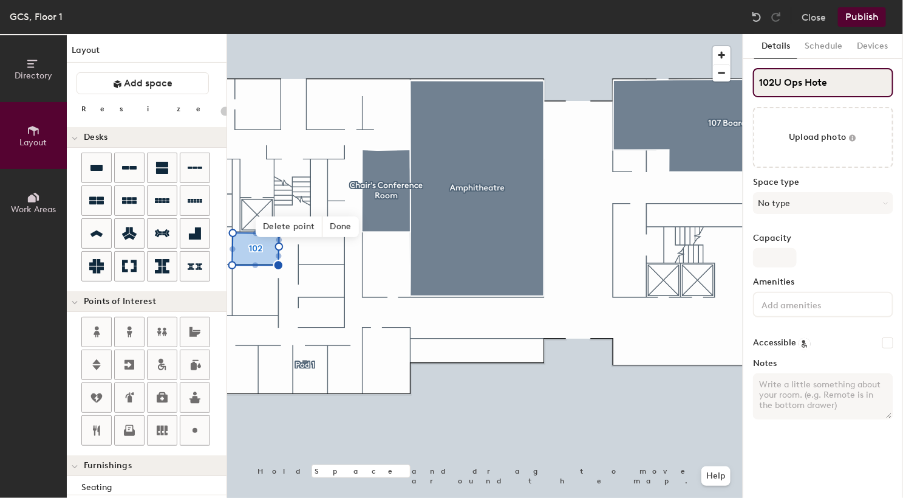
type input "102U Ops Hotel"
type input "20"
type input "102U Ops Hoteling"
type input "20"
type input "102U Ops Hoteling"
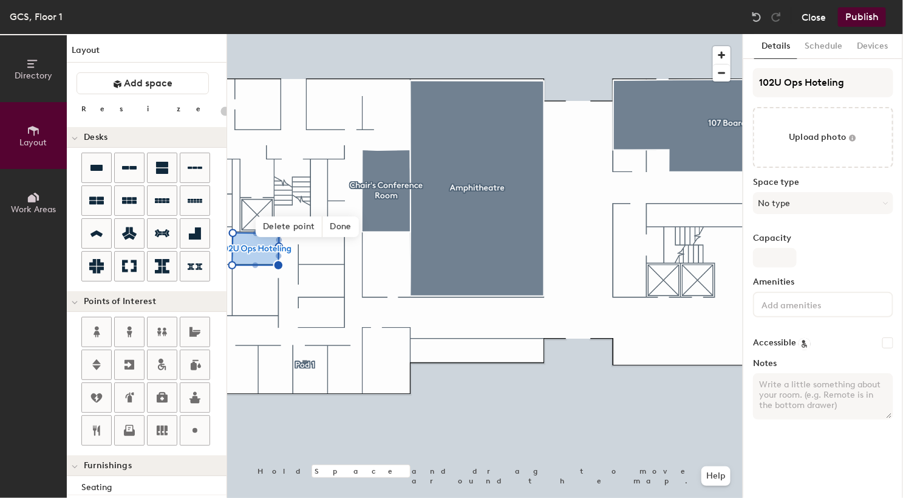
type input "20"
click at [783, 85] on input "102U Ops Hoteling" at bounding box center [823, 82] width 140 height 29
type input "102U - Ops Hoteling"
type input "20"
type input "102U - Ops Hoteling"
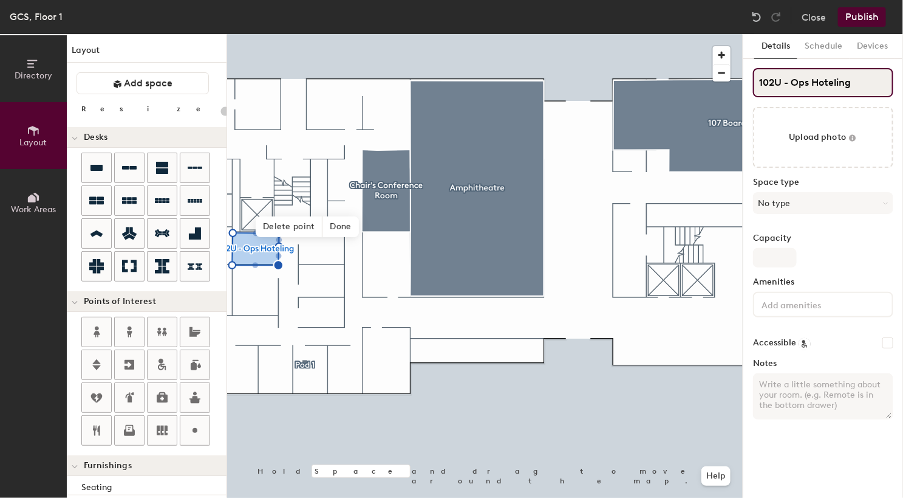
click at [810, 83] on input "102U - Ops Hoteling" at bounding box center [823, 82] width 140 height 29
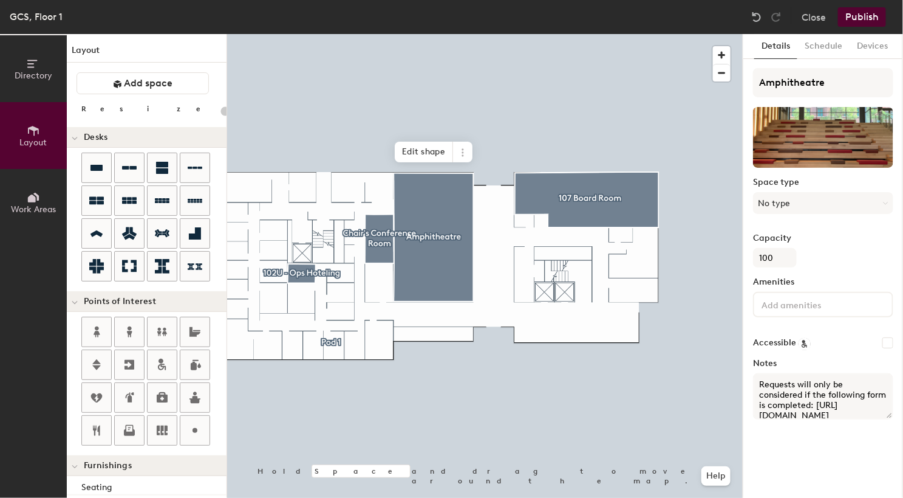
click at [449, 34] on div at bounding box center [485, 34] width 516 height 0
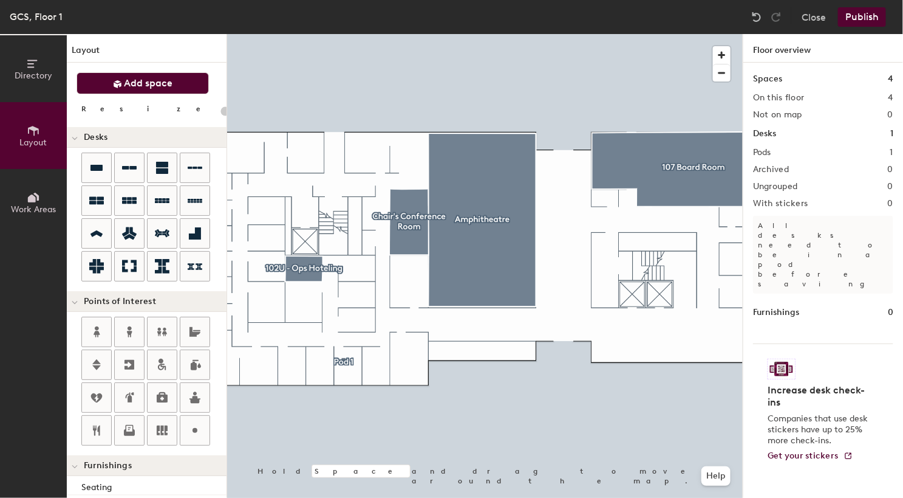
click at [165, 91] on button "Add space" at bounding box center [143, 83] width 132 height 22
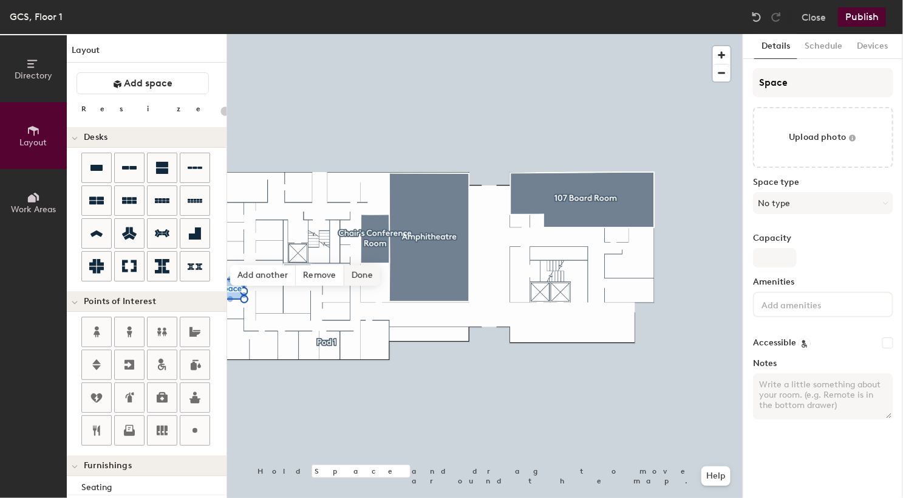
type input "20"
click at [796, 89] on input "Space" at bounding box center [823, 82] width 140 height 29
type input "1"
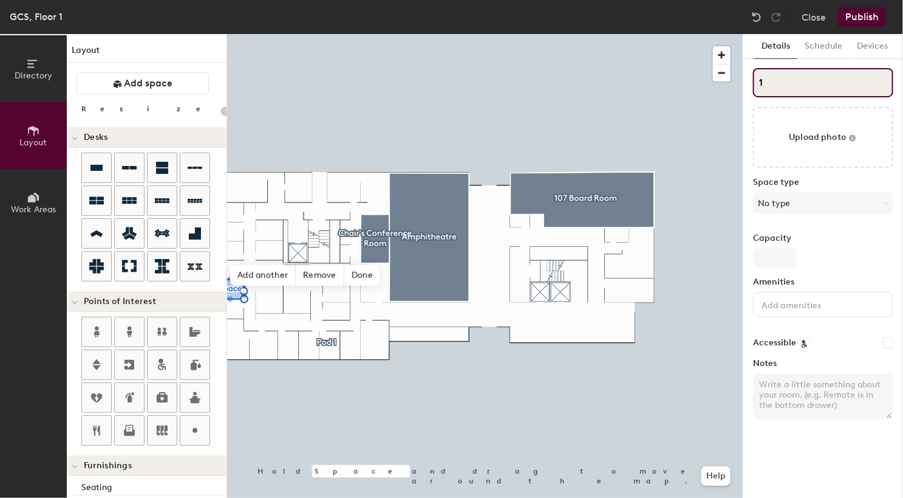
type input "20"
type input "10"
type input "20"
type input "102"
type input "20"
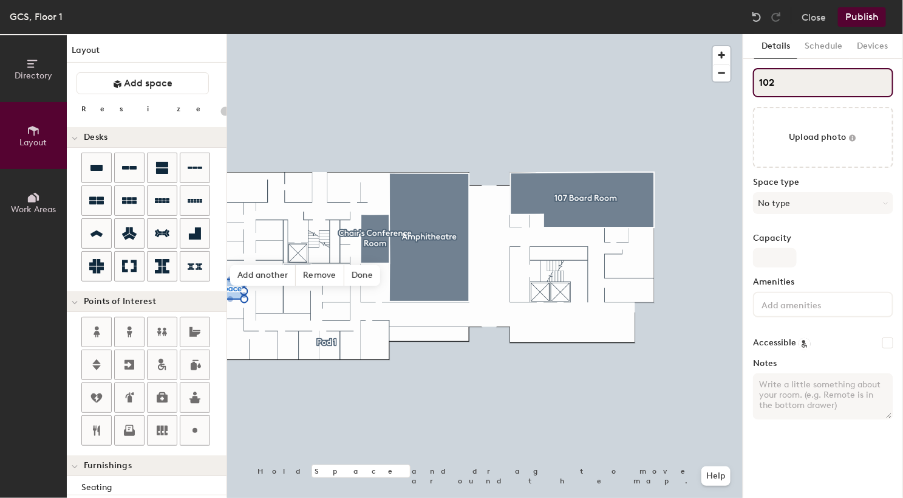
type input "102J"
type input "20"
type input "102J"
type input "20"
type input "102J -"
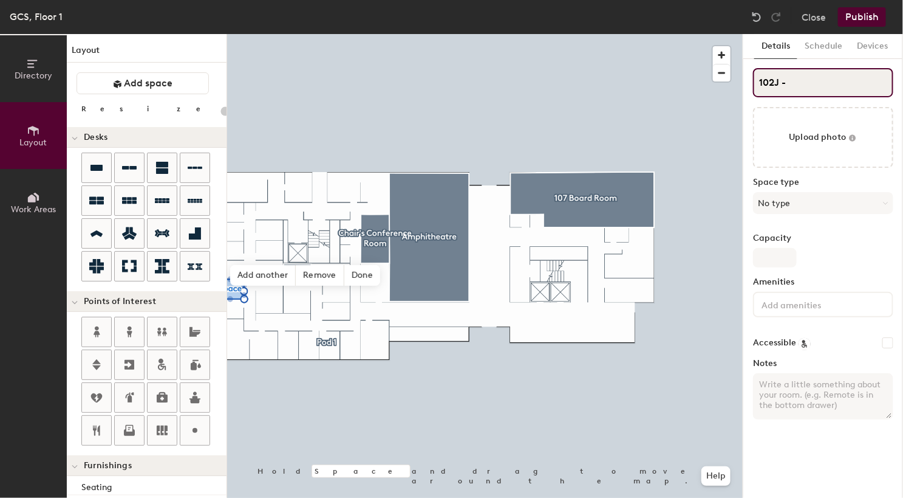
type input "20"
type input "102J - S"
type input "20"
type input "102J - St"
type input "20"
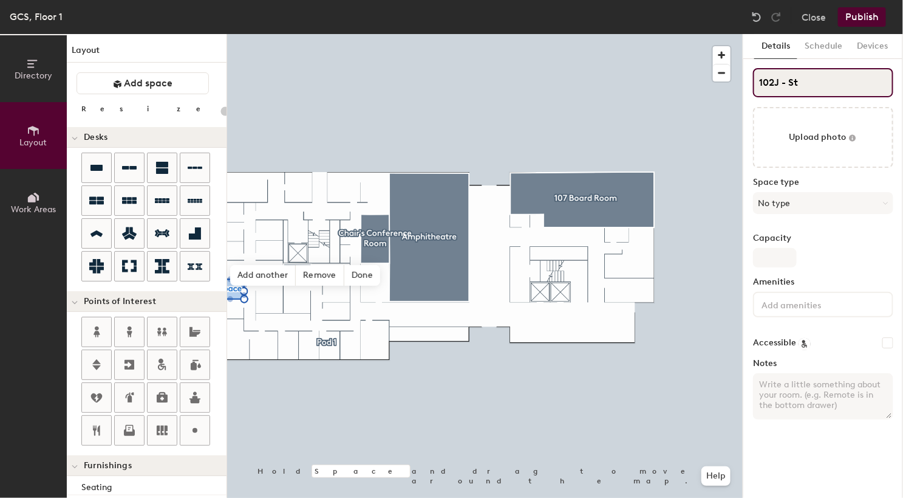
type input "102J - Sta"
type input "20"
type input "102J - Staff"
type input "20"
type input "102J - Staff Ho"
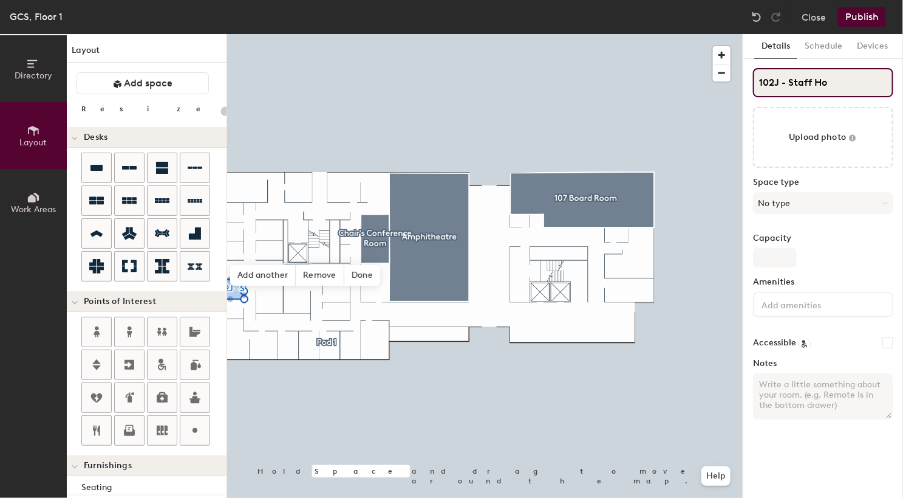
type input "20"
type input "102J - Staff Hotel"
type input "20"
type input "102J - Staff Hoteling"
type input "20"
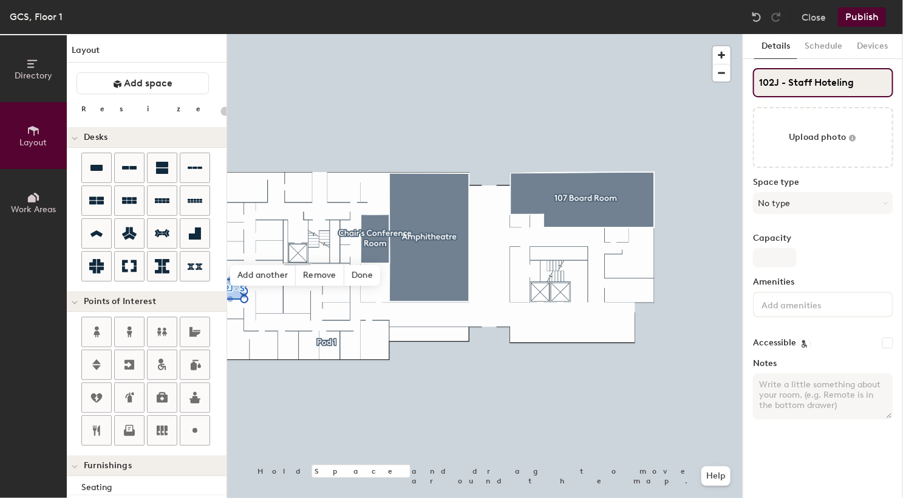
type input "102J - Staff Hoteling"
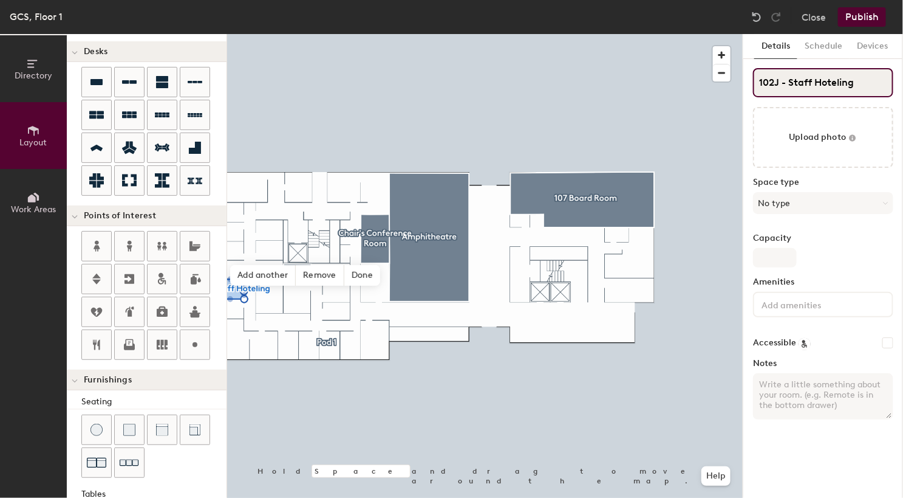
scroll to position [31, 0]
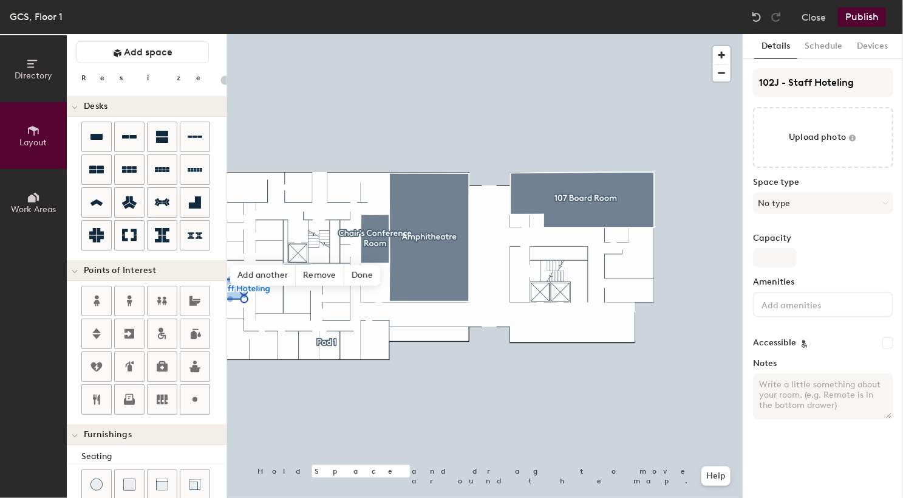
click at [276, 187] on div "Directory Layout Work Areas Layout Add space Resize Desks Points of Interest Fu…" at bounding box center [451, 266] width 903 height 464
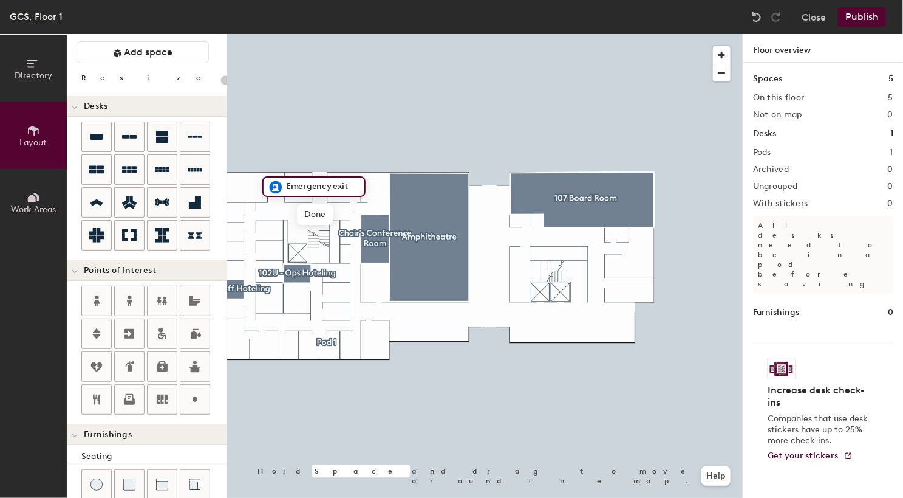
drag, startPoint x: 197, startPoint y: 369, endPoint x: 342, endPoint y: 188, distance: 231.2
click at [342, 188] on div "Directory Layout Work Areas Layout Add space Resize Desks Points of Interest Fu…" at bounding box center [451, 266] width 903 height 464
click at [325, 191] on input "Emergency exit" at bounding box center [321, 186] width 77 height 17
click at [313, 218] on span "Done" at bounding box center [315, 214] width 36 height 21
click at [319, 219] on span "Delete" at bounding box center [317, 214] width 43 height 21
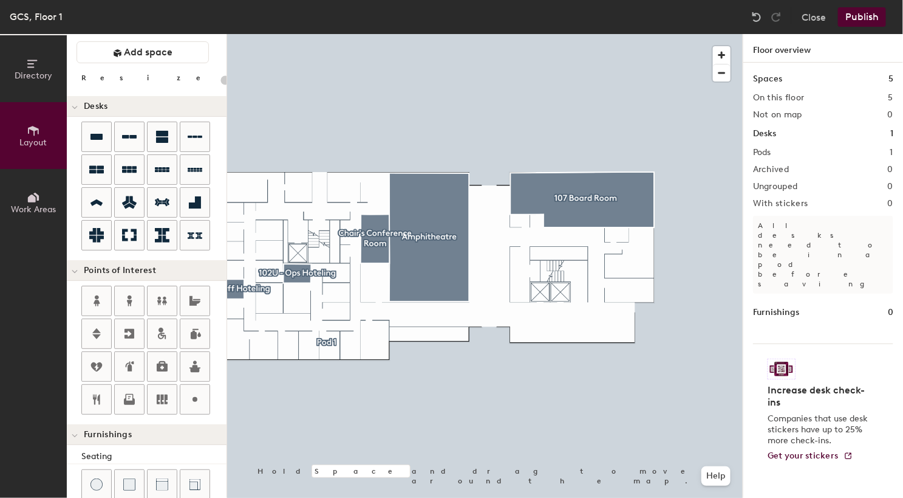
click at [276, 188] on div "Directory Layout Work Areas Layout Add space Resize Desks Points of Interest Fu…" at bounding box center [451, 266] width 903 height 464
click at [318, 213] on span "Done" at bounding box center [316, 215] width 36 height 21
click at [343, 187] on div "Directory Layout Work Areas Layout Add space Resize Desks Points of Interest Fu…" at bounding box center [451, 266] width 903 height 464
click at [371, 213] on span "Done" at bounding box center [369, 214] width 36 height 21
click at [341, 34] on div at bounding box center [485, 34] width 516 height 0
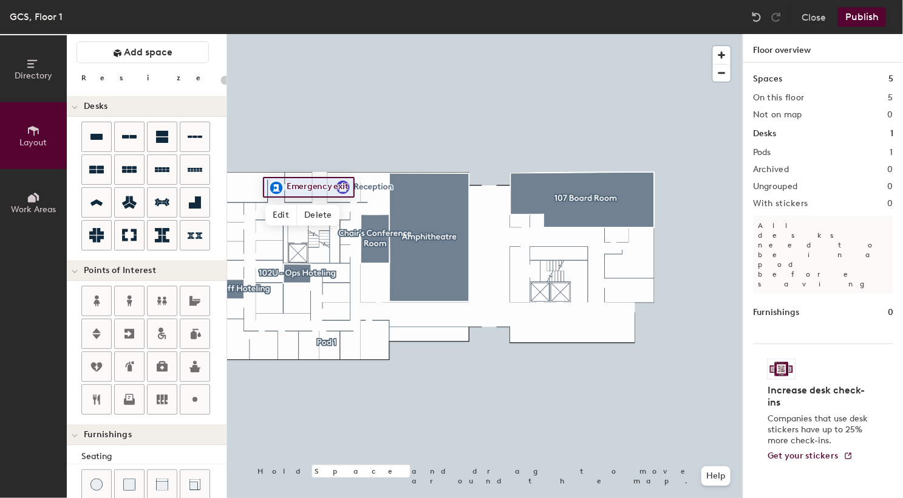
click at [359, 34] on div at bounding box center [485, 34] width 516 height 0
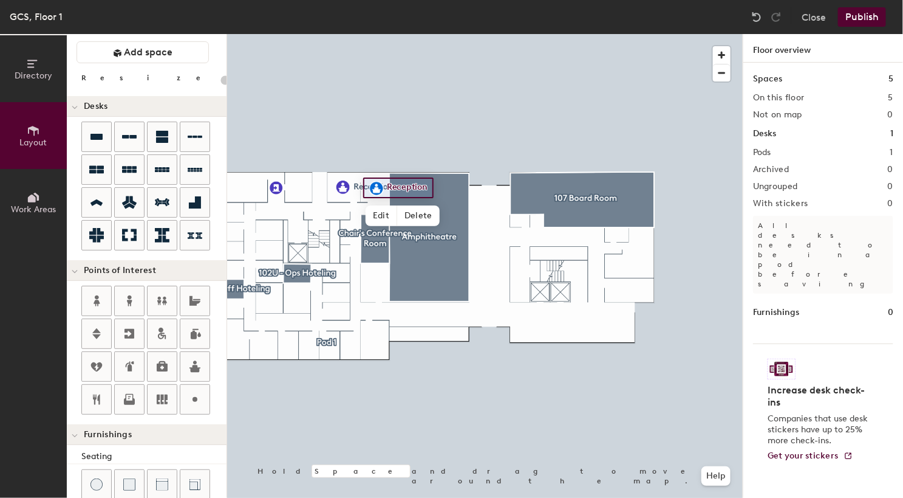
click at [431, 34] on div at bounding box center [485, 34] width 516 height 0
click at [298, 253] on div "Directory Layout Work Areas Layout Add space Resize Desks Points of Interest Fu…" at bounding box center [451, 266] width 903 height 464
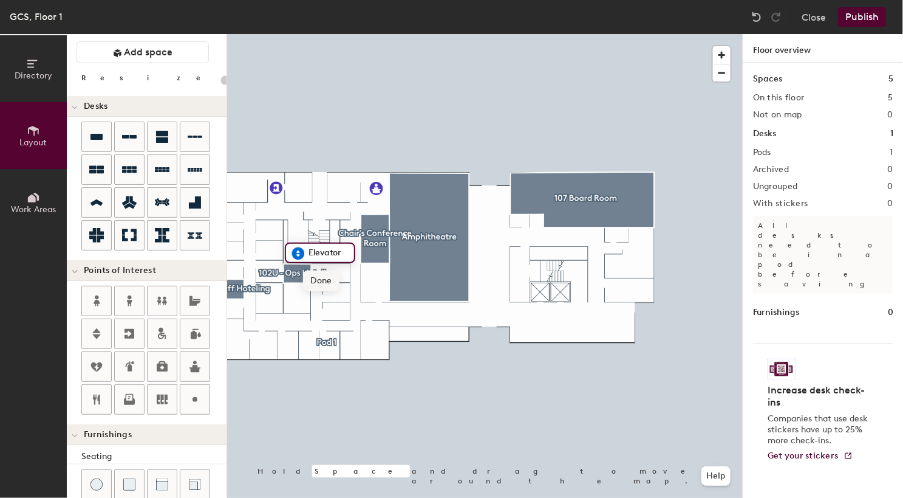
click at [324, 282] on span "Done" at bounding box center [321, 280] width 36 height 21
click at [293, 303] on div "Directory Layout Work Areas Layout Add space Resize Desks Points of Interest Fu…" at bounding box center [451, 266] width 903 height 464
click at [311, 335] on span "Done" at bounding box center [314, 330] width 36 height 21
click at [541, 292] on div "Directory Layout Work Areas Layout Add space Resize Desks Points of Interest Fu…" at bounding box center [451, 266] width 903 height 464
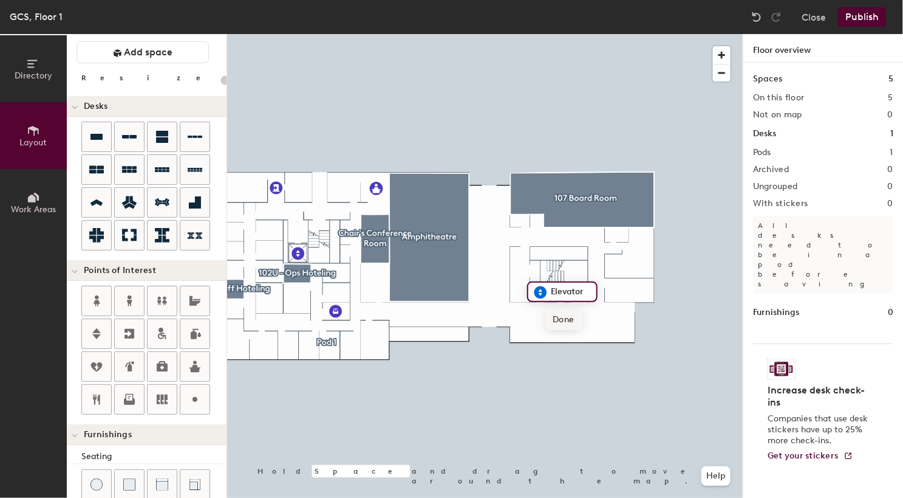
click at [572, 321] on span "Done" at bounding box center [564, 319] width 36 height 21
click at [605, 284] on div "Directory Layout Work Areas Layout Add space Resize Desks Points of Interest Fu…" at bounding box center [451, 266] width 903 height 464
type input "20"
click at [626, 309] on span "Done" at bounding box center [627, 311] width 36 height 21
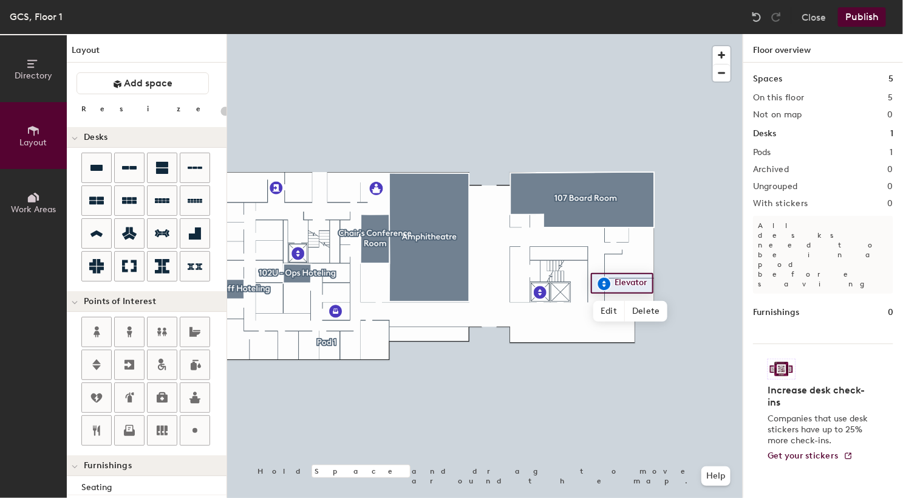
scroll to position [31, 0]
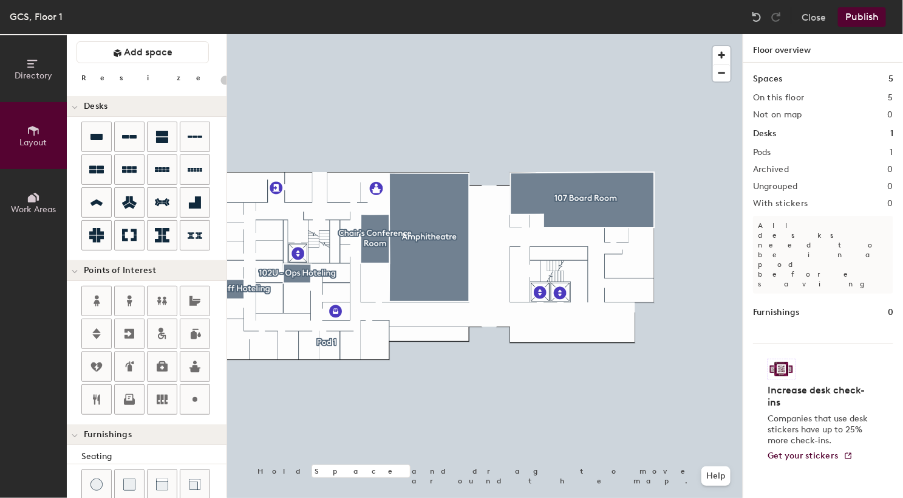
click at [617, 235] on div "Directory Layout Work Areas Layout Add space Resize Desks Points of Interest Fu…" at bounding box center [451, 266] width 903 height 464
click at [687, 262] on span "Done" at bounding box center [681, 262] width 36 height 21
click at [617, 34] on div at bounding box center [485, 34] width 516 height 0
click at [631, 262] on div "Directory Layout Work Areas Layout Add space Resize Desks Points of Interest Fu…" at bounding box center [451, 266] width 903 height 464
click at [677, 289] on span "Done" at bounding box center [676, 289] width 36 height 21
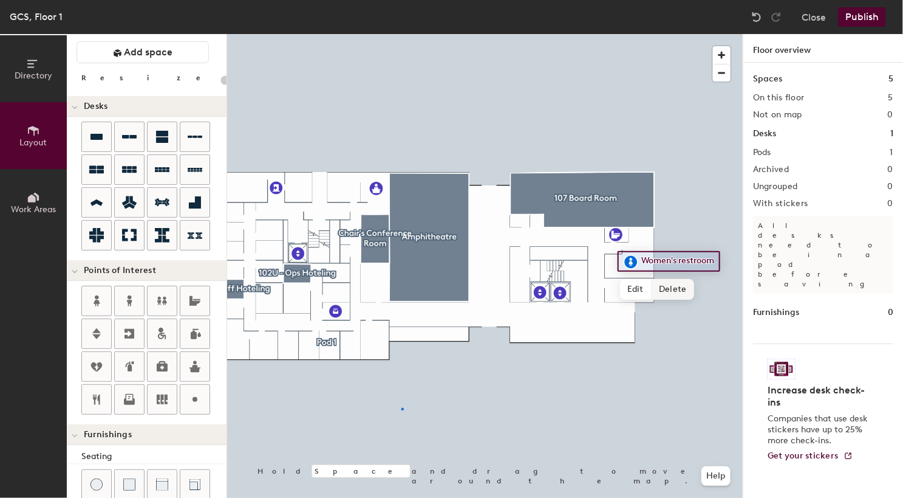
click at [402, 34] on div at bounding box center [485, 34] width 516 height 0
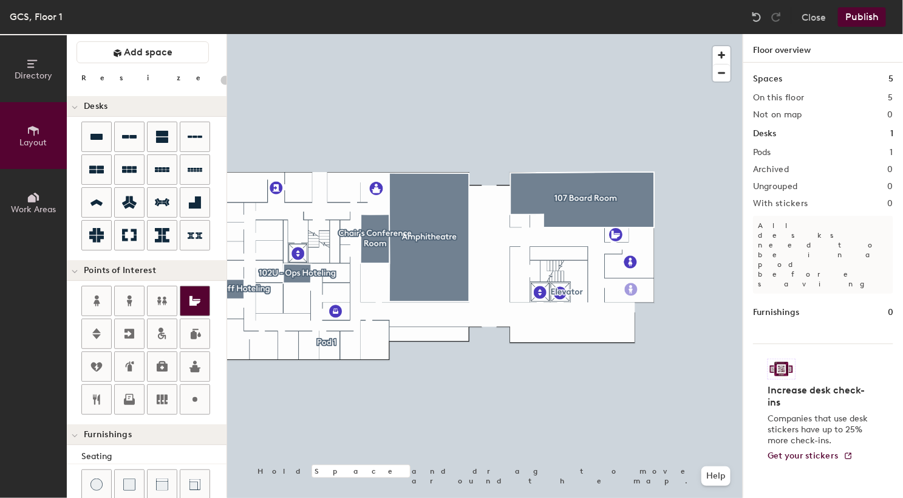
click at [631, 289] on div "Directory Layout Work Areas Layout Add space Resize Desks Points of Interest Fu…" at bounding box center [451, 266] width 903 height 464
click at [860, 20] on button "Publish" at bounding box center [862, 16] width 48 height 19
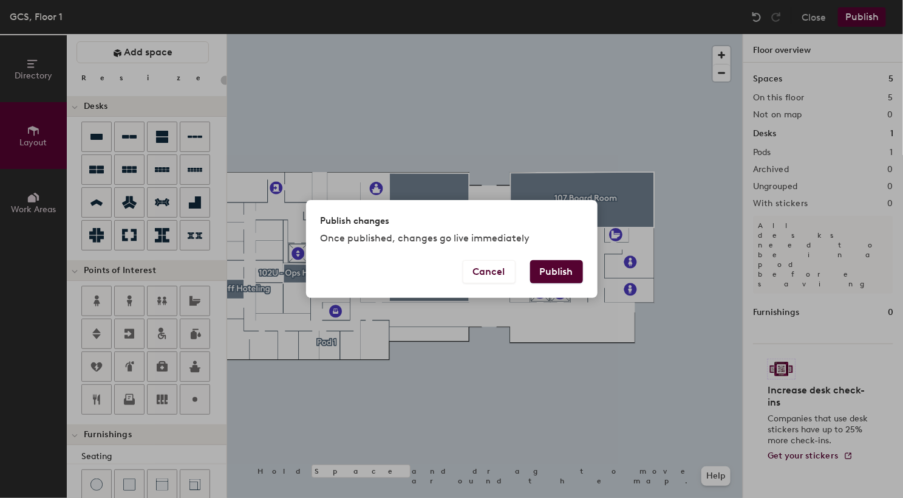
click at [554, 273] on button "Publish" at bounding box center [556, 271] width 53 height 23
type input "20"
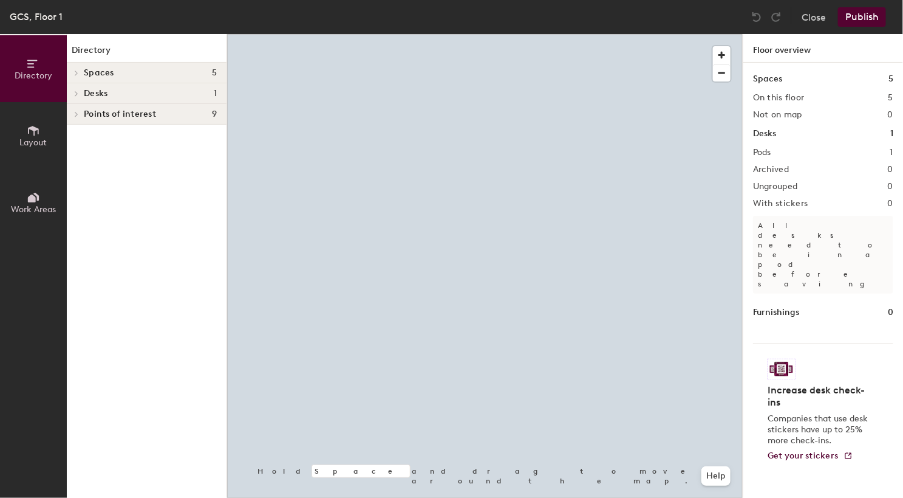
click at [694, 34] on div at bounding box center [485, 34] width 516 height 0
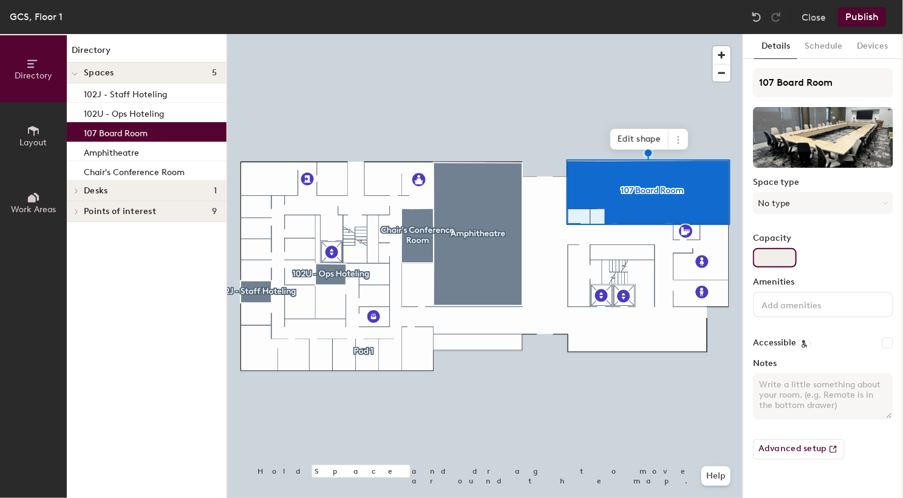
click at [783, 255] on input "Capacity" at bounding box center [775, 257] width 44 height 19
type input "40"
click at [824, 268] on div "107 Board Room Space type No type Capacity 40 Amenities Accessible Notes Advanc…" at bounding box center [823, 268] width 140 height 401
click at [838, 208] on button "No type" at bounding box center [823, 203] width 140 height 22
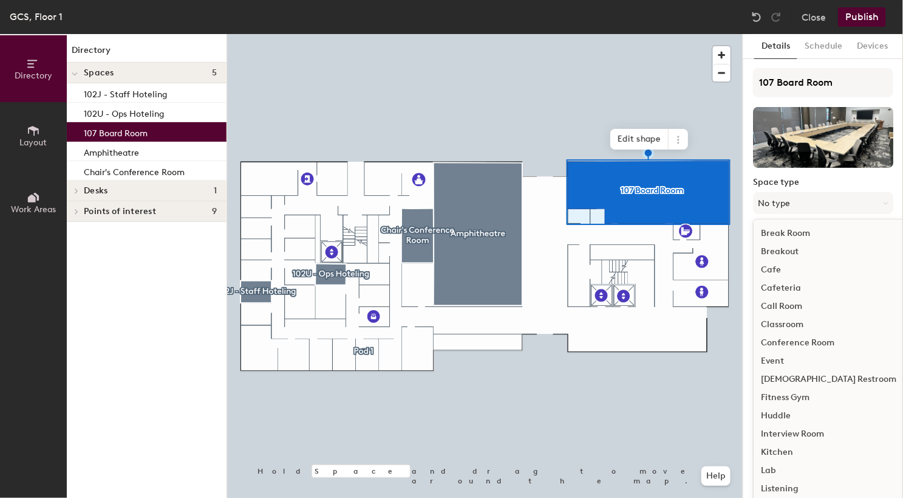
click at [839, 185] on label "Space type" at bounding box center [823, 182] width 140 height 10
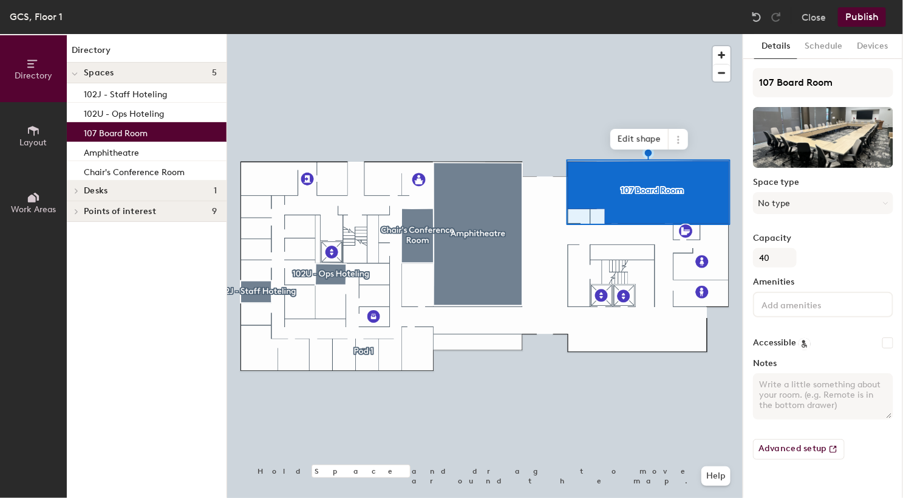
click at [889, 344] on input "Accessible" at bounding box center [888, 342] width 11 height 11
checkbox input "true"
click at [797, 298] on input at bounding box center [813, 303] width 109 height 15
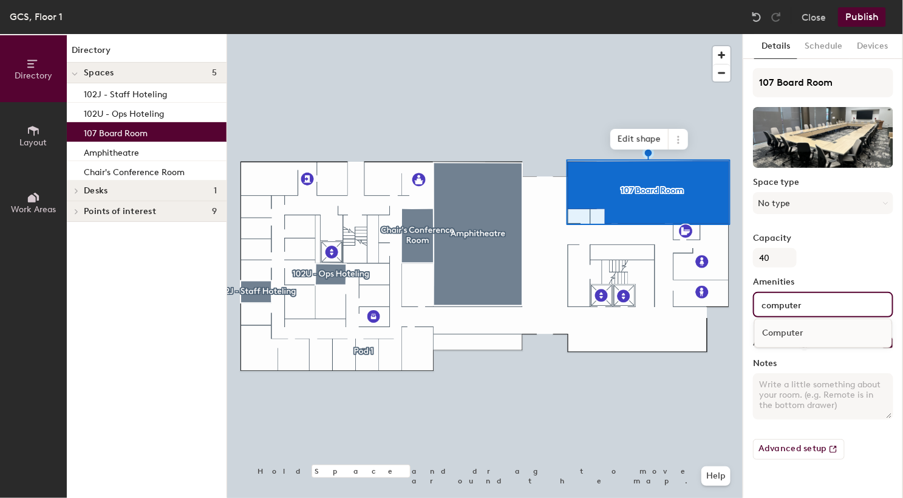
type input "computer"
click at [793, 327] on div "Computer" at bounding box center [823, 333] width 137 height 18
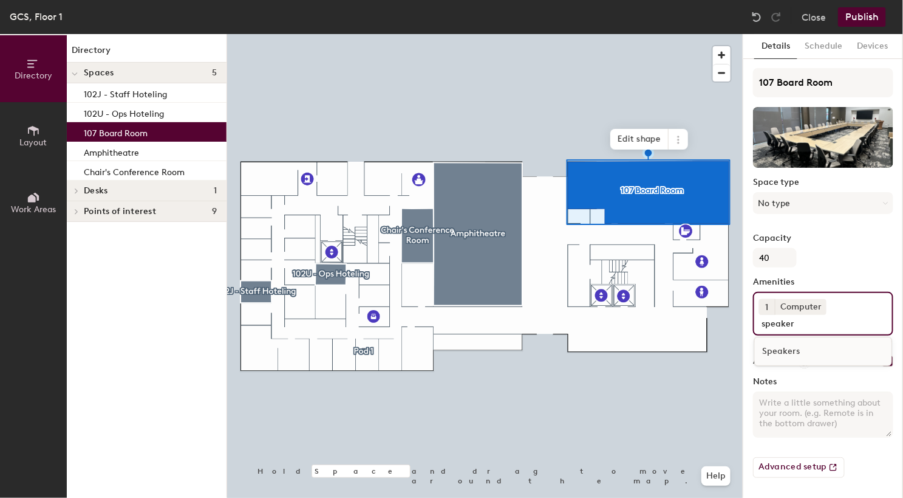
type input "speaker"
click at [803, 356] on div "Speakers" at bounding box center [823, 351] width 137 height 18
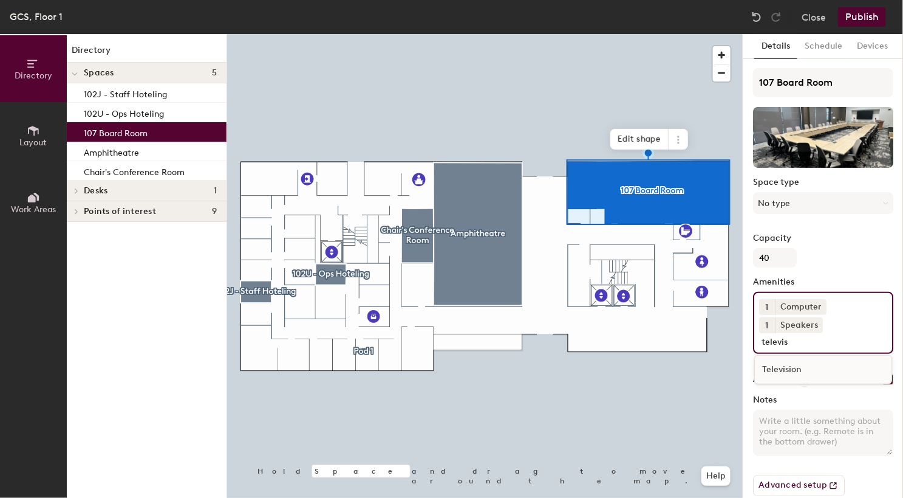
type input "televis"
click at [803, 367] on div "Television" at bounding box center [823, 369] width 137 height 18
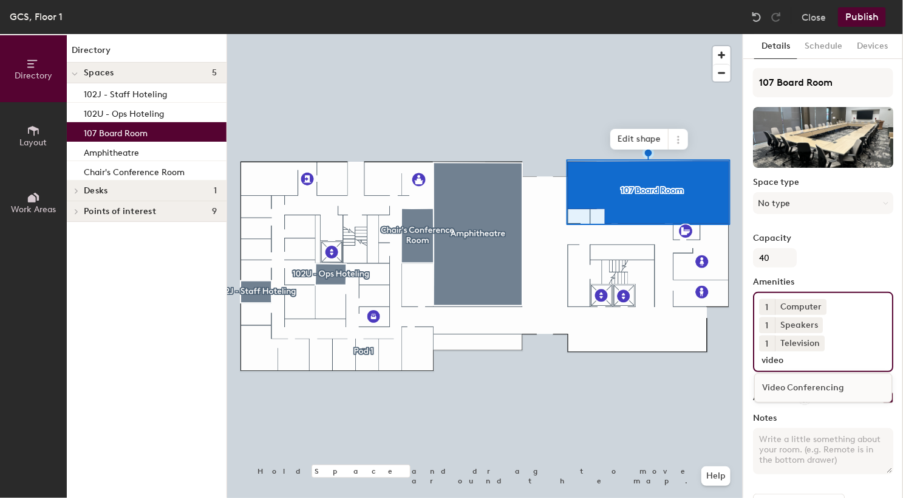
type input "video"
click at [824, 385] on div "Video Conferencing" at bounding box center [823, 388] width 137 height 18
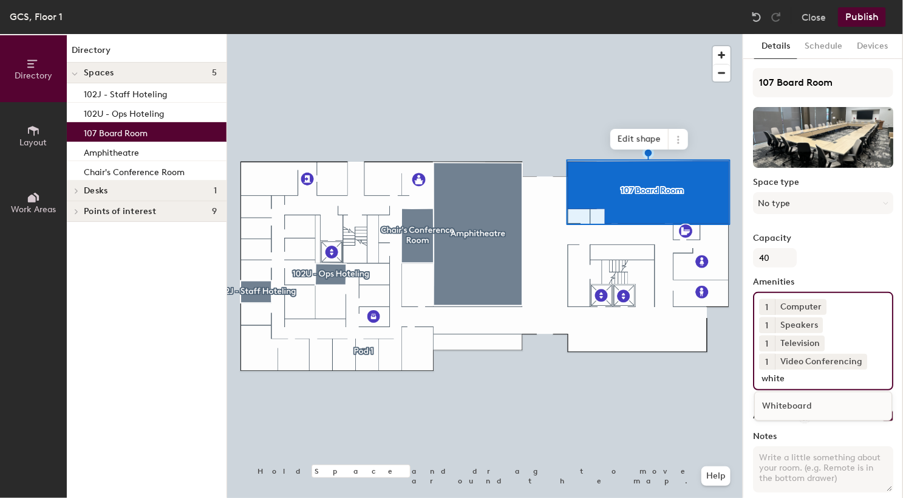
type input "white"
click at [833, 413] on div "Whiteboard" at bounding box center [823, 406] width 137 height 18
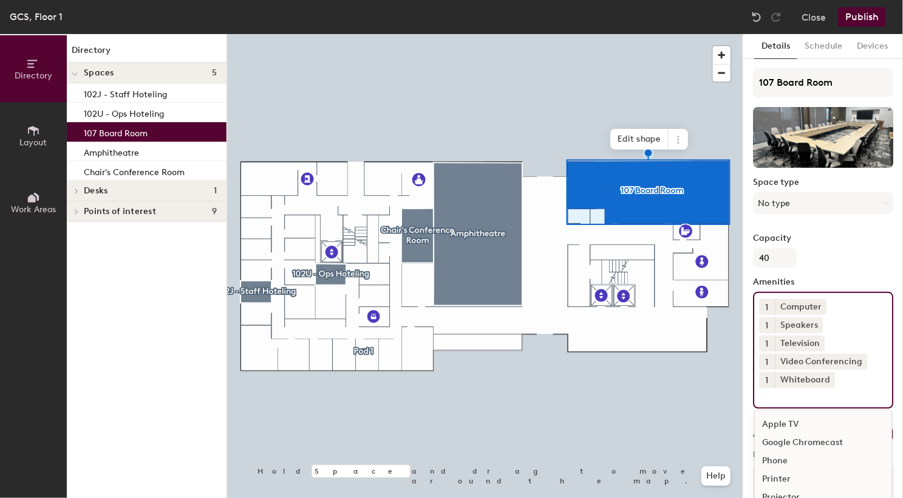
click at [843, 275] on div "107 Board Room Space type No type Capacity 40 Amenities 1 Computer 1 Speakers 1…" at bounding box center [823, 314] width 140 height 492
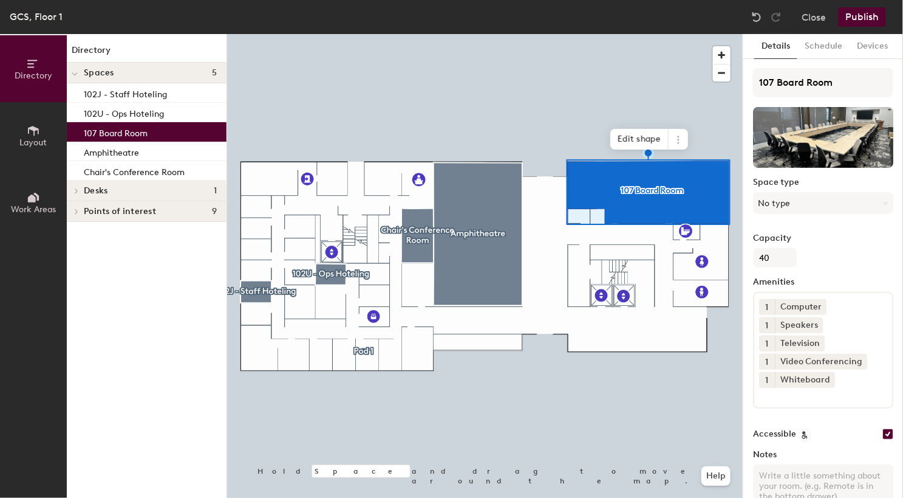
scroll to position [72, 0]
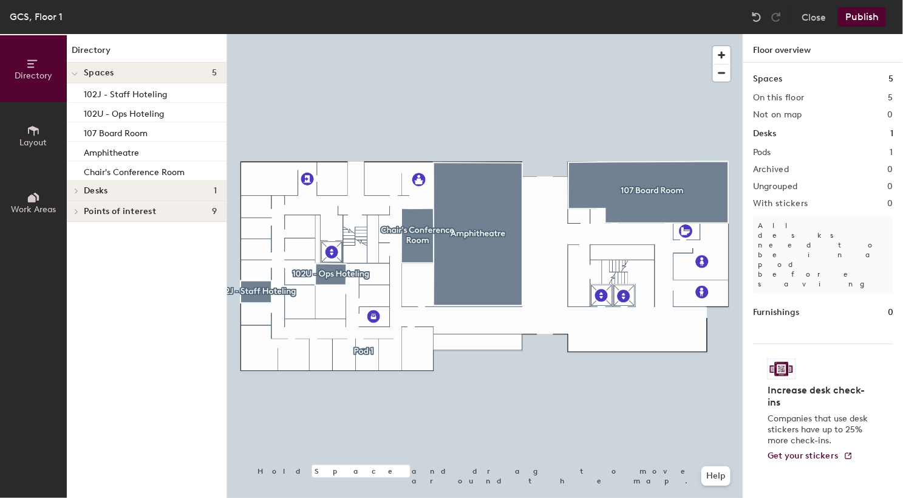
click at [662, 34] on div at bounding box center [485, 34] width 516 height 0
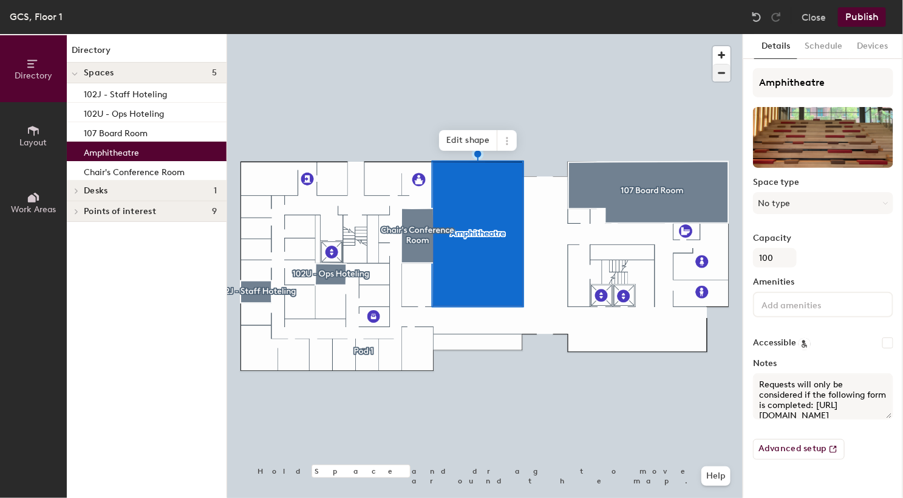
click at [413, 34] on div at bounding box center [485, 34] width 516 height 0
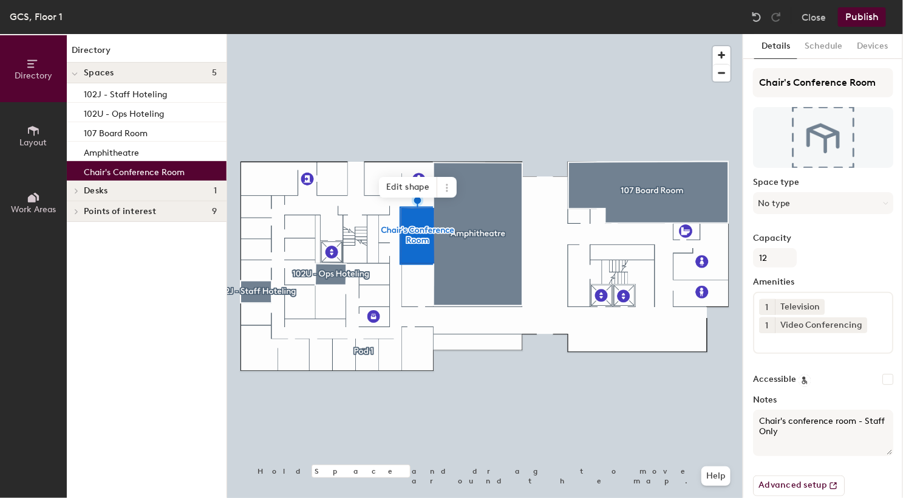
click at [883, 375] on input "Accessible" at bounding box center [888, 379] width 11 height 11
checkbox input "true"
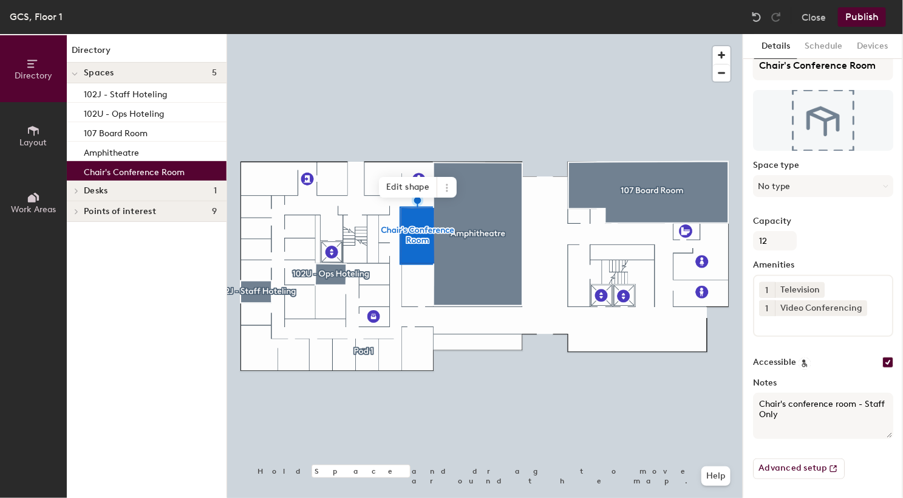
scroll to position [0, 0]
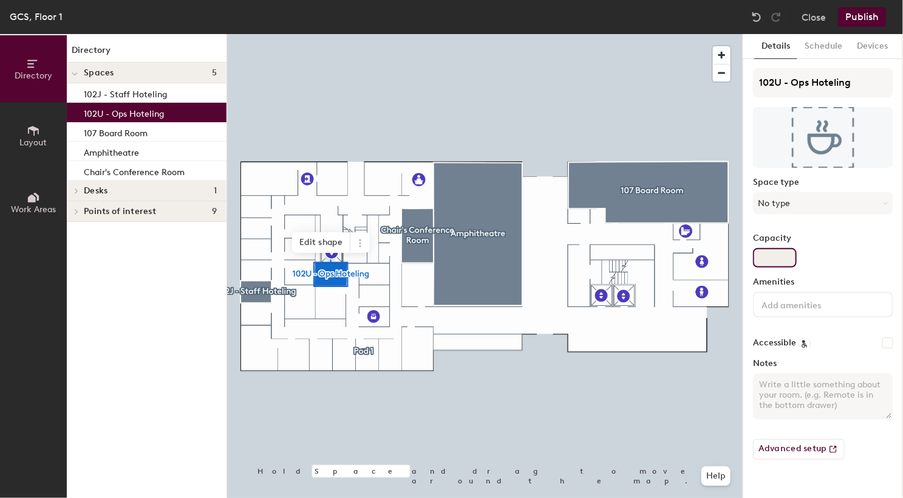
click at [783, 253] on input "Capacity" at bounding box center [775, 257] width 44 height 19
type input "2"
click at [879, 341] on div "Accessible" at bounding box center [823, 343] width 140 height 12
click at [883, 342] on input "Accessible" at bounding box center [888, 342] width 11 height 11
checkbox input "true"
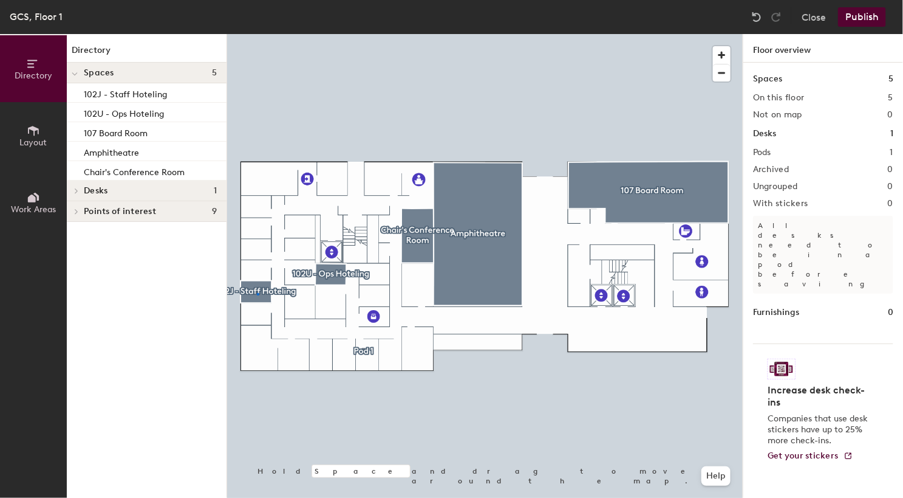
click at [257, 34] on div at bounding box center [485, 34] width 516 height 0
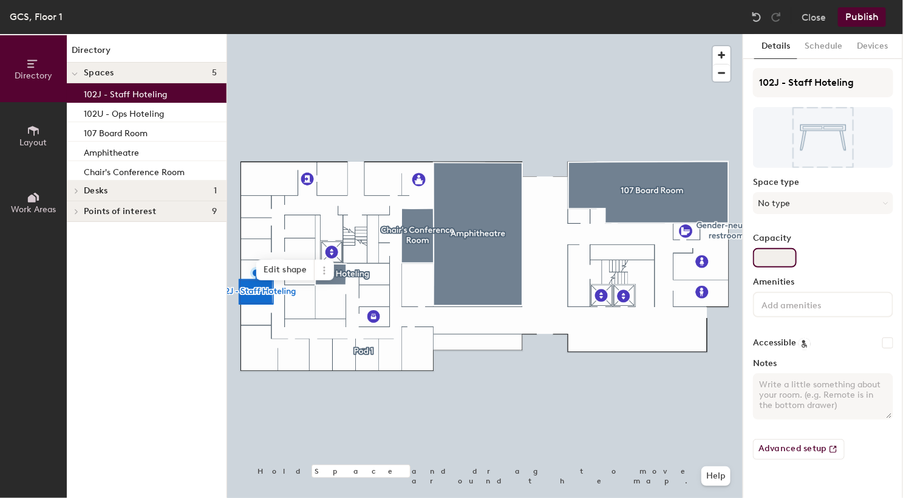
click at [773, 248] on input "Capacity" at bounding box center [775, 257] width 44 height 19
type input "2"
click at [883, 343] on input "Accessible" at bounding box center [888, 342] width 11 height 11
checkbox input "true"
click at [860, 24] on button "Publish" at bounding box center [862, 16] width 48 height 19
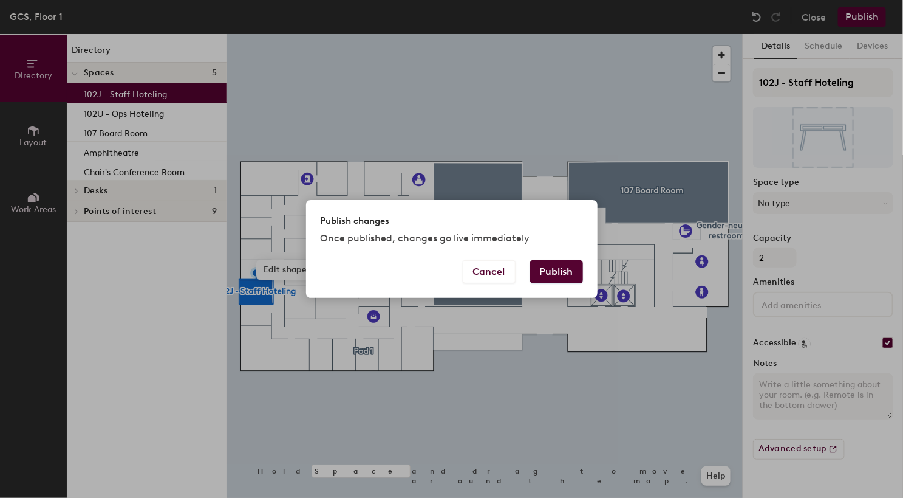
click at [571, 267] on button "Publish" at bounding box center [556, 271] width 53 height 23
